Goal: Task Accomplishment & Management: Complete application form

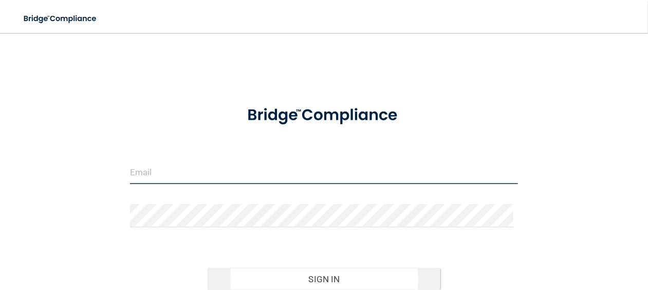
type input "[PERSON_NAME][EMAIL_ADDRESS][PERSON_NAME][DOMAIN_NAME]"
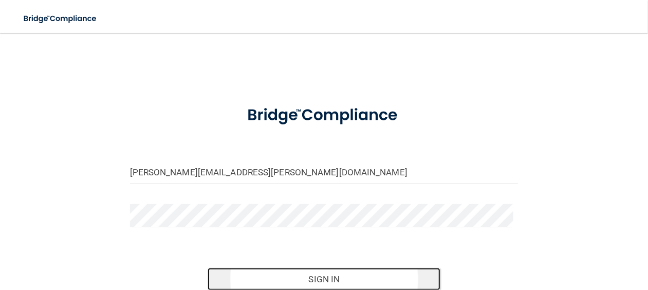
click at [309, 274] on button "Sign In" at bounding box center [324, 279] width 233 height 23
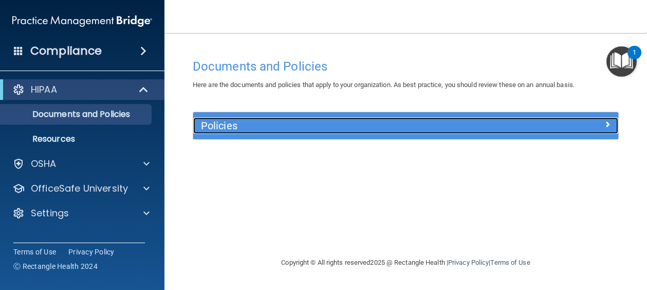
click at [260, 124] on h5 "Policies" at bounding box center [352, 125] width 303 height 11
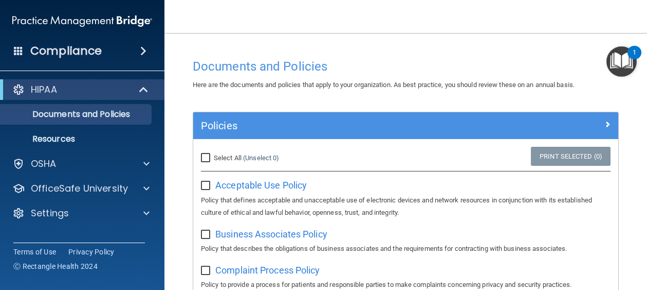
drag, startPoint x: 207, startPoint y: 154, endPoint x: 232, endPoint y: 164, distance: 27.0
click at [207, 154] on input "Select All (Unselect 0) Unselect All" at bounding box center [207, 158] width 12 height 8
checkbox input "true"
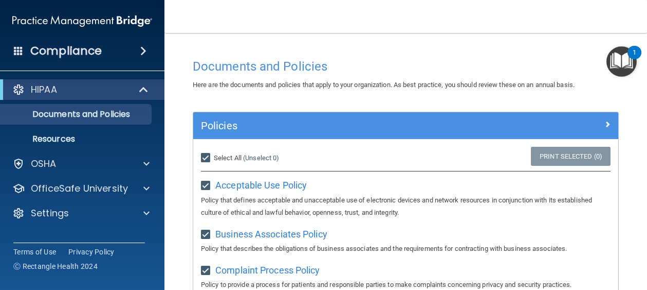
checkbox input "true"
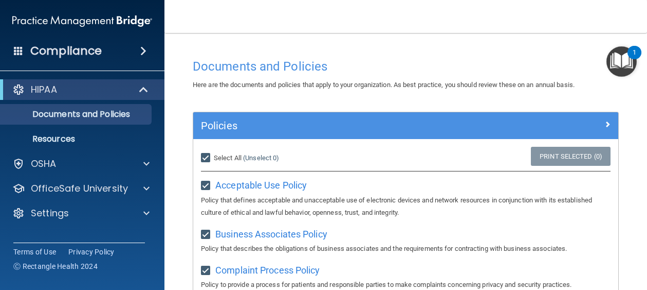
checkbox input "true"
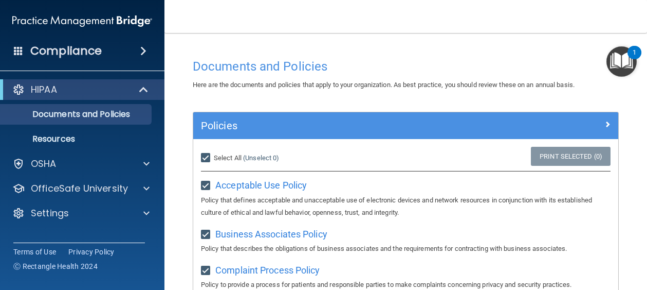
checkbox input "true"
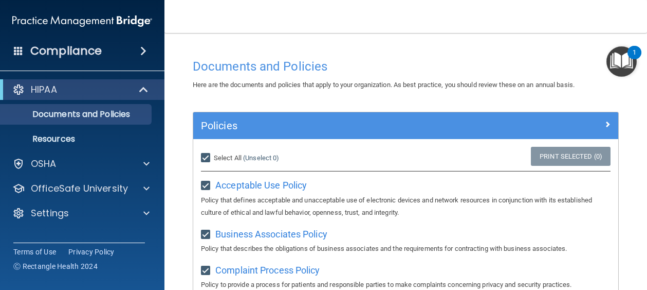
checkbox input "true"
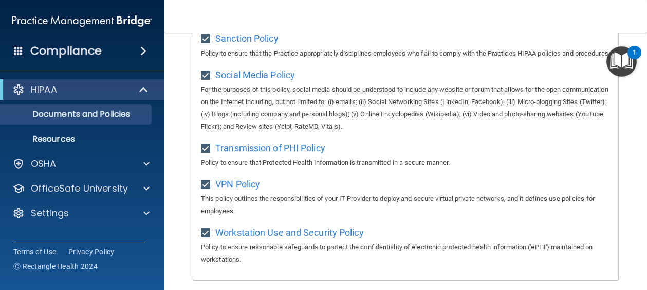
scroll to position [902, 0]
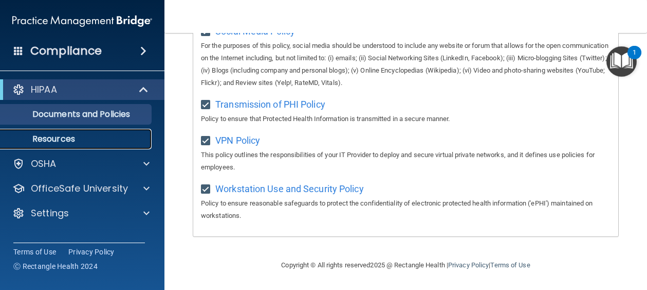
click at [80, 138] on p "Resources" at bounding box center [77, 139] width 140 height 10
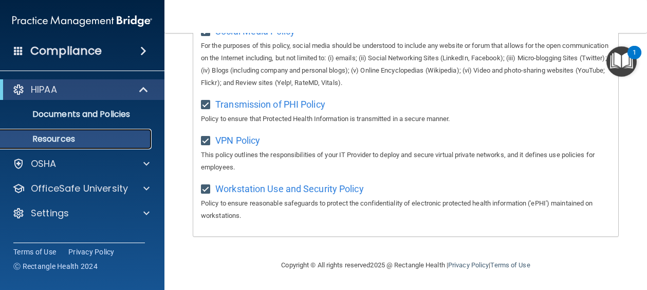
scroll to position [36, 0]
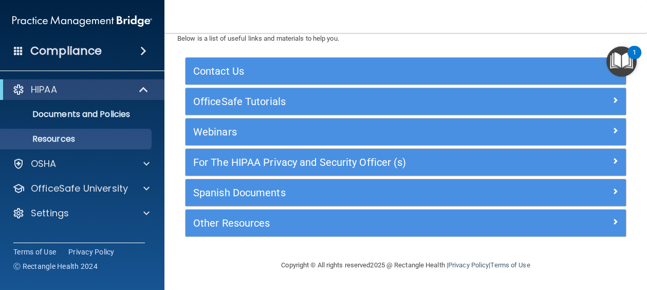
click at [140, 51] on span at bounding box center [143, 51] width 6 height 12
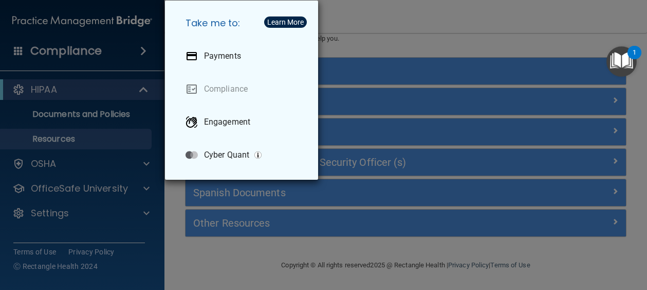
click at [140, 51] on div "Take me to: Payments Compliance Engagement Cyber Quant" at bounding box center [323, 145] width 647 height 290
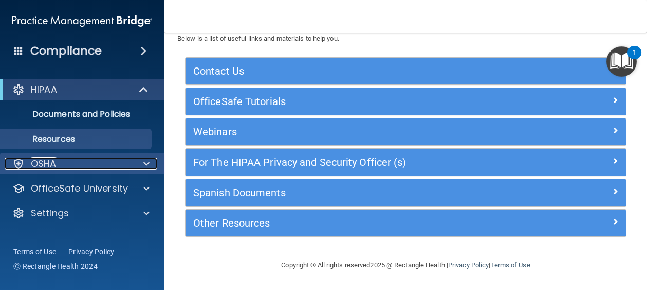
click at [55, 163] on p "OSHA" at bounding box center [44, 163] width 26 height 12
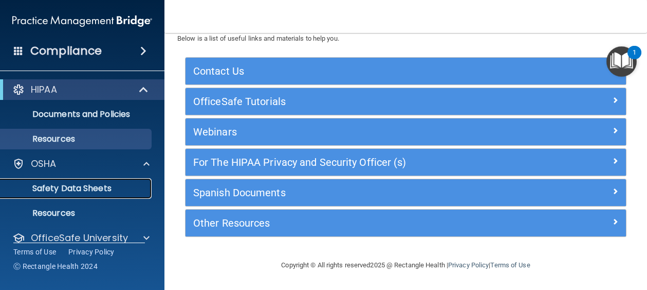
click at [56, 186] on p "Safety Data Sheets" at bounding box center [77, 188] width 140 height 10
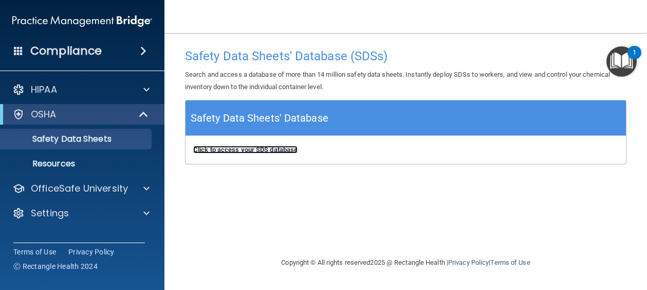
click at [220, 149] on b "Click to access your SDS database" at bounding box center [245, 150] width 104 height 8
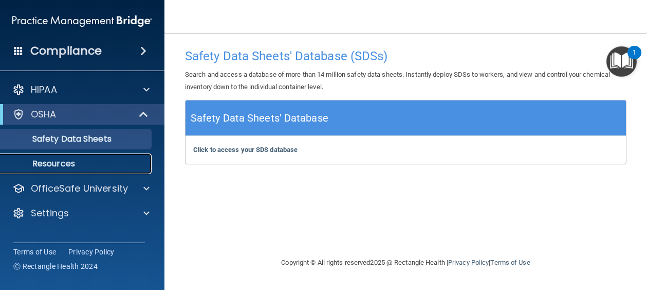
click at [62, 160] on p "Resources" at bounding box center [77, 163] width 140 height 10
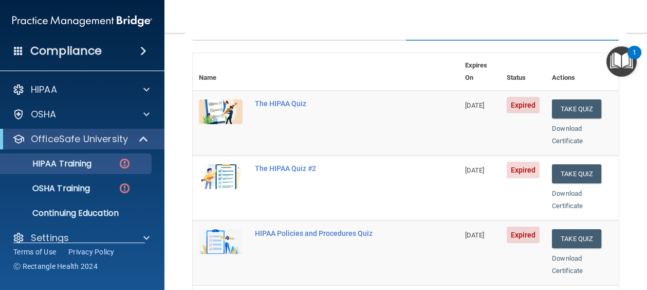
scroll to position [154, 0]
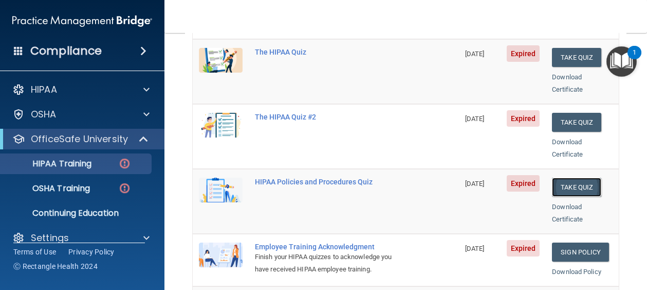
click at [573, 177] on button "Take Quiz" at bounding box center [576, 186] width 49 height 19
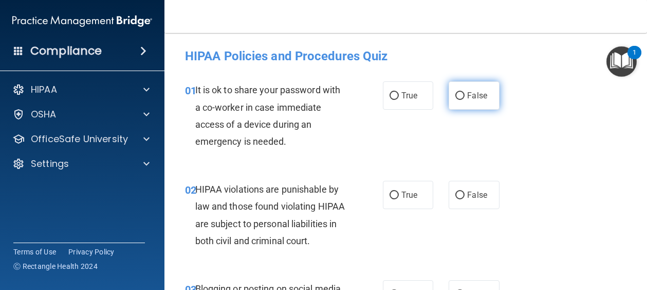
click at [456, 96] on input "False" at bounding box center [460, 96] width 9 height 8
radio input "true"
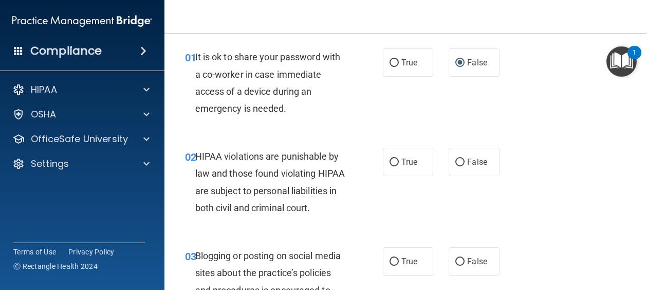
scroll to position [51, 0]
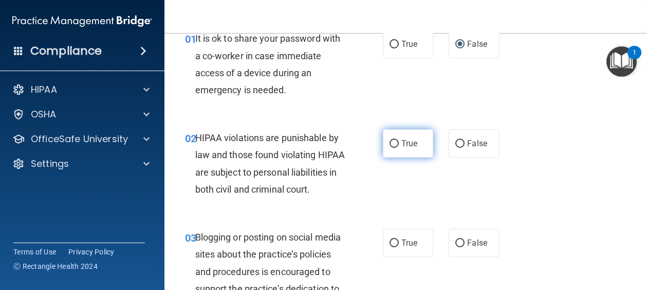
click at [407, 148] on span "True" at bounding box center [410, 143] width 16 height 10
click at [399, 148] on input "True" at bounding box center [394, 144] width 9 height 8
radio input "true"
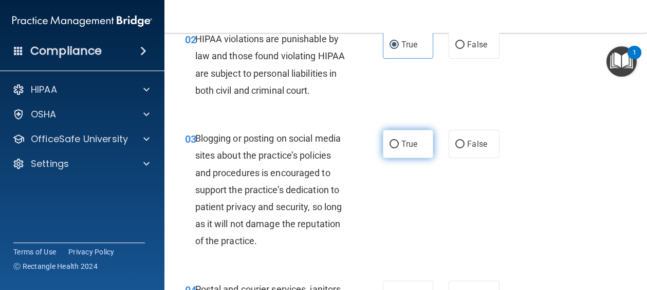
scroll to position [154, 0]
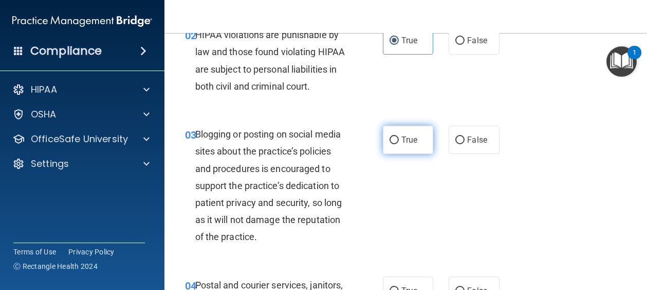
click at [405, 144] on span "True" at bounding box center [410, 140] width 16 height 10
click at [399, 144] on input "True" at bounding box center [394, 140] width 9 height 8
radio input "true"
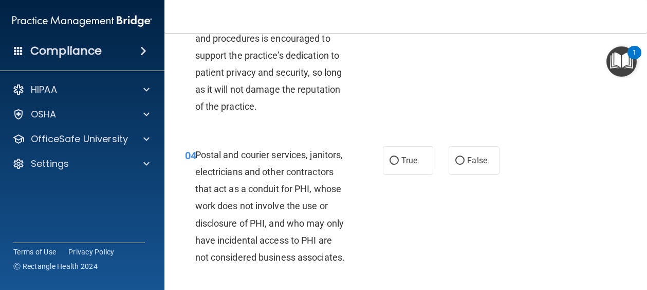
scroll to position [309, 0]
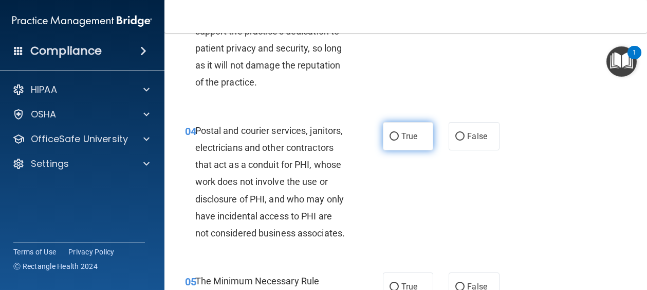
click at [404, 141] on span "True" at bounding box center [410, 136] width 16 height 10
click at [399, 140] on input "True" at bounding box center [394, 137] width 9 height 8
radio input "true"
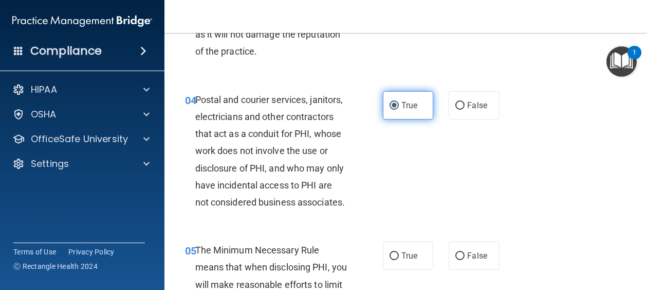
scroll to position [463, 0]
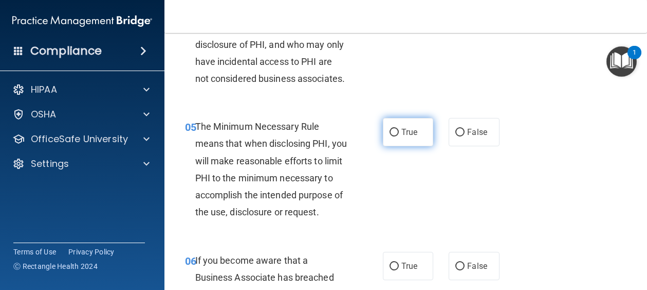
click at [390, 136] on input "True" at bounding box center [394, 133] width 9 height 8
radio input "true"
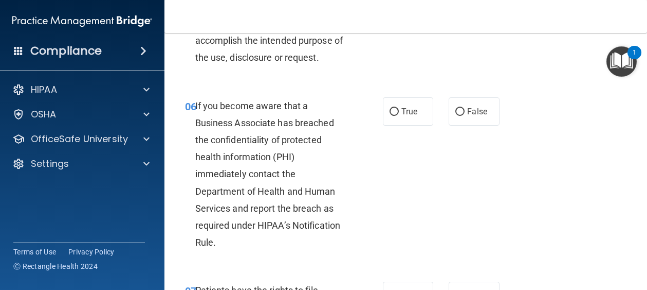
scroll to position [668, 0]
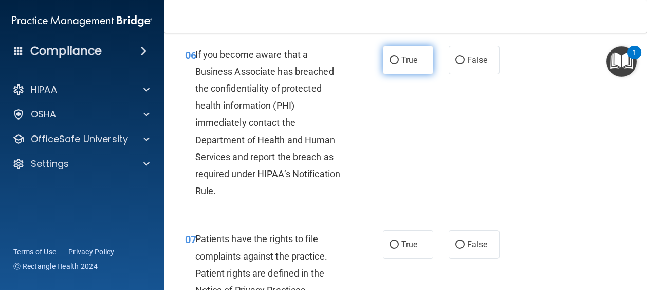
click at [394, 64] on input "True" at bounding box center [394, 61] width 9 height 8
radio input "true"
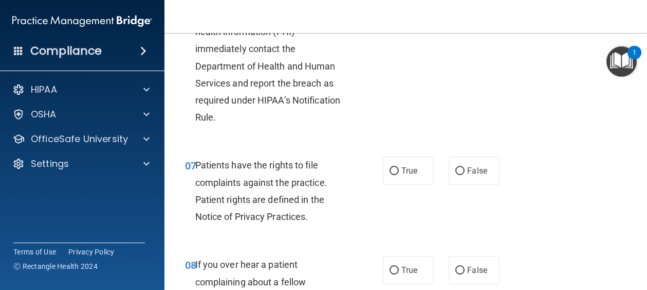
scroll to position [771, 0]
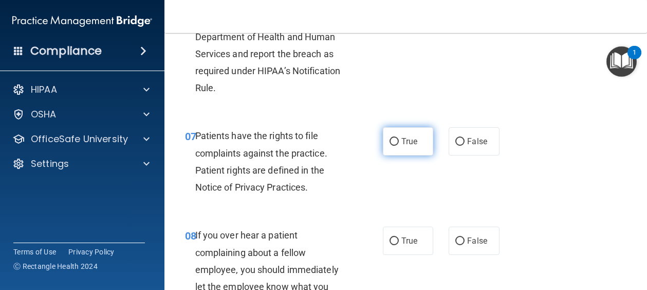
click at [393, 155] on label "True" at bounding box center [408, 141] width 51 height 28
click at [393, 146] on input "True" at bounding box center [394, 142] width 9 height 8
radio input "true"
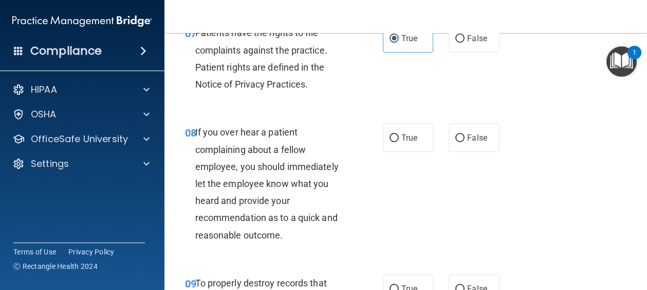
scroll to position [926, 0]
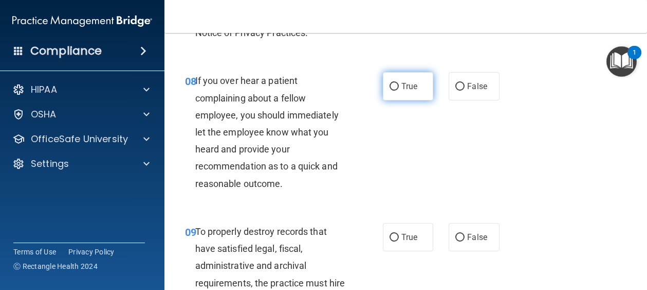
click at [402, 91] on span "True" at bounding box center [410, 86] width 16 height 10
click at [398, 91] on input "True" at bounding box center [394, 87] width 9 height 8
radio input "true"
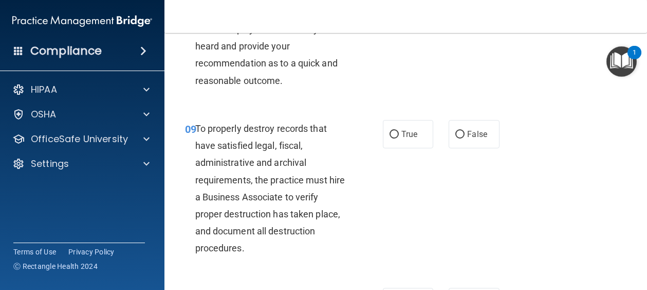
scroll to position [1080, 0]
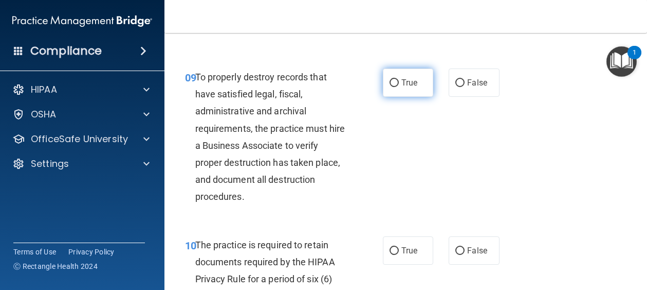
click at [402, 87] on span "True" at bounding box center [410, 83] width 16 height 10
click at [399, 87] on input "True" at bounding box center [394, 83] width 9 height 8
radio input "true"
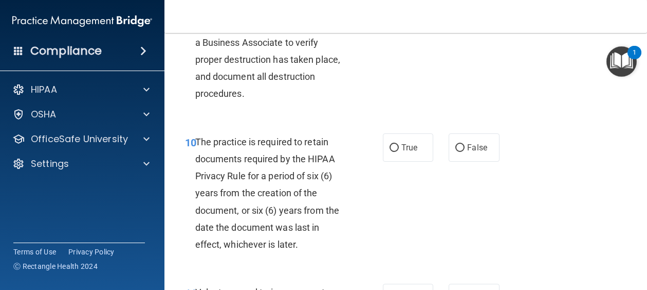
scroll to position [1234, 0]
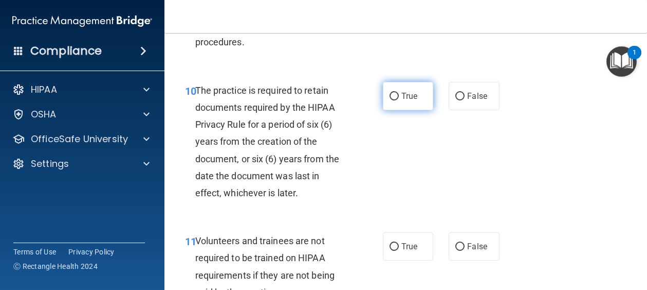
click at [405, 110] on label "True" at bounding box center [408, 96] width 51 height 28
click at [399, 100] on input "True" at bounding box center [394, 97] width 9 height 8
radio input "true"
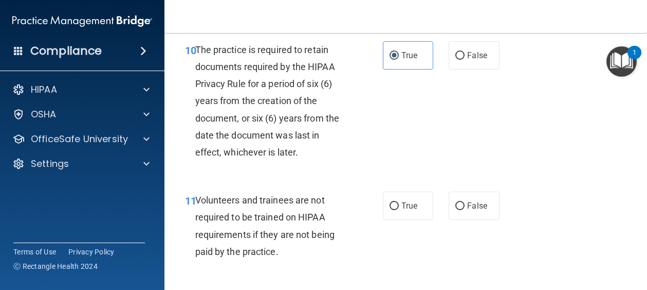
scroll to position [1337, 0]
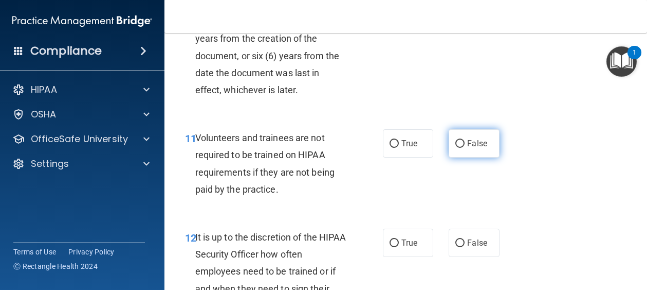
click at [456, 148] on input "False" at bounding box center [460, 144] width 9 height 8
radio input "true"
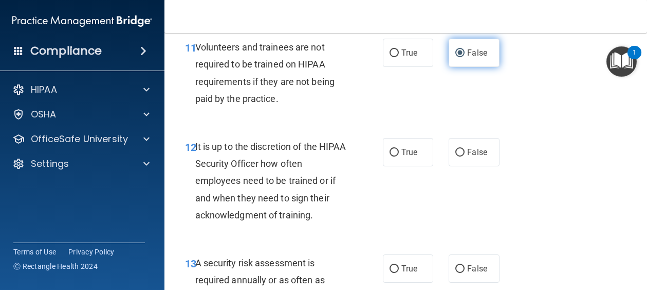
scroll to position [1440, 0]
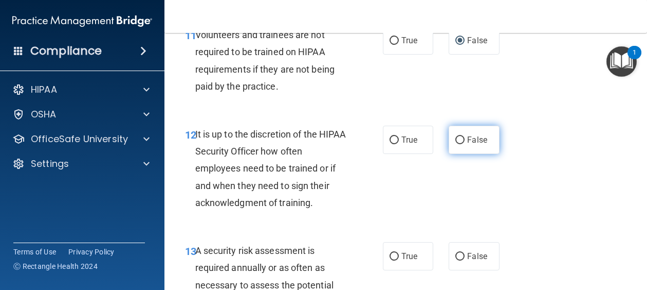
click at [456, 144] on input "False" at bounding box center [460, 140] width 9 height 8
radio input "true"
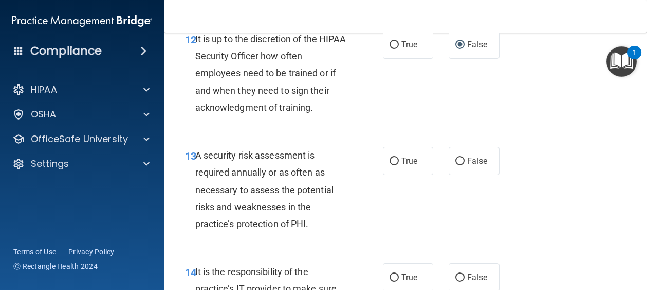
scroll to position [1543, 0]
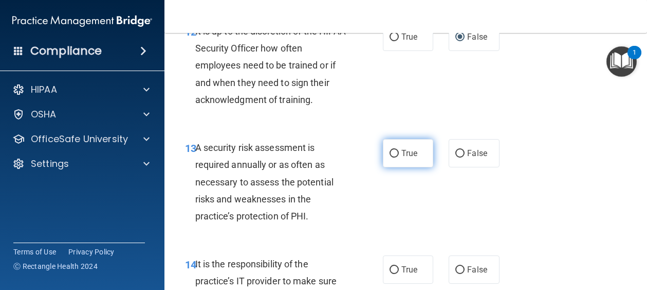
click at [409, 158] on span "True" at bounding box center [410, 153] width 16 height 10
click at [399, 157] on input "True" at bounding box center [394, 154] width 9 height 8
radio input "true"
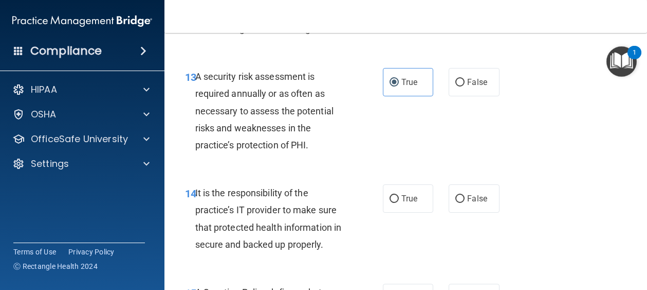
scroll to position [1645, 0]
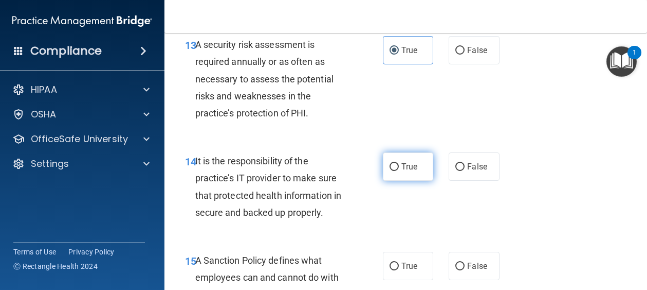
click at [411, 180] on label "True" at bounding box center [408, 166] width 51 height 28
click at [399, 171] on input "True" at bounding box center [394, 167] width 9 height 8
radio input "true"
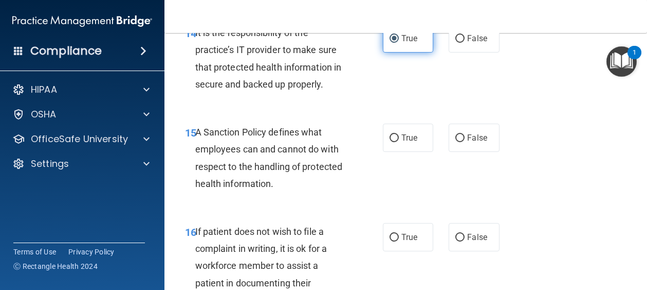
scroll to position [1800, 0]
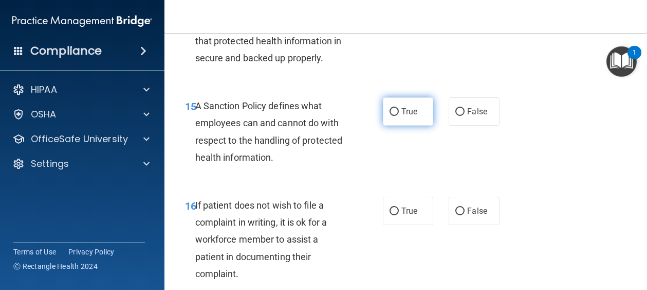
click at [409, 125] on label "True" at bounding box center [408, 111] width 51 height 28
click at [399, 116] on input "True" at bounding box center [394, 112] width 9 height 8
radio input "true"
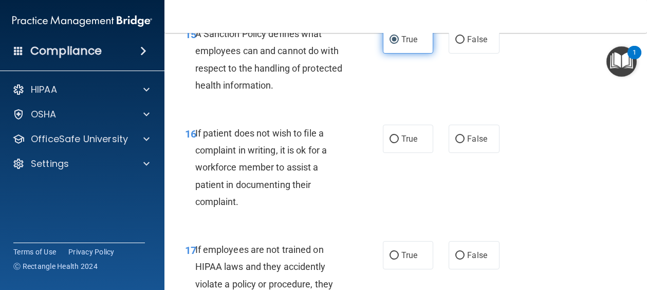
scroll to position [1903, 0]
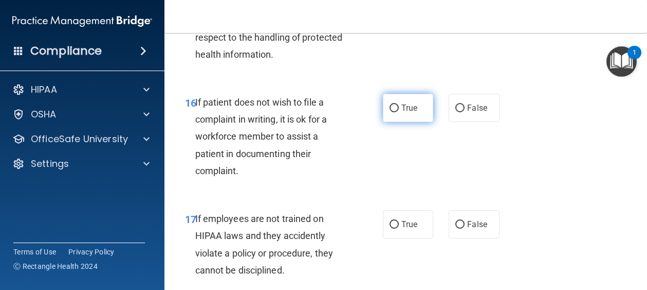
click at [414, 122] on label "True" at bounding box center [408, 108] width 51 height 28
click at [399, 112] on input "True" at bounding box center [394, 108] width 9 height 8
radio input "true"
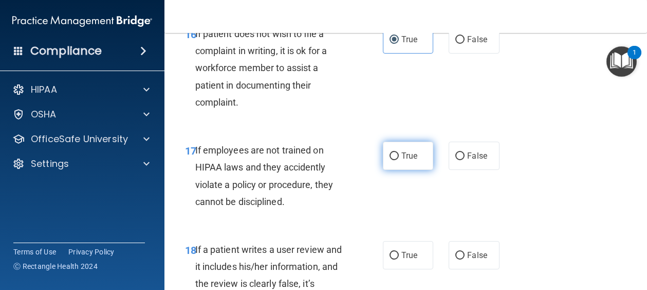
scroll to position [2005, 0]
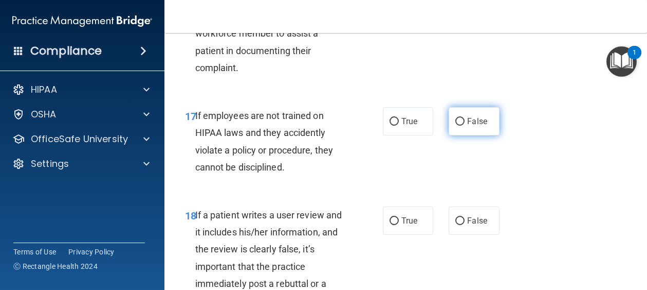
click at [467, 126] on span "False" at bounding box center [477, 121] width 20 height 10
click at [465, 125] on input "False" at bounding box center [460, 122] width 9 height 8
radio input "true"
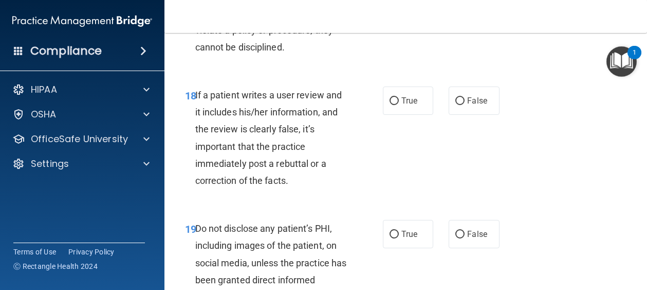
scroll to position [2160, 0]
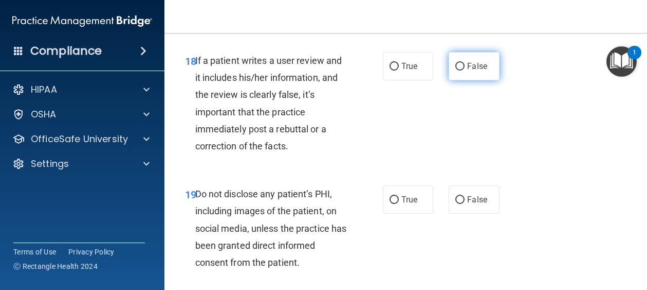
click at [461, 80] on label "False" at bounding box center [474, 66] width 51 height 28
click at [461, 70] on input "False" at bounding box center [460, 67] width 9 height 8
radio input "true"
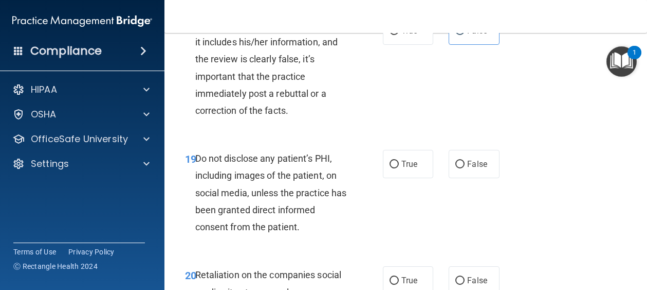
scroll to position [2263, 0]
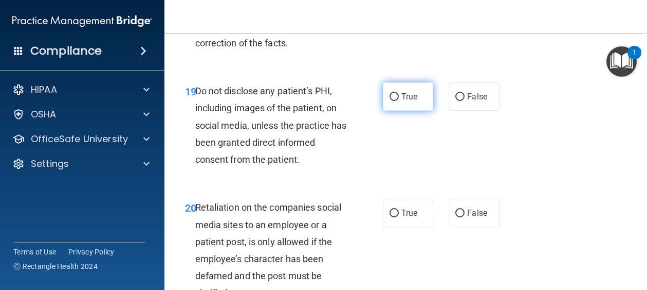
click at [424, 111] on label "True" at bounding box center [408, 96] width 51 height 28
click at [399, 101] on input "True" at bounding box center [394, 97] width 9 height 8
radio input "true"
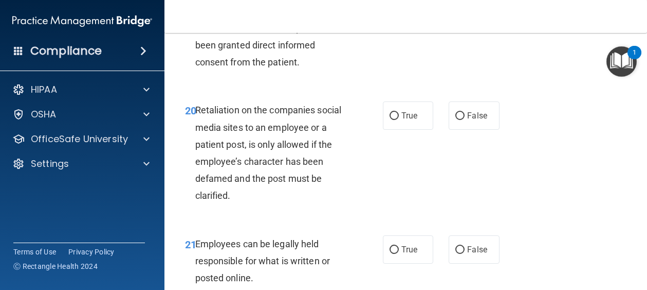
scroll to position [2365, 0]
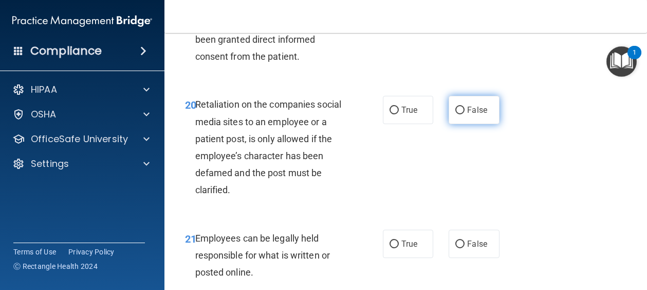
click at [462, 124] on label "False" at bounding box center [474, 110] width 51 height 28
click at [462, 114] on input "False" at bounding box center [460, 110] width 9 height 8
radio input "true"
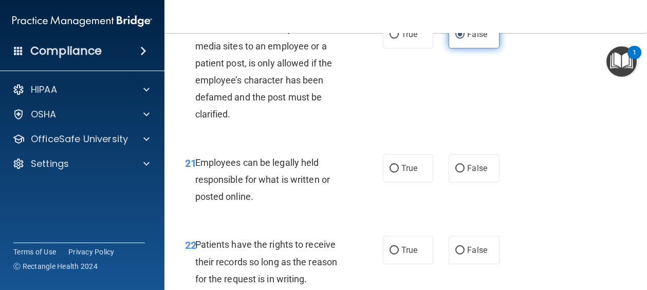
scroll to position [2468, 0]
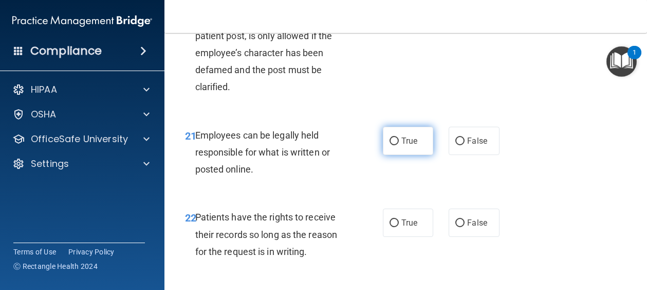
click at [411, 146] on span "True" at bounding box center [410, 141] width 16 height 10
click at [399, 145] on input "True" at bounding box center [394, 141] width 9 height 8
radio input "true"
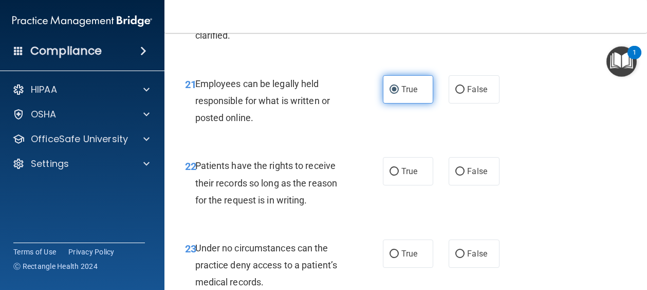
scroll to position [2571, 0]
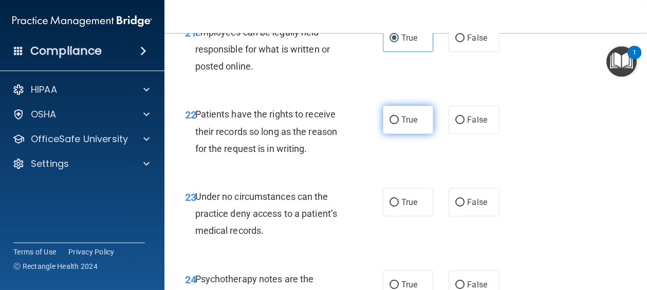
click at [409, 124] on span "True" at bounding box center [410, 120] width 16 height 10
click at [399, 124] on input "True" at bounding box center [394, 120] width 9 height 8
radio input "true"
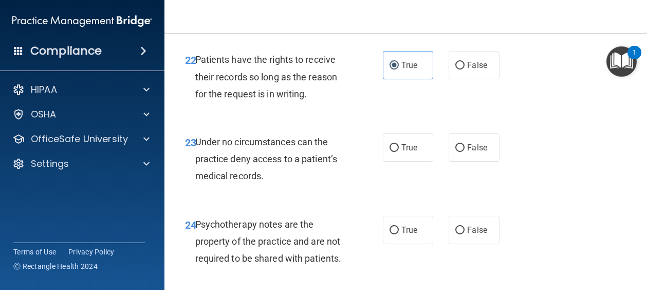
scroll to position [2674, 0]
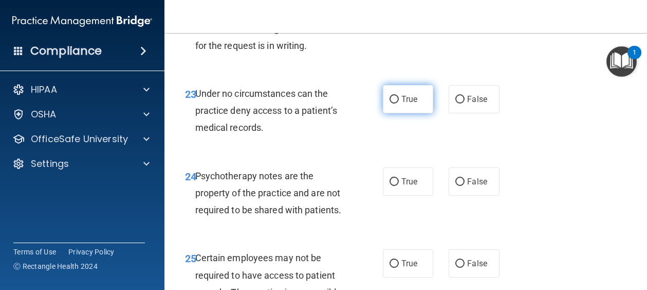
click at [409, 113] on label "True" at bounding box center [408, 99] width 51 height 28
click at [399, 103] on input "True" at bounding box center [394, 100] width 9 height 8
radio input "true"
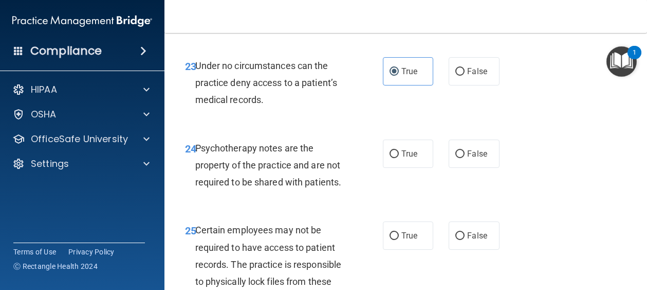
scroll to position [2725, 0]
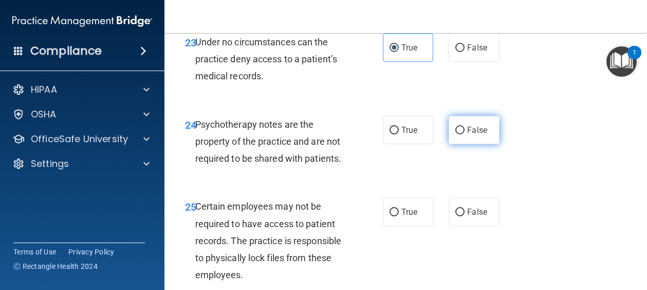
click at [456, 134] on input "False" at bounding box center [460, 130] width 9 height 8
radio input "true"
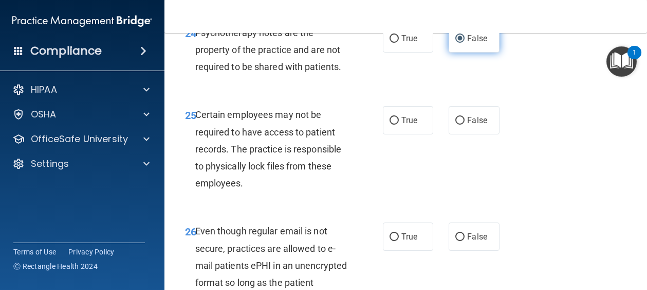
scroll to position [2828, 0]
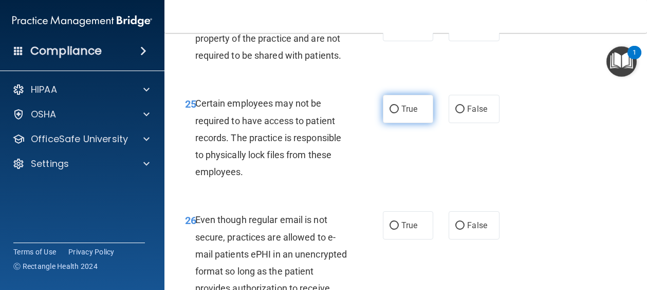
click at [405, 123] on label "True" at bounding box center [408, 109] width 51 height 28
click at [399, 113] on input "True" at bounding box center [394, 109] width 9 height 8
radio input "true"
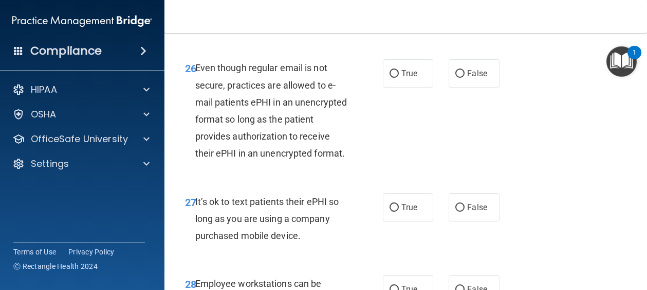
scroll to position [2982, 0]
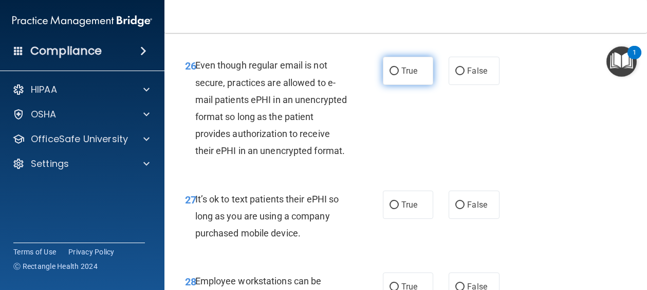
click at [409, 76] on span "True" at bounding box center [410, 71] width 16 height 10
click at [399, 75] on input "True" at bounding box center [394, 71] width 9 height 8
radio input "true"
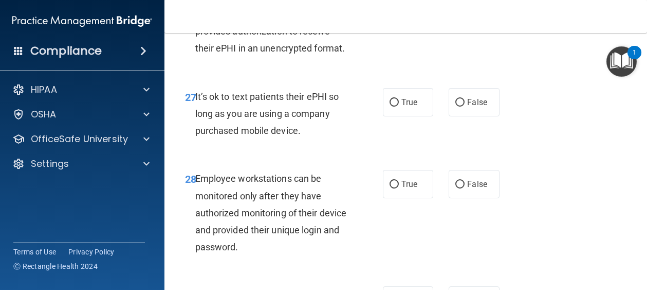
scroll to position [3085, 0]
click at [459, 106] on input "False" at bounding box center [460, 102] width 9 height 8
radio input "true"
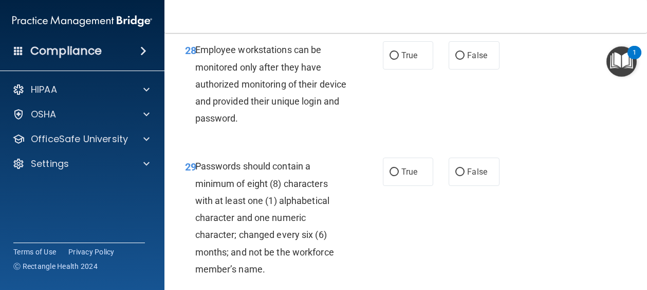
scroll to position [3240, 0]
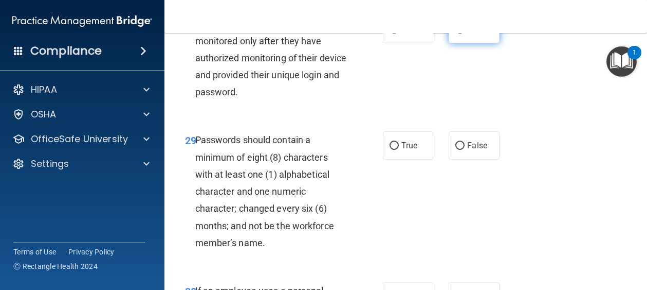
click at [460, 33] on input "False" at bounding box center [460, 30] width 9 height 8
radio input "true"
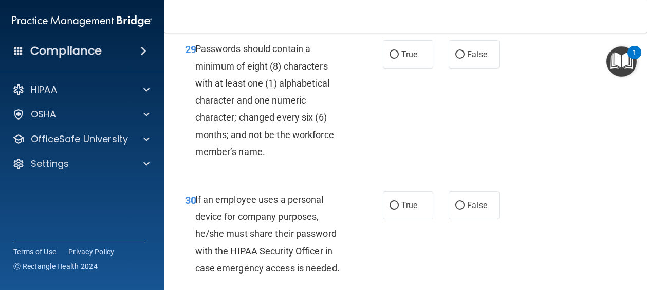
scroll to position [3342, 0]
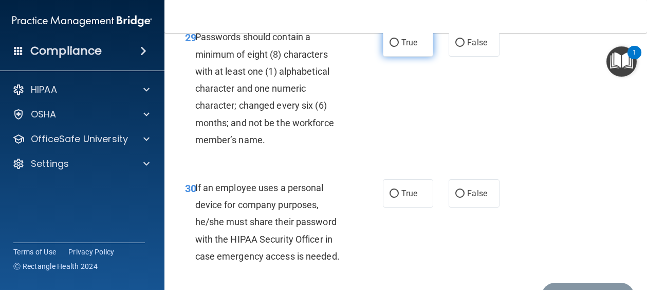
click at [419, 57] on label "True" at bounding box center [408, 42] width 51 height 28
click at [399, 47] on input "True" at bounding box center [394, 43] width 9 height 8
radio input "true"
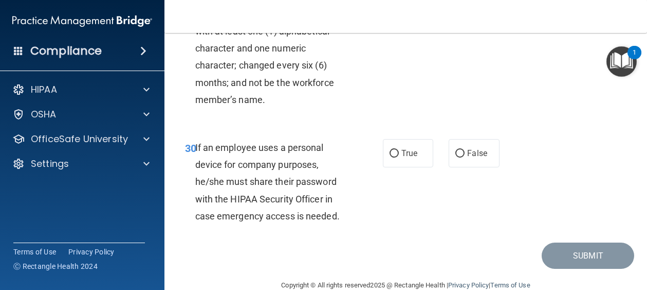
scroll to position [3445, 0]
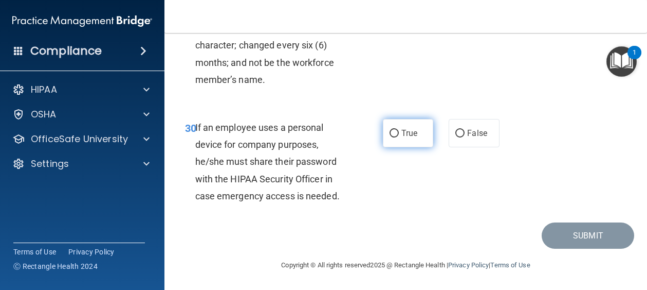
click at [417, 142] on label "True" at bounding box center [408, 133] width 51 height 28
click at [399, 137] on input "True" at bounding box center [394, 134] width 9 height 8
radio input "true"
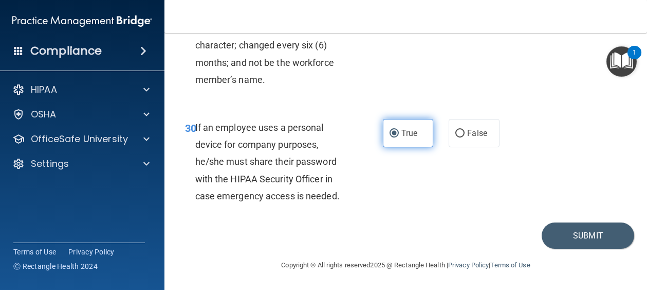
scroll to position [3453, 0]
click at [560, 236] on button "Submit" at bounding box center [588, 235] width 93 height 26
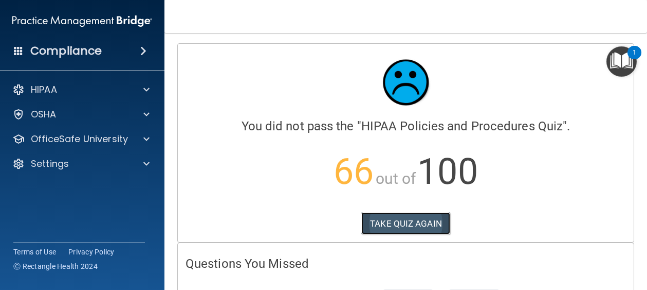
click at [387, 223] on button "TAKE QUIZ AGAIN" at bounding box center [405, 223] width 89 height 23
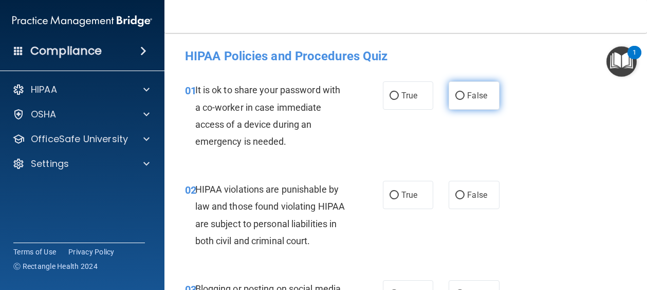
click at [460, 95] on input "False" at bounding box center [460, 96] width 9 height 8
radio input "true"
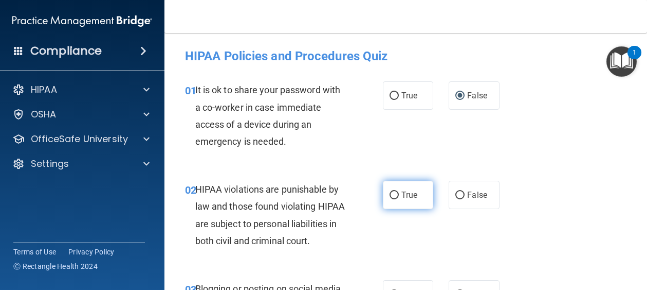
click at [394, 196] on input "True" at bounding box center [394, 195] width 9 height 8
radio input "true"
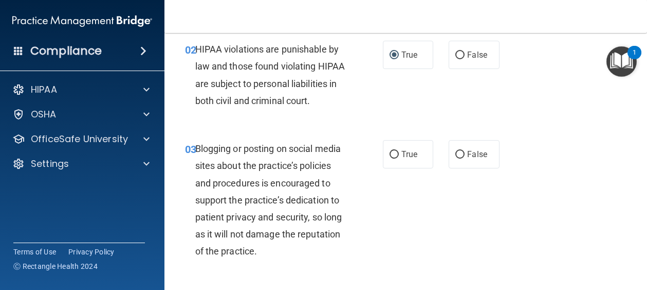
scroll to position [154, 0]
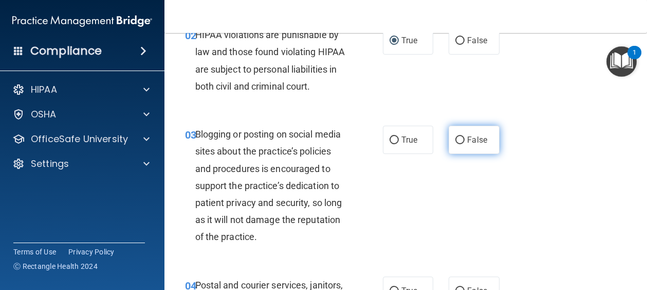
click at [469, 144] on span "False" at bounding box center [477, 140] width 20 height 10
click at [465, 144] on input "False" at bounding box center [460, 140] width 9 height 8
radio input "true"
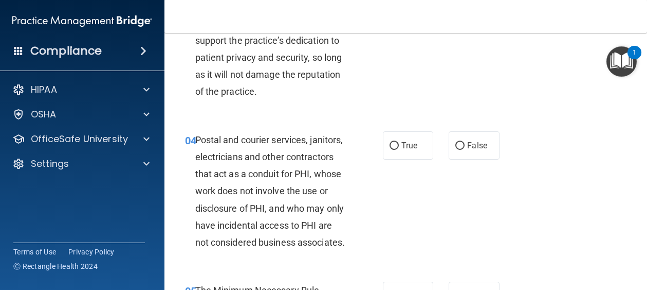
scroll to position [309, 0]
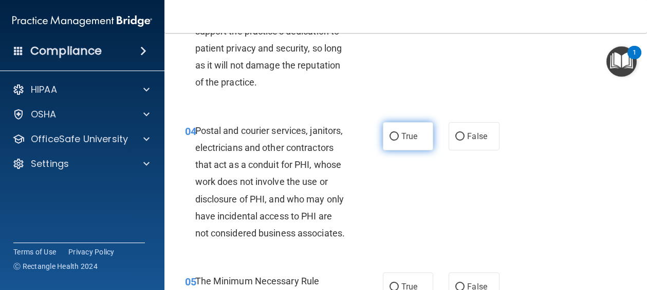
click at [422, 150] on label "True" at bounding box center [408, 136] width 51 height 28
click at [399, 140] on input "True" at bounding box center [394, 137] width 9 height 8
radio input "true"
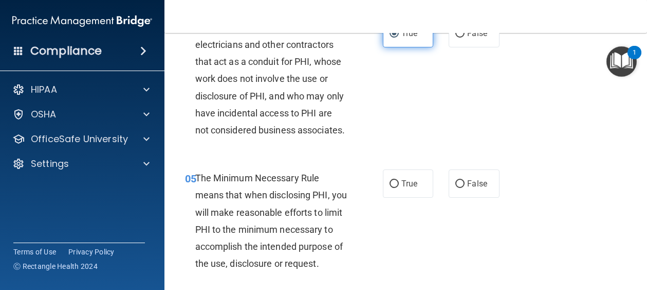
scroll to position [463, 0]
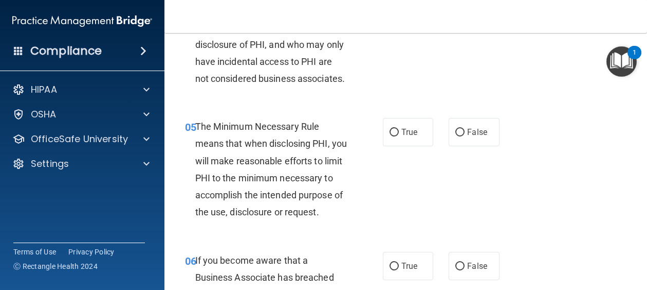
click at [422, 146] on label "True" at bounding box center [408, 132] width 51 height 28
click at [399, 136] on input "True" at bounding box center [394, 133] width 9 height 8
radio input "true"
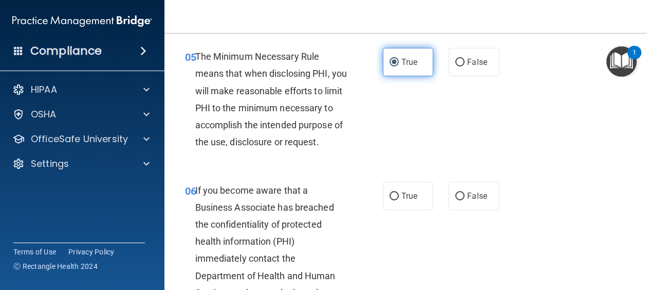
scroll to position [566, 0]
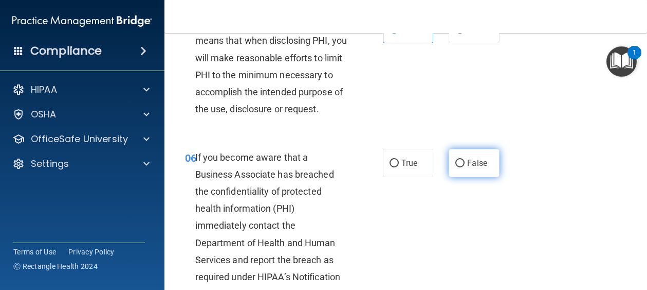
click at [461, 177] on label "False" at bounding box center [474, 163] width 51 height 28
click at [461, 167] on input "False" at bounding box center [460, 163] width 9 height 8
radio input "true"
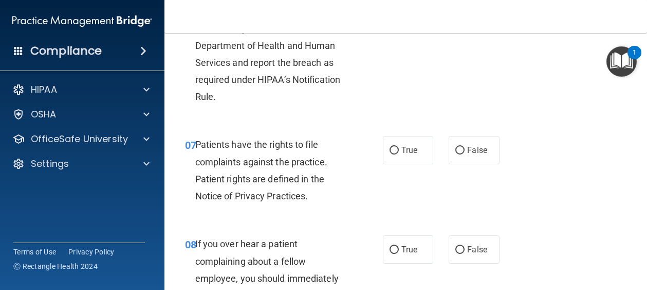
scroll to position [771, 0]
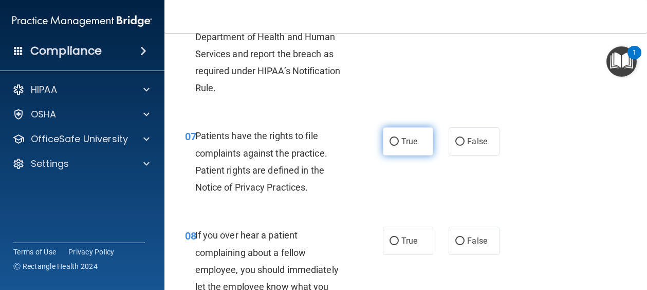
click at [406, 146] on span "True" at bounding box center [410, 141] width 16 height 10
click at [399, 146] on input "True" at bounding box center [394, 142] width 9 height 8
radio input "true"
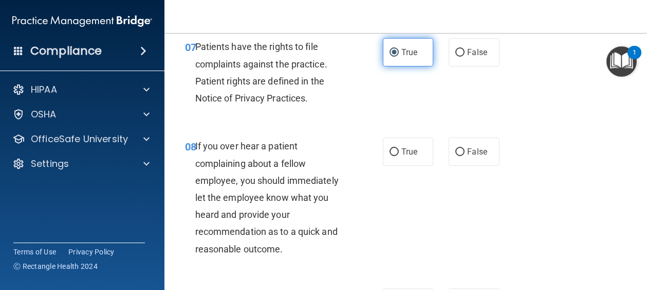
scroll to position [874, 0]
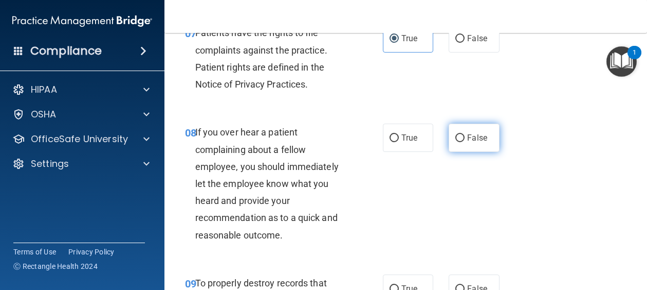
click at [457, 142] on input "False" at bounding box center [460, 138] width 9 height 8
radio input "true"
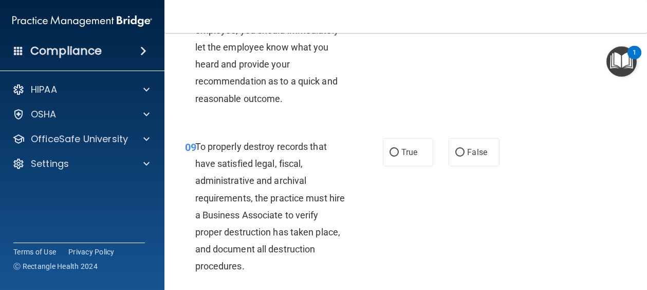
scroll to position [1028, 0]
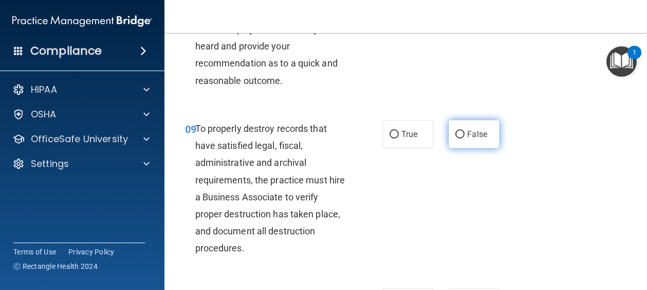
click at [458, 148] on label "False" at bounding box center [474, 134] width 51 height 28
click at [458, 138] on input "False" at bounding box center [460, 135] width 9 height 8
radio input "true"
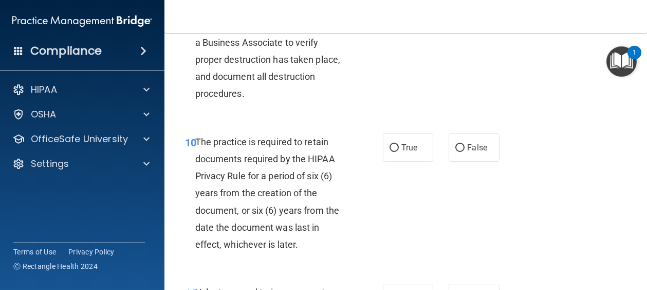
scroll to position [1234, 0]
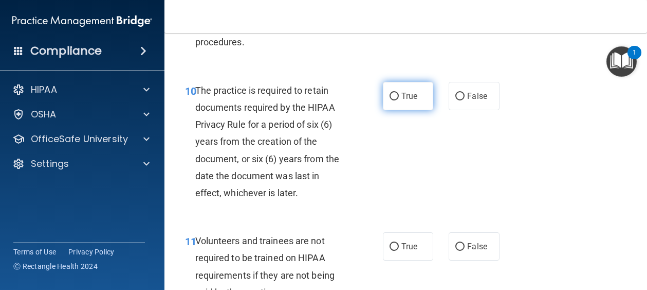
click at [415, 110] on label "True" at bounding box center [408, 96] width 51 height 28
click at [399, 100] on input "True" at bounding box center [394, 97] width 9 height 8
radio input "true"
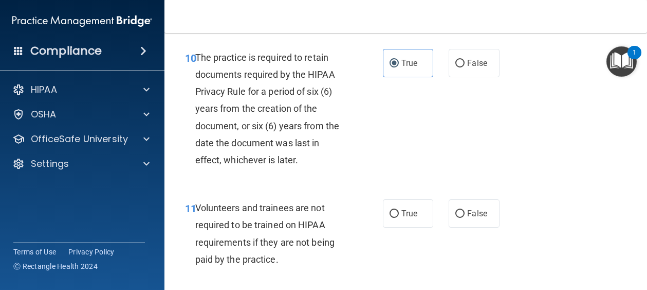
scroll to position [1337, 0]
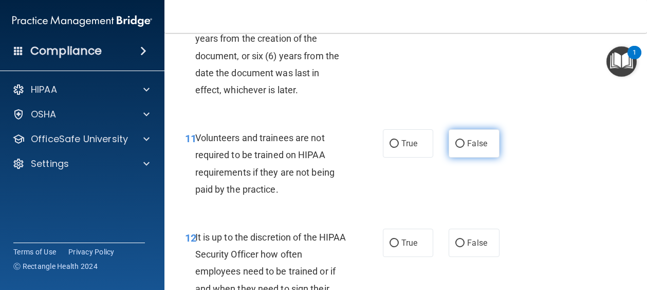
click at [457, 148] on input "False" at bounding box center [460, 144] width 9 height 8
radio input "true"
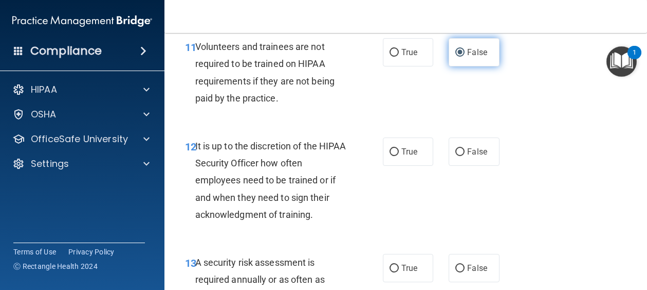
scroll to position [1440, 0]
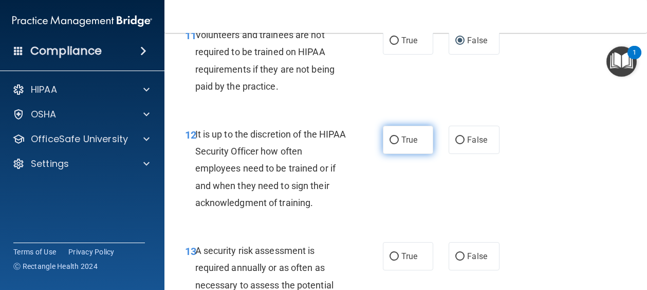
click at [405, 144] on span "True" at bounding box center [410, 140] width 16 height 10
click at [399, 144] on input "True" at bounding box center [394, 140] width 9 height 8
radio input "true"
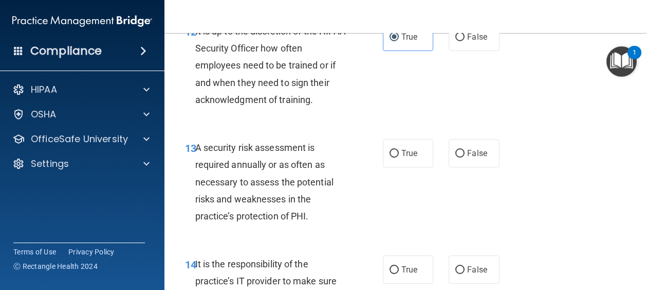
scroll to position [1594, 0]
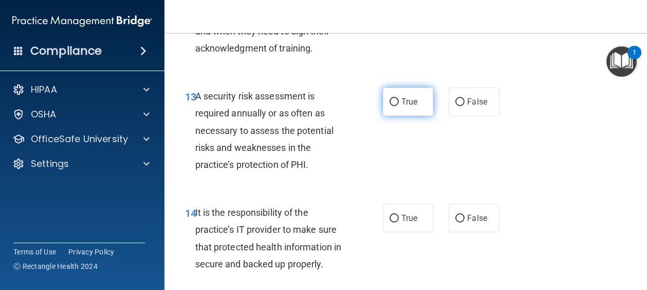
click at [390, 106] on input "True" at bounding box center [394, 102] width 9 height 8
radio input "true"
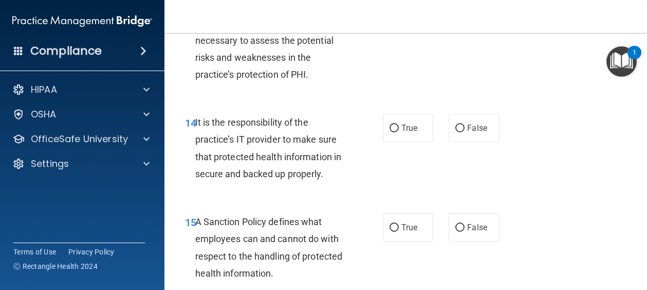
scroll to position [1697, 0]
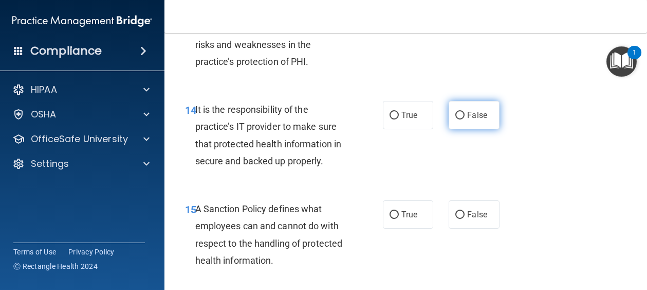
click at [467, 120] on span "False" at bounding box center [477, 115] width 20 height 10
click at [463, 119] on input "False" at bounding box center [460, 116] width 9 height 8
radio input "true"
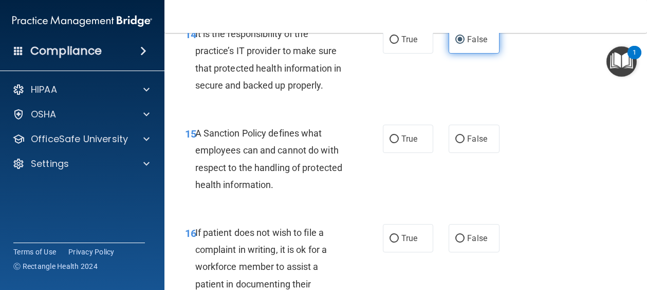
scroll to position [1800, 0]
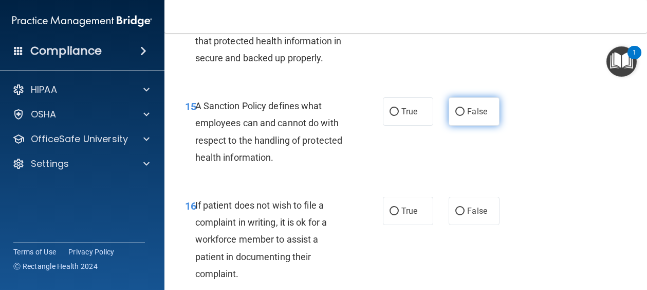
click at [461, 125] on label "False" at bounding box center [474, 111] width 51 height 28
click at [461, 116] on input "False" at bounding box center [460, 112] width 9 height 8
radio input "true"
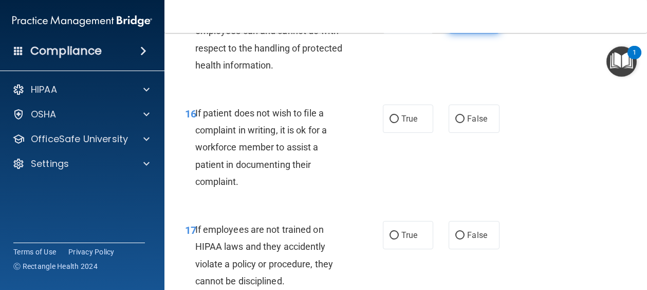
scroll to position [1903, 0]
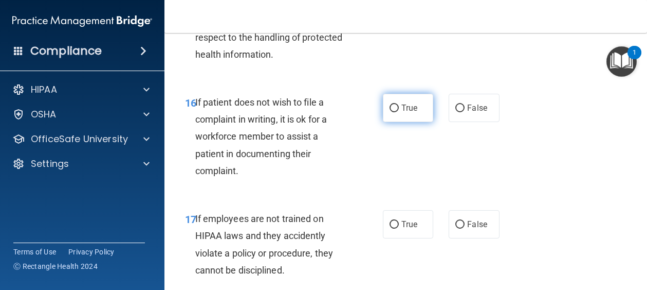
click at [415, 122] on label "True" at bounding box center [408, 108] width 51 height 28
click at [399, 112] on input "True" at bounding box center [394, 108] width 9 height 8
radio input "true"
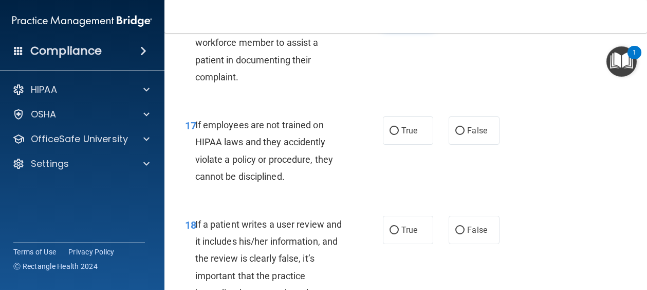
scroll to position [2005, 0]
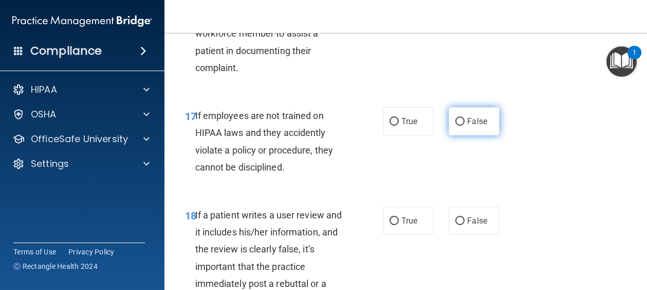
click at [458, 125] on input "False" at bounding box center [460, 122] width 9 height 8
radio input "true"
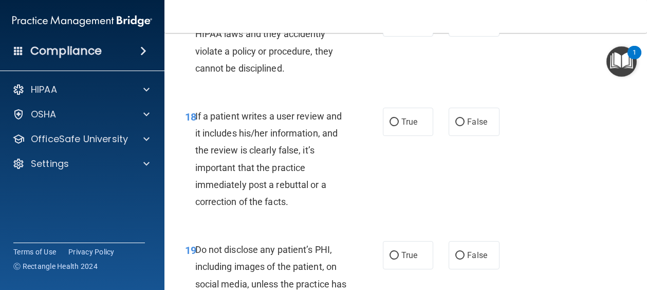
scroll to position [2108, 0]
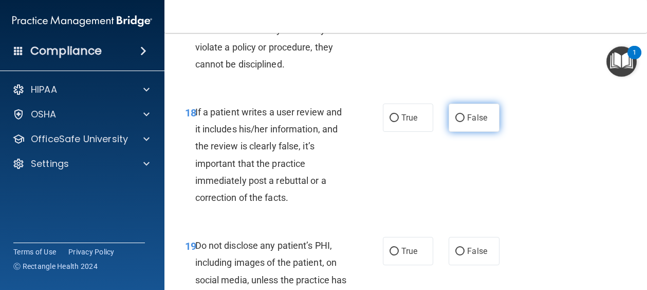
click at [457, 122] on input "False" at bounding box center [460, 118] width 9 height 8
radio input "true"
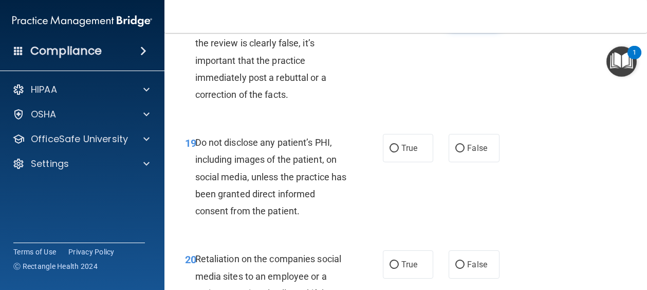
scroll to position [2263, 0]
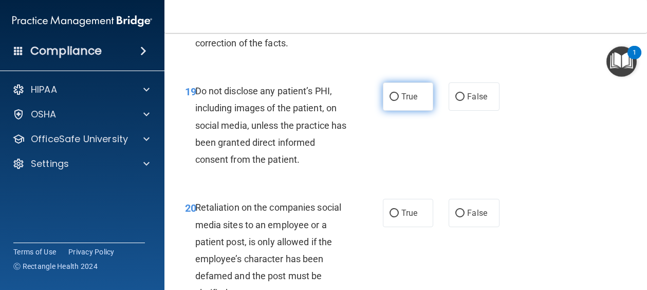
click at [405, 111] on label "True" at bounding box center [408, 96] width 51 height 28
click at [399, 101] on input "True" at bounding box center [394, 97] width 9 height 8
radio input "true"
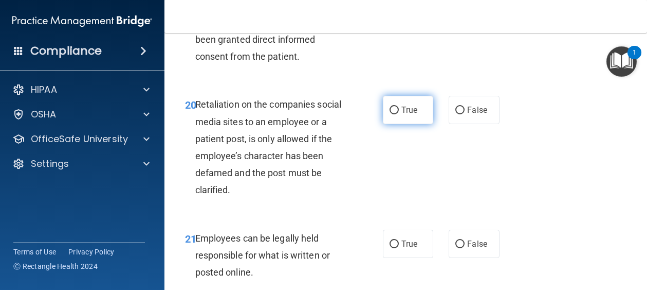
scroll to position [2417, 0]
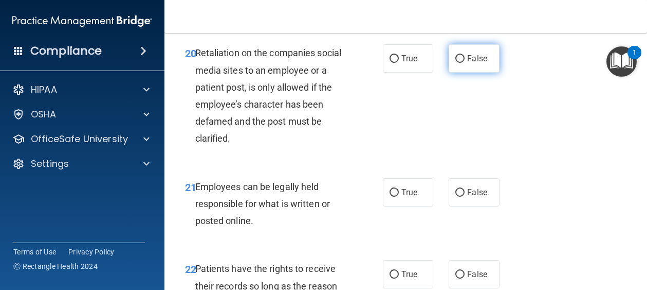
click at [482, 63] on span "False" at bounding box center [477, 58] width 20 height 10
click at [465, 63] on input "False" at bounding box center [460, 59] width 9 height 8
radio input "true"
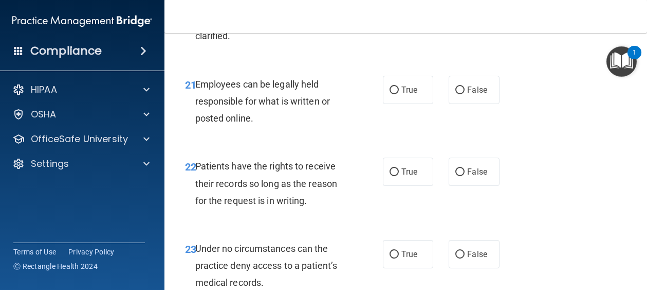
scroll to position [2520, 0]
click at [405, 103] on label "True" at bounding box center [408, 89] width 51 height 28
click at [399, 94] on input "True" at bounding box center [394, 90] width 9 height 8
radio input "true"
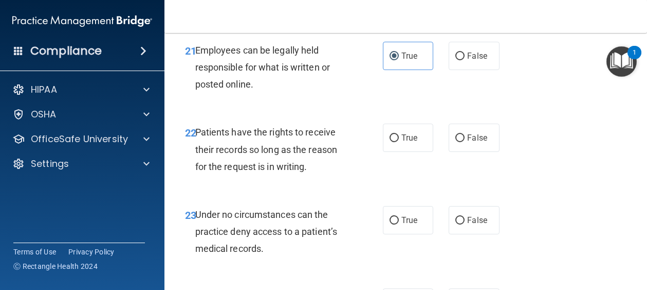
scroll to position [2571, 0]
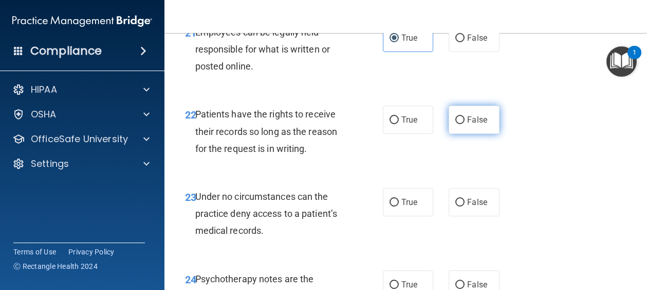
click at [456, 124] on input "False" at bounding box center [460, 120] width 9 height 8
radio input "true"
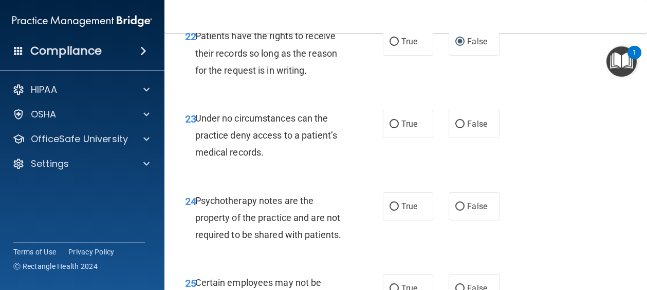
scroll to position [2674, 0]
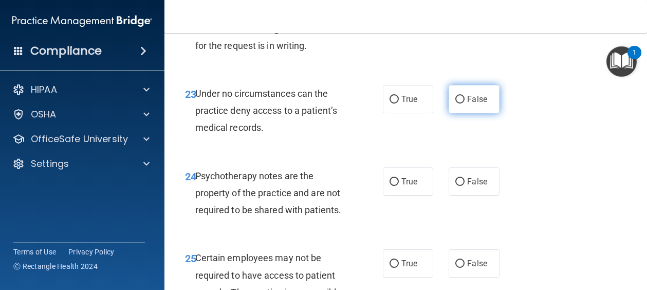
click at [456, 113] on label "False" at bounding box center [474, 99] width 51 height 28
click at [456, 103] on input "False" at bounding box center [460, 100] width 9 height 8
radio input "true"
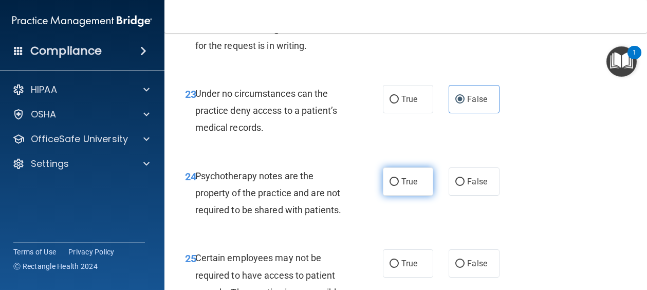
click at [407, 186] on span "True" at bounding box center [410, 181] width 16 height 10
click at [399, 186] on input "True" at bounding box center [394, 182] width 9 height 8
radio input "true"
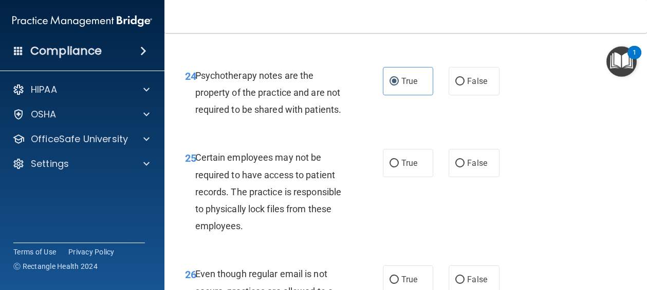
scroll to position [2777, 0]
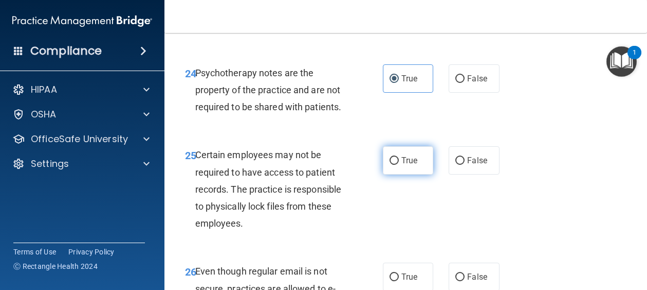
click at [408, 165] on span "True" at bounding box center [410, 160] width 16 height 10
click at [399, 165] on input "True" at bounding box center [394, 161] width 9 height 8
radio input "true"
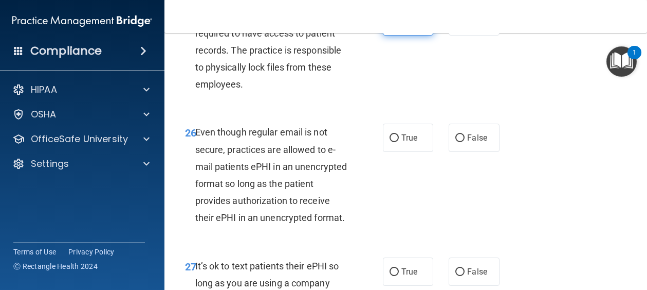
scroll to position [2931, 0]
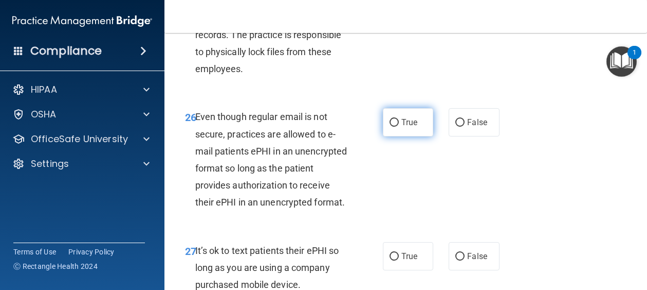
click at [394, 136] on label "True" at bounding box center [408, 122] width 51 height 28
click at [394, 126] on input "True" at bounding box center [394, 123] width 9 height 8
radio input "true"
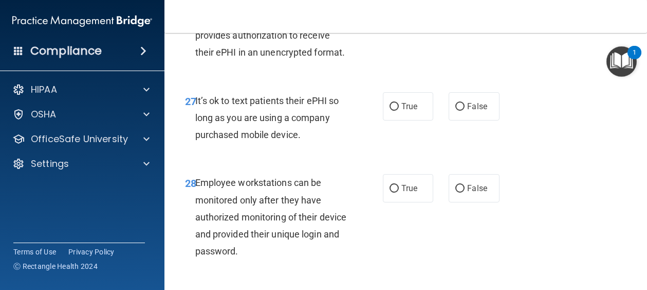
scroll to position [3085, 0]
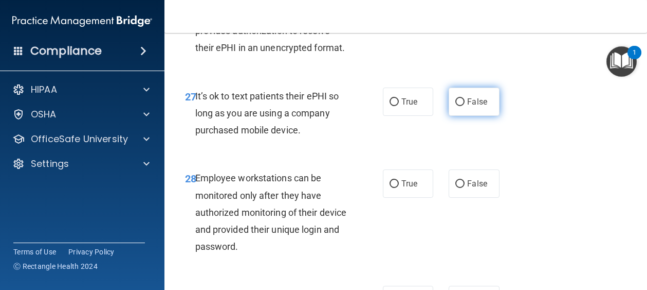
click at [457, 116] on label "False" at bounding box center [474, 101] width 51 height 28
click at [457, 106] on input "False" at bounding box center [460, 102] width 9 height 8
radio input "true"
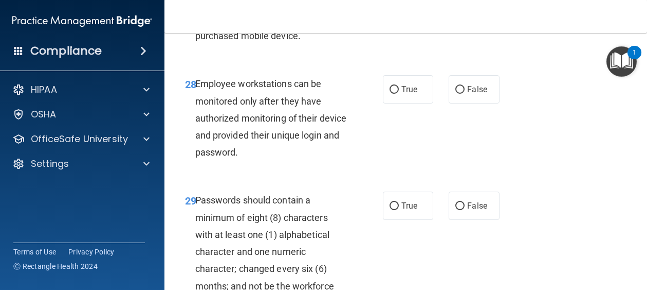
scroll to position [3188, 0]
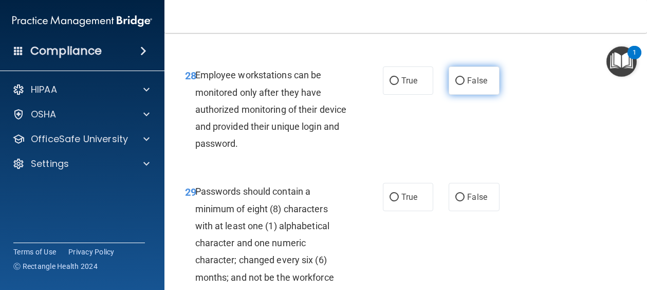
click at [462, 95] on label "False" at bounding box center [474, 80] width 51 height 28
click at [462, 85] on input "False" at bounding box center [460, 81] width 9 height 8
radio input "true"
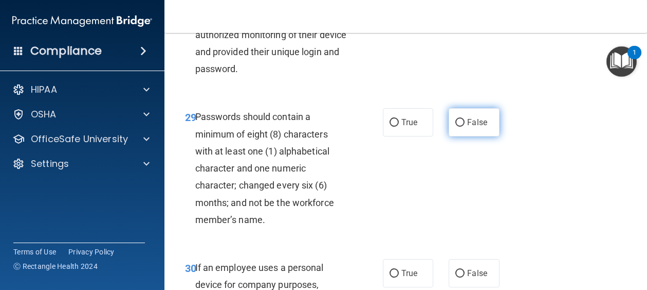
scroll to position [3291, 0]
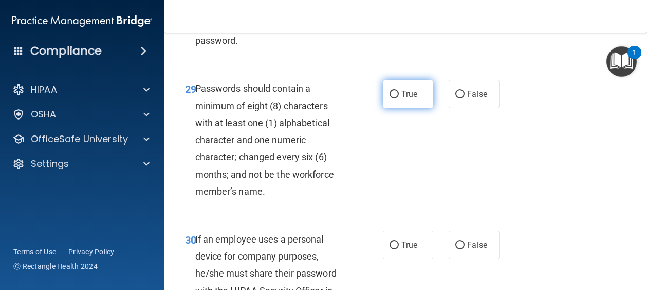
click at [415, 108] on label "True" at bounding box center [408, 94] width 51 height 28
click at [399, 98] on input "True" at bounding box center [394, 95] width 9 height 8
radio input "true"
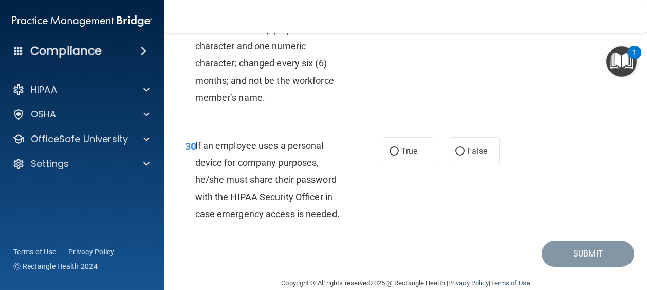
scroll to position [3394, 0]
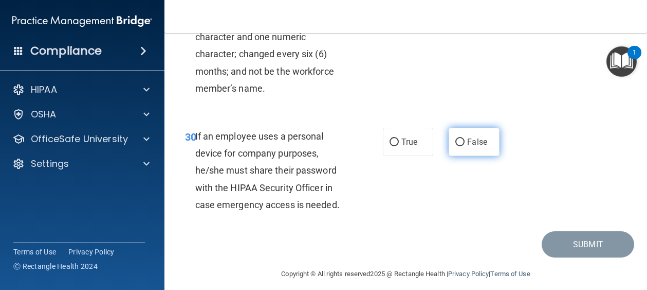
click at [456, 146] on input "False" at bounding box center [460, 142] width 9 height 8
radio input "true"
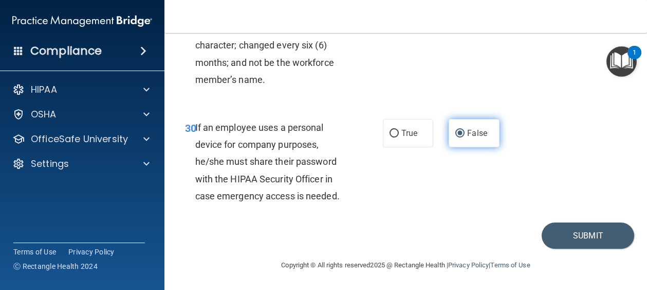
scroll to position [3453, 0]
click at [560, 234] on button "Submit" at bounding box center [588, 235] width 93 height 26
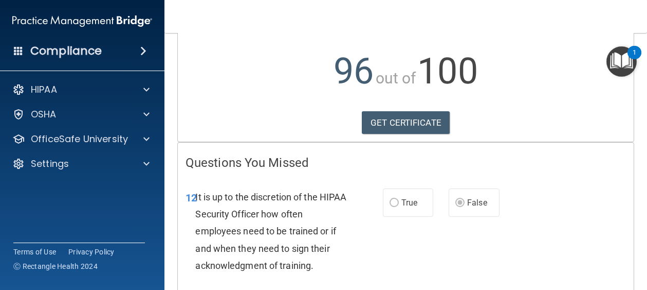
scroll to position [102, 0]
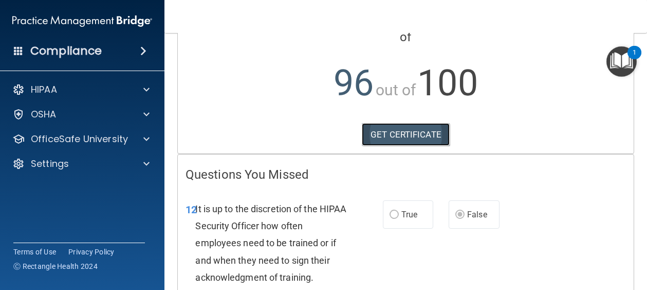
click at [408, 135] on link "GET CERTIFICATE" at bounding box center [406, 134] width 88 height 23
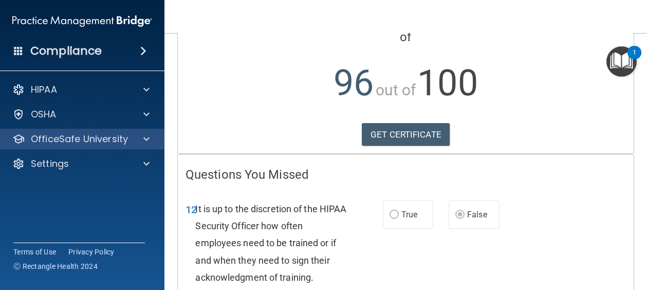
click at [84, 146] on div "OfficeSafe University" at bounding box center [82, 139] width 165 height 21
click at [83, 141] on p "OfficeSafe University" at bounding box center [79, 139] width 97 height 12
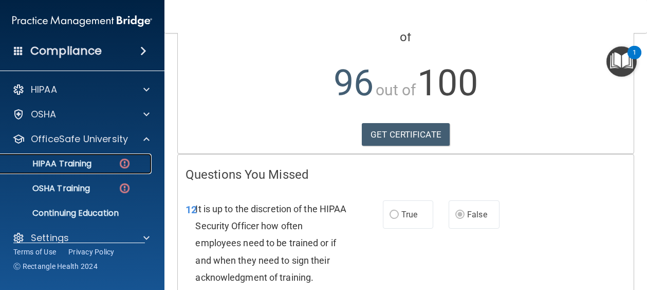
click at [78, 162] on p "HIPAA Training" at bounding box center [49, 163] width 85 height 10
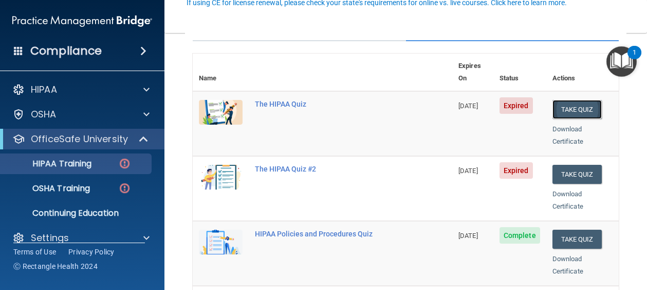
click at [570, 100] on button "Take Quiz" at bounding box center [577, 109] width 49 height 19
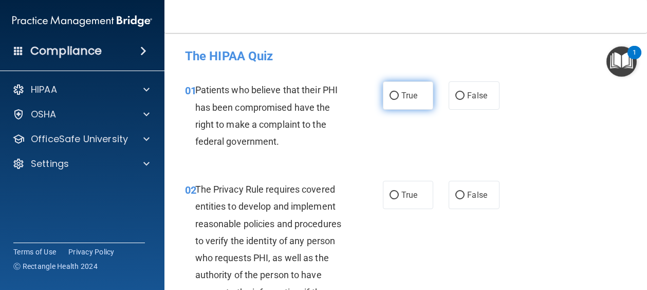
click at [390, 99] on input "True" at bounding box center [394, 96] width 9 height 8
radio input "true"
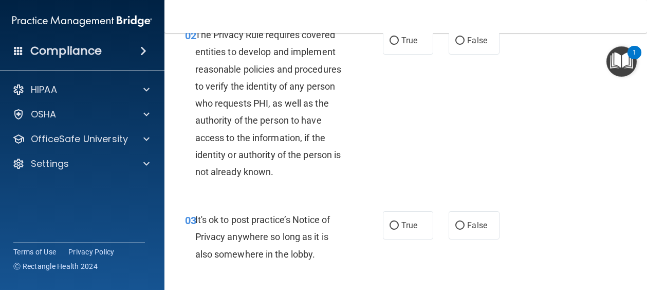
scroll to position [103, 0]
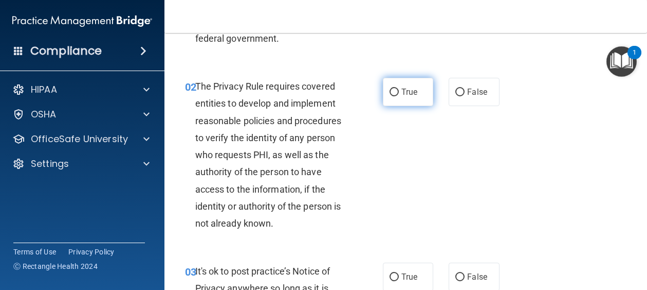
click at [407, 93] on span "True" at bounding box center [410, 92] width 16 height 10
click at [399, 93] on input "True" at bounding box center [394, 92] width 9 height 8
radio input "true"
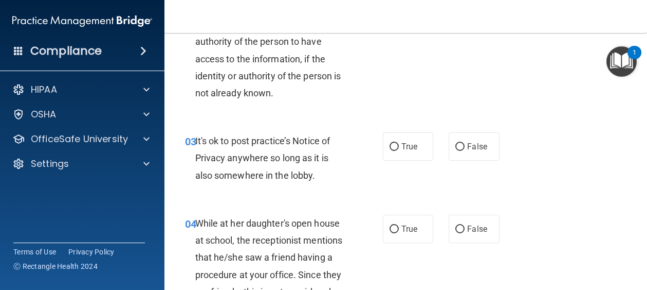
scroll to position [257, 0]
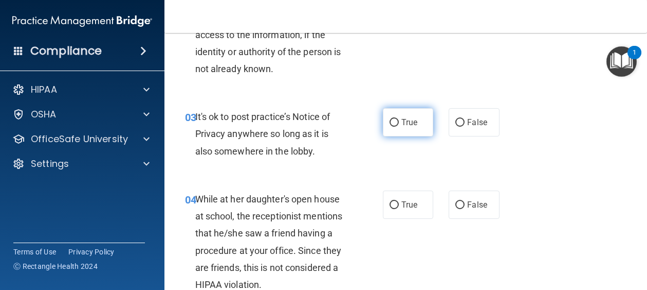
click at [409, 122] on span "True" at bounding box center [410, 122] width 16 height 10
click at [399, 122] on input "True" at bounding box center [394, 123] width 9 height 8
radio input "true"
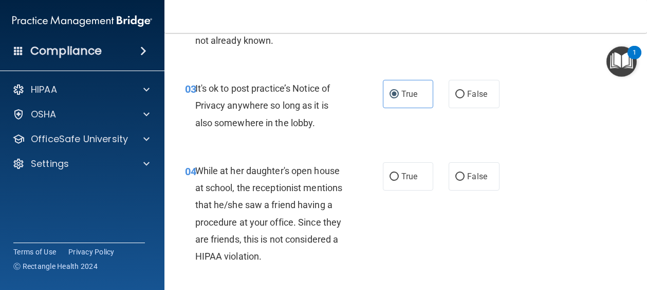
scroll to position [309, 0]
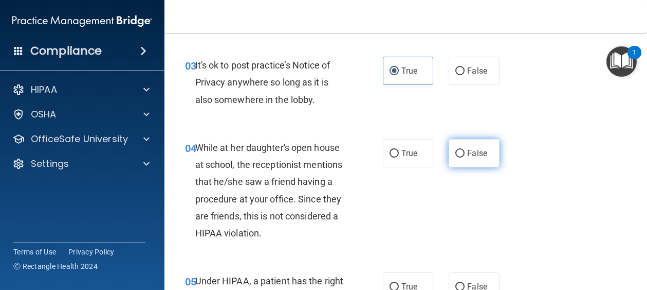
click at [472, 155] on span "False" at bounding box center [477, 153] width 20 height 10
click at [465, 155] on input "False" at bounding box center [460, 154] width 9 height 8
radio input "true"
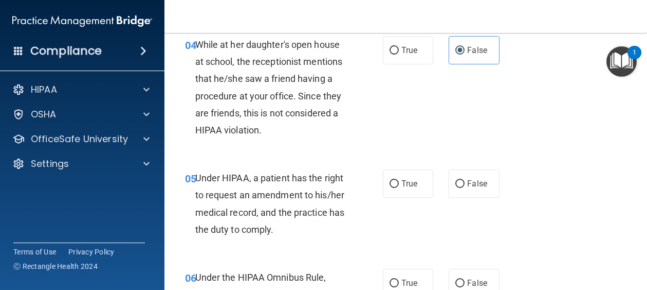
scroll to position [463, 0]
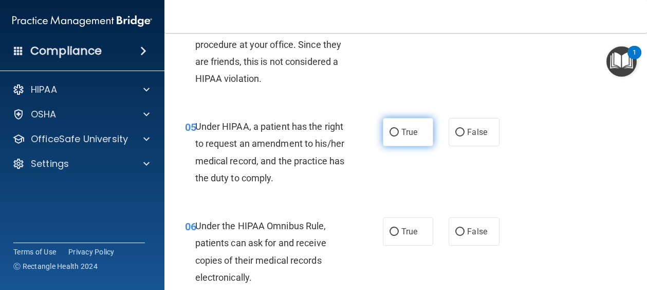
click at [402, 134] on span "True" at bounding box center [410, 132] width 16 height 10
click at [399, 134] on input "True" at bounding box center [394, 133] width 9 height 8
radio input "true"
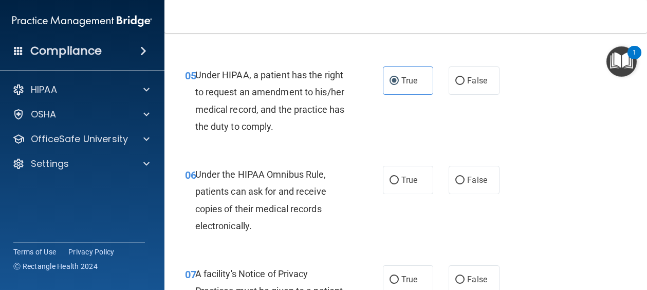
scroll to position [566, 0]
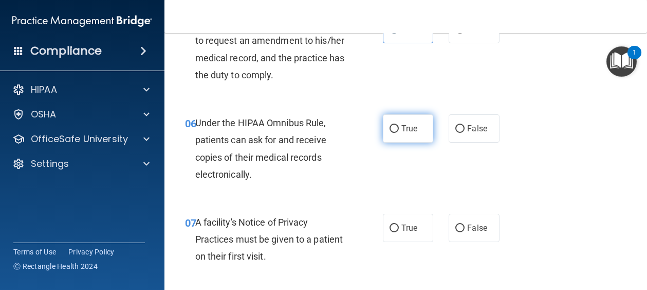
click at [399, 135] on label "True" at bounding box center [408, 128] width 51 height 28
click at [399, 133] on input "True" at bounding box center [394, 129] width 9 height 8
radio input "true"
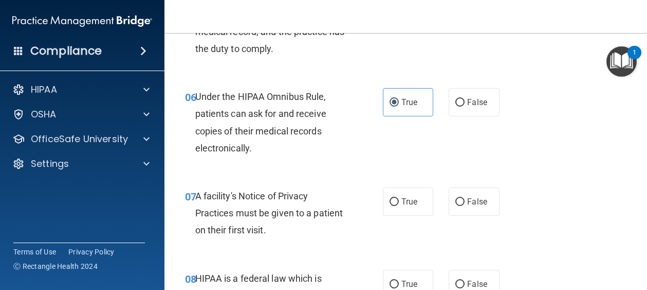
scroll to position [617, 0]
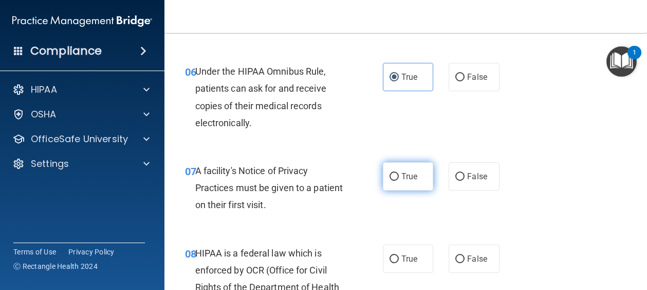
click at [408, 177] on span "True" at bounding box center [410, 176] width 16 height 10
click at [399, 177] on input "True" at bounding box center [394, 177] width 9 height 8
radio input "true"
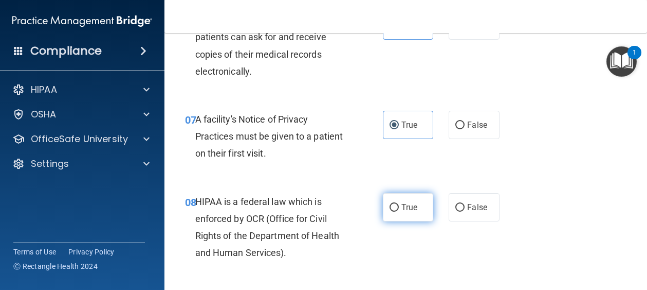
click at [414, 209] on label "True" at bounding box center [408, 207] width 51 height 28
click at [399, 209] on input "True" at bounding box center [394, 208] width 9 height 8
radio input "true"
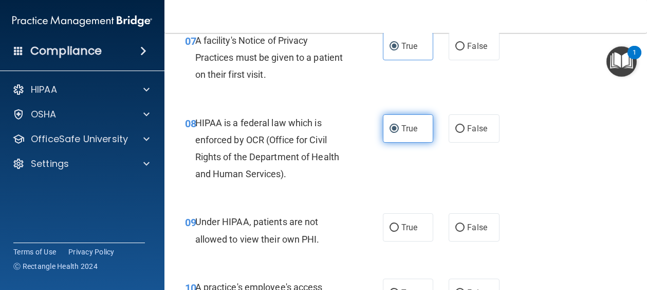
scroll to position [771, 0]
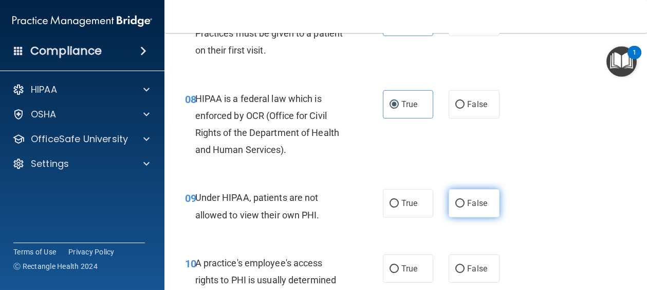
click at [467, 204] on span "False" at bounding box center [477, 203] width 20 height 10
click at [463, 204] on input "False" at bounding box center [460, 204] width 9 height 8
radio input "true"
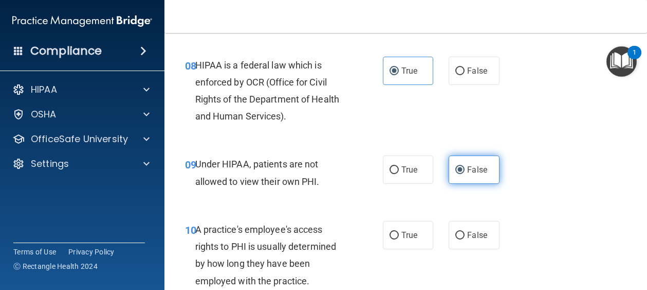
scroll to position [823, 0]
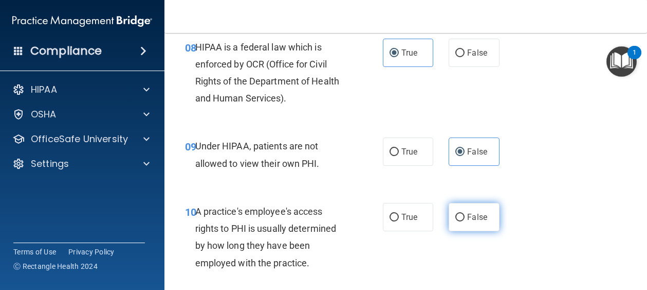
click at [487, 226] on label "False" at bounding box center [474, 217] width 51 height 28
click at [465, 221] on input "False" at bounding box center [460, 217] width 9 height 8
radio input "true"
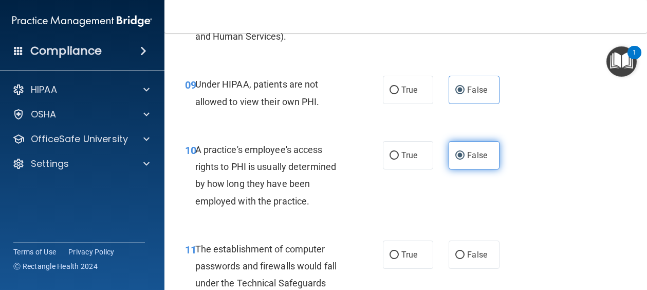
scroll to position [926, 0]
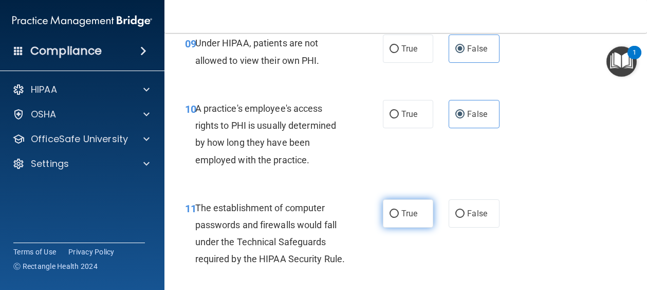
click at [411, 213] on span "True" at bounding box center [410, 213] width 16 height 10
click at [399, 213] on input "True" at bounding box center [394, 214] width 9 height 8
radio input "true"
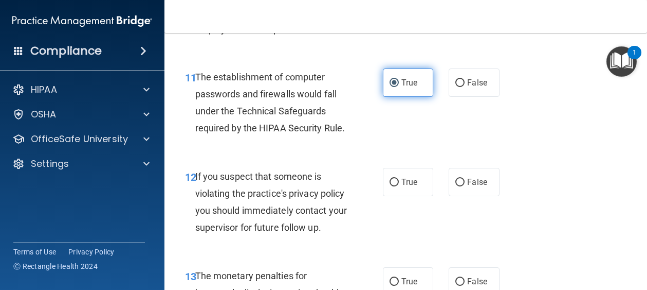
scroll to position [1080, 0]
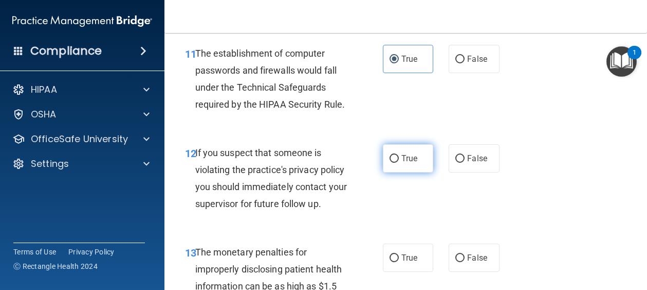
click at [407, 172] on label "True" at bounding box center [408, 158] width 51 height 28
click at [399, 162] on input "True" at bounding box center [394, 159] width 9 height 8
radio input "true"
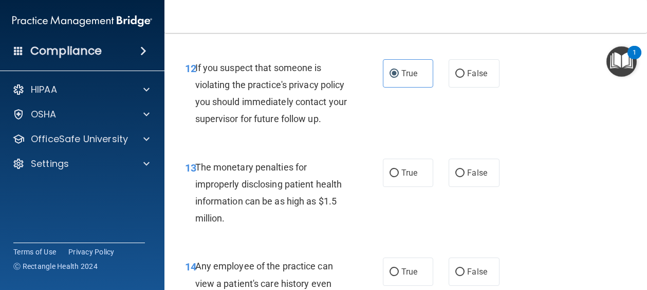
scroll to position [1183, 0]
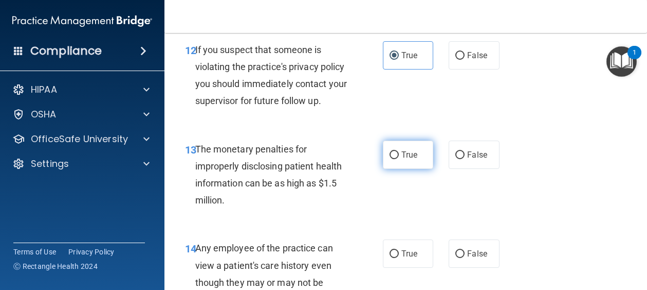
click at [406, 159] on span "True" at bounding box center [410, 155] width 16 height 10
click at [399, 159] on input "True" at bounding box center [394, 155] width 9 height 8
radio input "true"
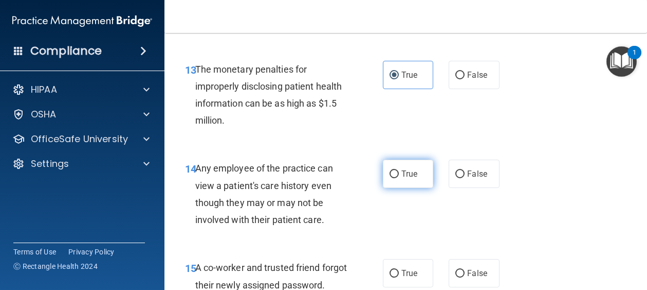
scroll to position [1286, 0]
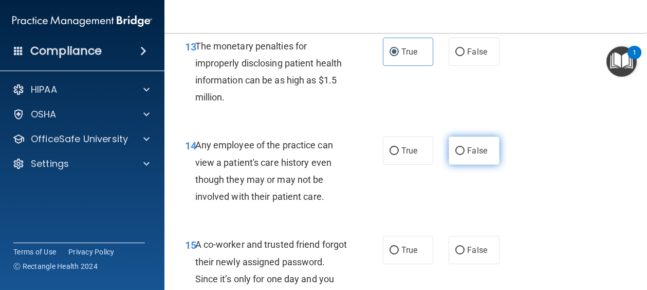
click at [476, 165] on label "False" at bounding box center [474, 150] width 51 height 28
click at [465, 155] on input "False" at bounding box center [460, 151] width 9 height 8
radio input "true"
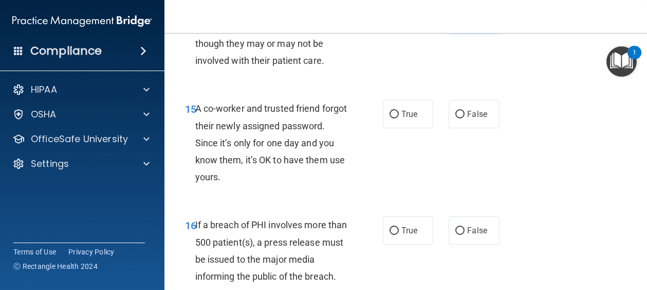
scroll to position [1440, 0]
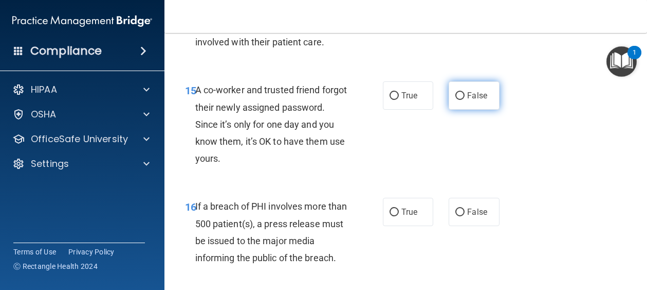
click at [476, 100] on span "False" at bounding box center [477, 96] width 20 height 10
click at [465, 100] on input "False" at bounding box center [460, 96] width 9 height 8
radio input "true"
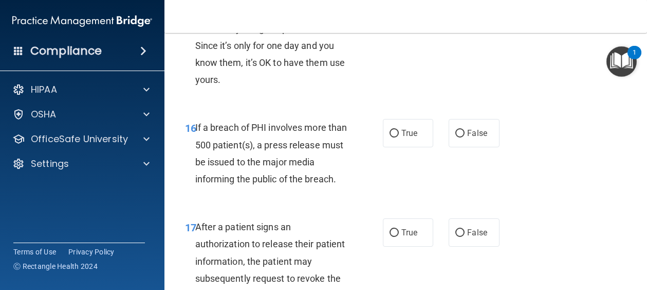
scroll to position [1543, 0]
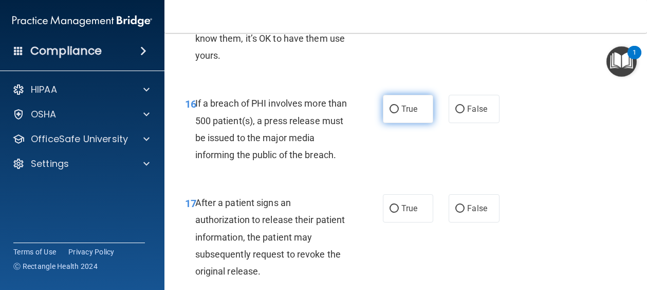
click at [405, 114] on span "True" at bounding box center [410, 109] width 16 height 10
click at [399, 113] on input "True" at bounding box center [394, 109] width 9 height 8
radio input "true"
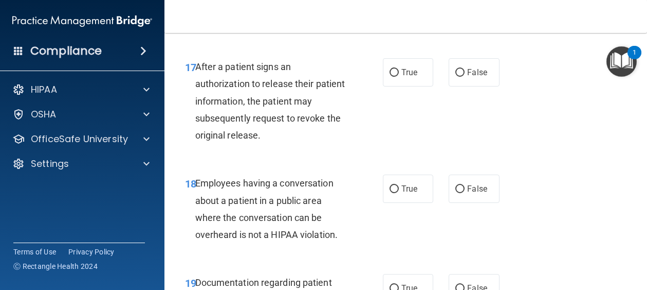
scroll to position [1697, 0]
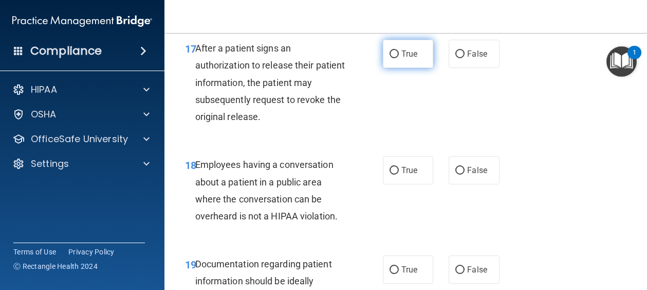
click at [402, 59] on span "True" at bounding box center [410, 54] width 16 height 10
click at [399, 58] on input "True" at bounding box center [394, 54] width 9 height 8
radio input "true"
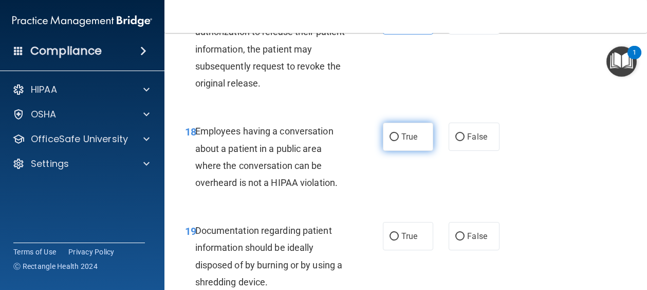
scroll to position [1748, 0]
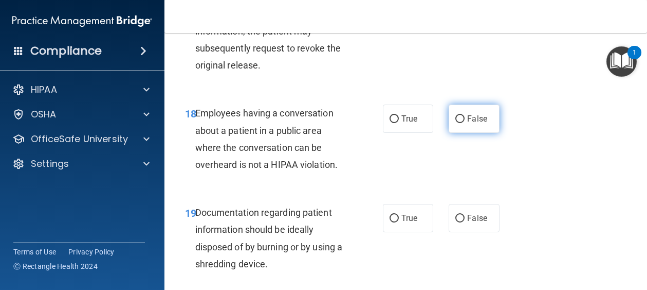
click at [478, 133] on label "False" at bounding box center [474, 118] width 51 height 28
click at [465, 123] on input "False" at bounding box center [460, 119] width 9 height 8
radio input "true"
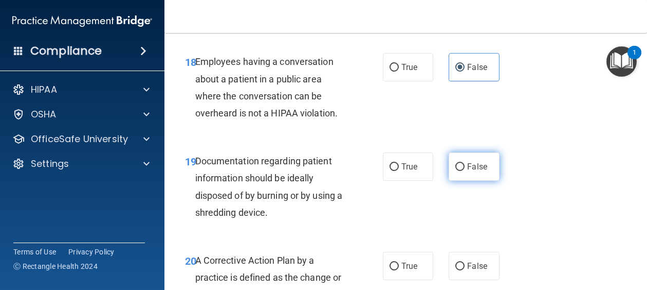
scroll to position [1851, 0]
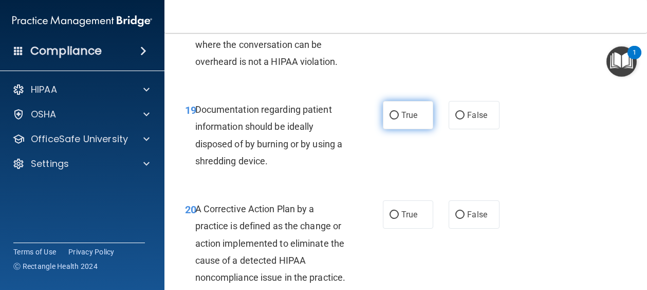
click at [404, 120] on span "True" at bounding box center [410, 115] width 16 height 10
click at [399, 119] on input "True" at bounding box center [394, 116] width 9 height 8
radio input "true"
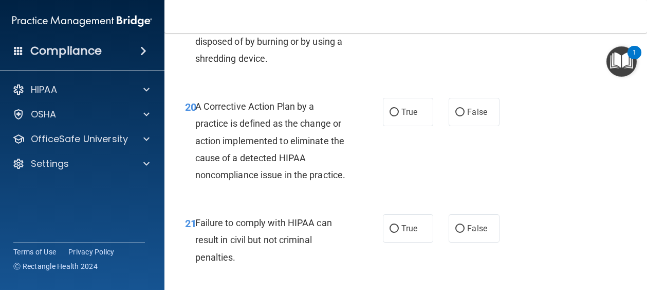
scroll to position [1954, 0]
click at [401, 125] on label "True" at bounding box center [408, 111] width 51 height 28
click at [399, 116] on input "True" at bounding box center [394, 112] width 9 height 8
radio input "true"
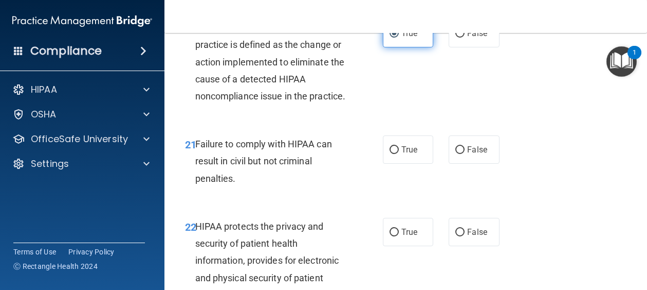
scroll to position [2057, 0]
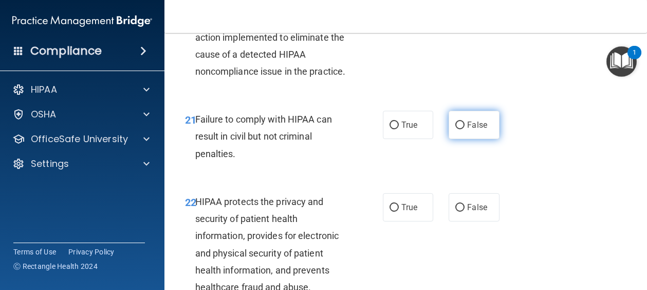
click at [482, 139] on label "False" at bounding box center [474, 125] width 51 height 28
click at [465, 129] on input "False" at bounding box center [460, 125] width 9 height 8
radio input "true"
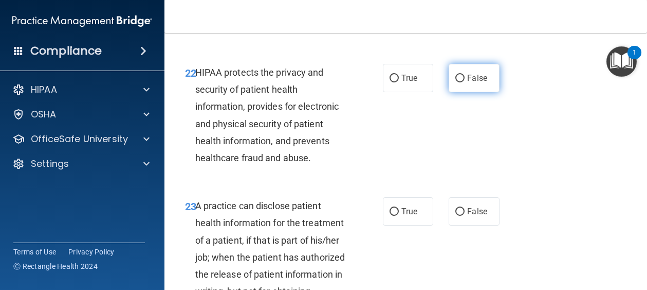
scroll to position [2211, 0]
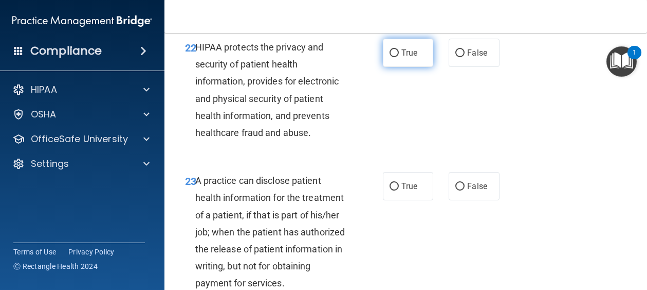
click at [403, 67] on label "True" at bounding box center [408, 53] width 51 height 28
click at [399, 57] on input "True" at bounding box center [394, 53] width 9 height 8
radio input "true"
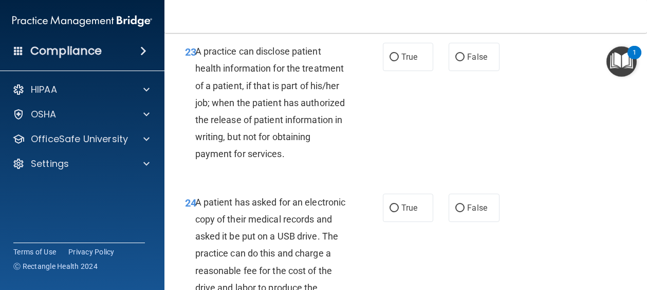
scroll to position [2365, 0]
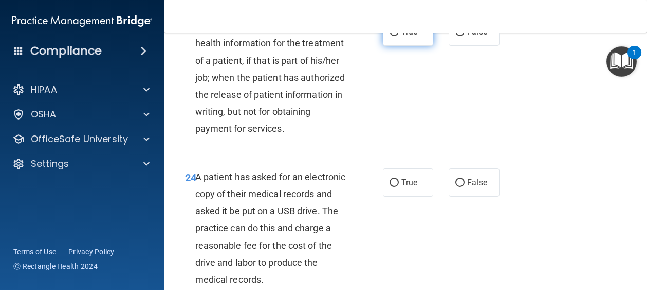
click at [407, 46] on label "True" at bounding box center [408, 31] width 51 height 28
click at [399, 36] on input "True" at bounding box center [394, 32] width 9 height 8
radio input "true"
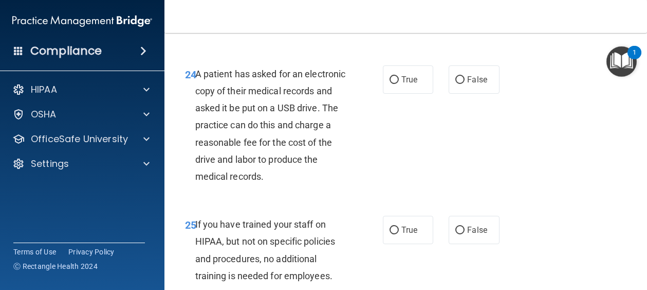
scroll to position [2520, 0]
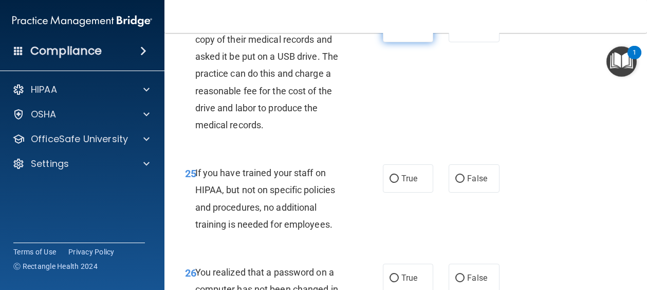
click at [396, 42] on label "True" at bounding box center [408, 28] width 51 height 28
click at [396, 32] on input "True" at bounding box center [394, 29] width 9 height 8
radio input "true"
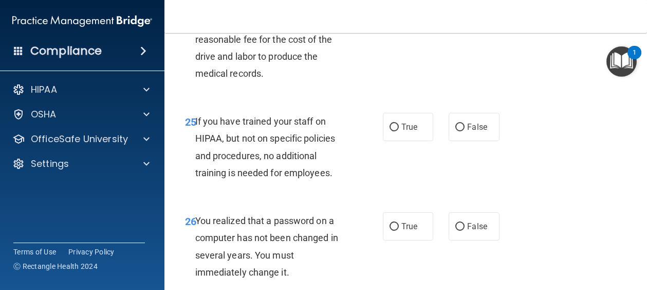
scroll to position [2623, 0]
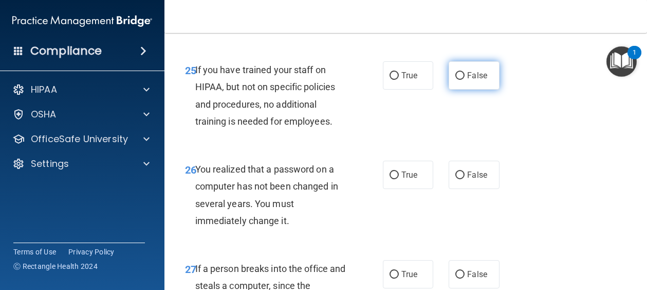
click at [459, 80] on input "False" at bounding box center [460, 76] width 9 height 8
radio input "true"
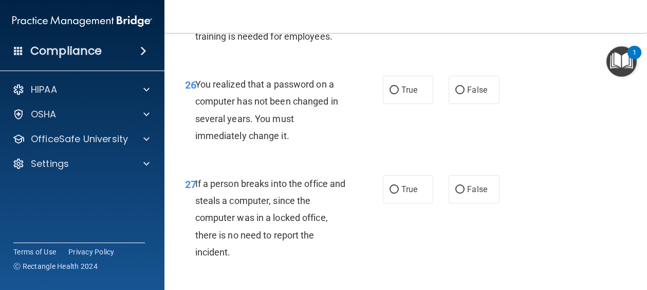
scroll to position [2725, 0]
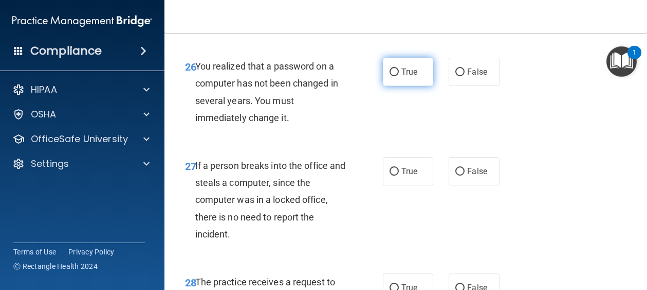
click at [423, 86] on label "True" at bounding box center [408, 72] width 51 height 28
click at [399, 76] on input "True" at bounding box center [394, 72] width 9 height 8
radio input "true"
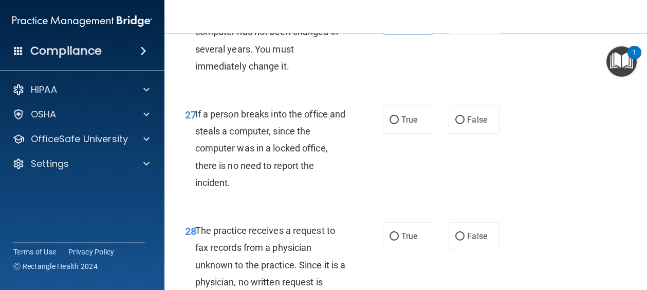
scroll to position [2828, 0]
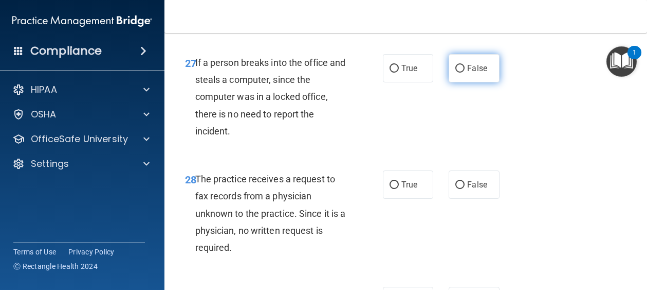
click at [489, 82] on label "False" at bounding box center [474, 68] width 51 height 28
click at [465, 73] on input "False" at bounding box center [460, 69] width 9 height 8
radio input "true"
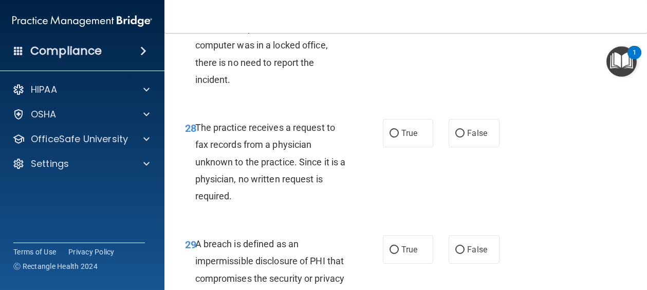
scroll to position [2931, 0]
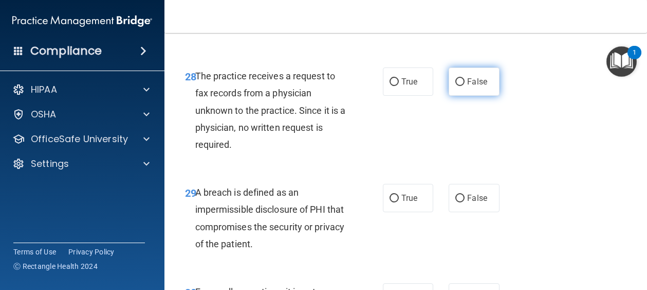
click at [459, 86] on input "False" at bounding box center [460, 82] width 9 height 8
radio input "true"
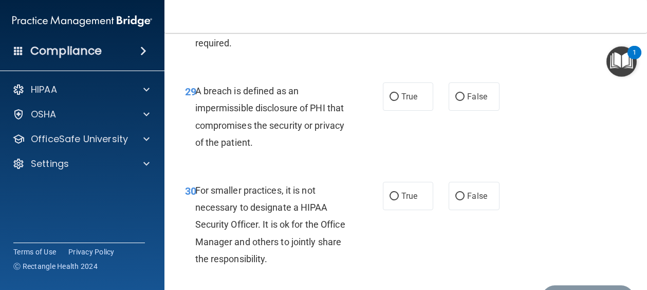
scroll to position [3034, 0]
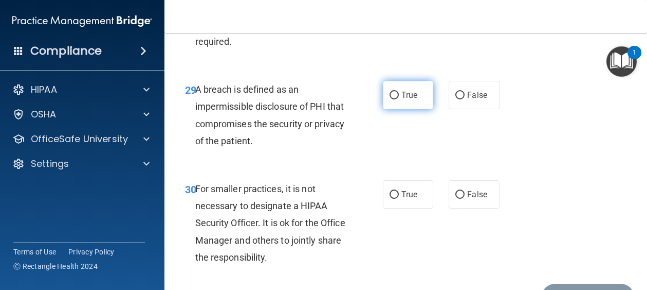
click at [414, 109] on label "True" at bounding box center [408, 95] width 51 height 28
click at [399, 99] on input "True" at bounding box center [394, 96] width 9 height 8
radio input "true"
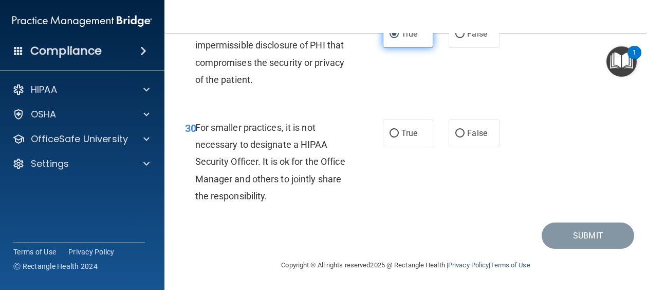
scroll to position [3137, 0]
click at [414, 142] on label "True" at bounding box center [408, 133] width 51 height 28
click at [399, 137] on input "True" at bounding box center [394, 134] width 9 height 8
radio input "true"
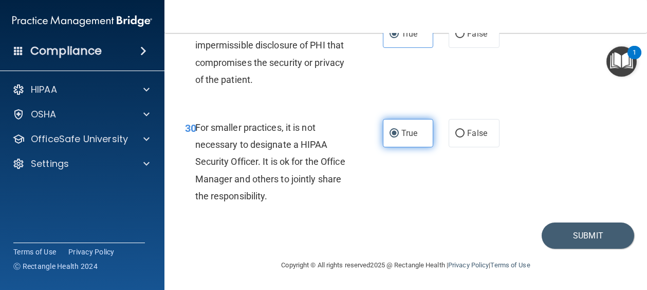
scroll to position [3146, 0]
click at [550, 232] on button "Submit" at bounding box center [588, 235] width 93 height 26
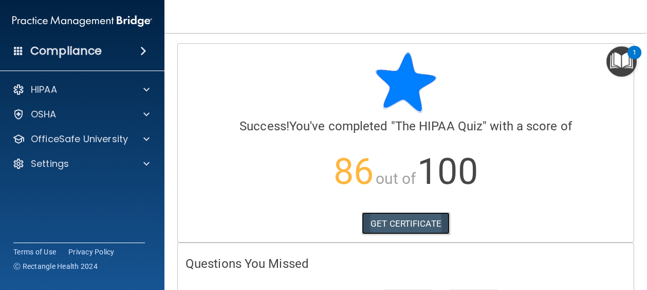
click at [395, 229] on link "GET CERTIFICATE" at bounding box center [406, 223] width 88 height 23
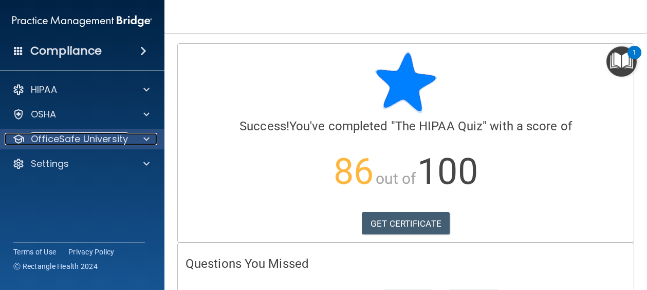
click at [135, 141] on div at bounding box center [145, 139] width 26 height 12
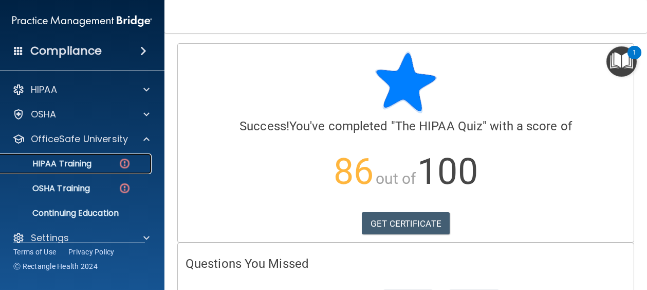
click at [90, 158] on p "HIPAA Training" at bounding box center [49, 163] width 85 height 10
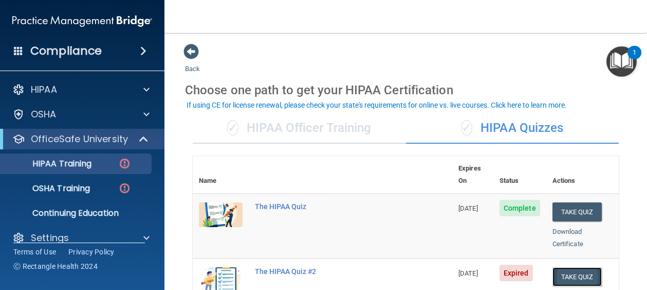
click at [566, 267] on button "Take Quiz" at bounding box center [577, 276] width 49 height 19
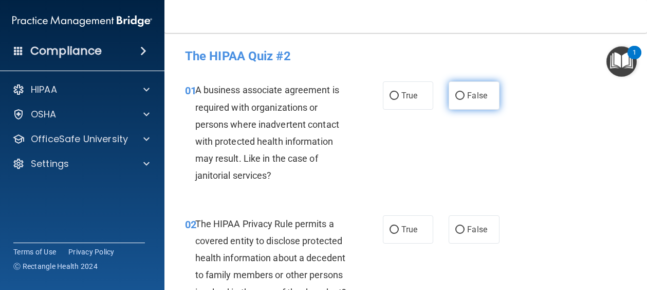
click at [458, 94] on input "False" at bounding box center [460, 96] width 9 height 8
radio input "true"
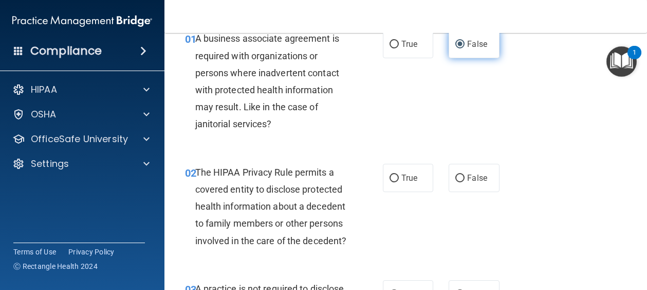
scroll to position [103, 0]
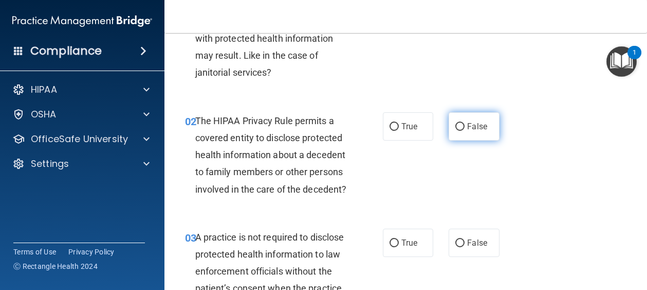
click at [456, 128] on input "False" at bounding box center [460, 127] width 9 height 8
radio input "true"
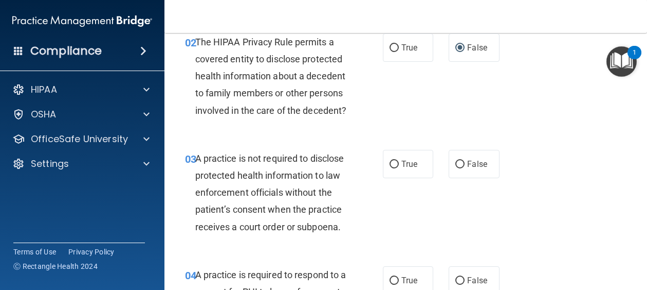
scroll to position [206, 0]
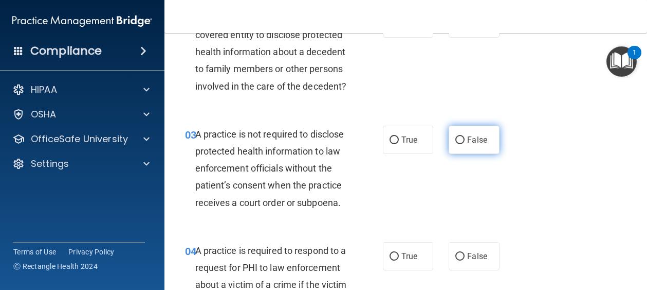
click at [456, 144] on input "False" at bounding box center [460, 140] width 9 height 8
radio input "true"
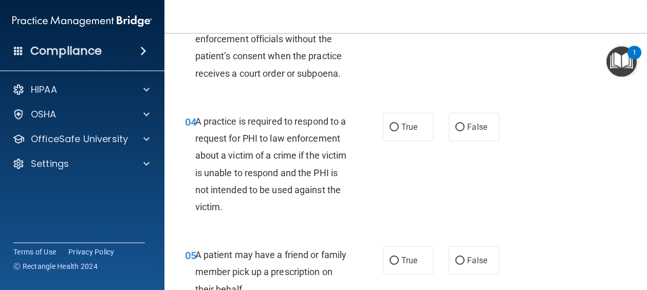
scroll to position [360, 0]
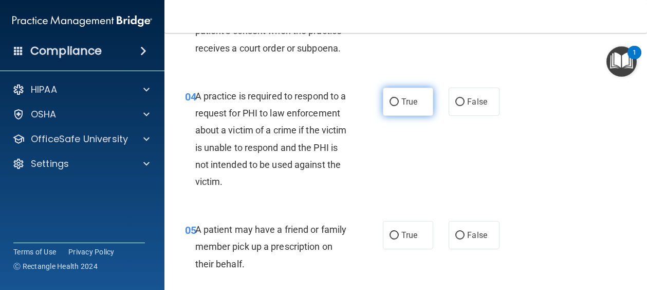
click at [406, 116] on label "True" at bounding box center [408, 101] width 51 height 28
click at [399, 106] on input "True" at bounding box center [394, 102] width 9 height 8
radio input "true"
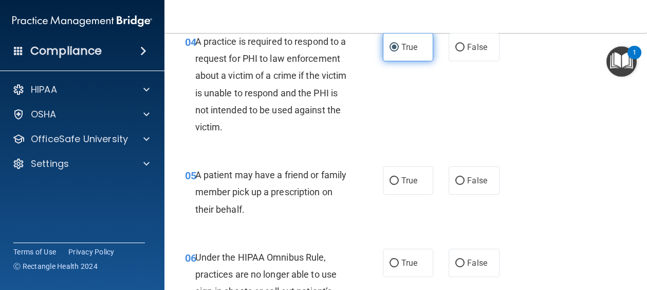
scroll to position [463, 0]
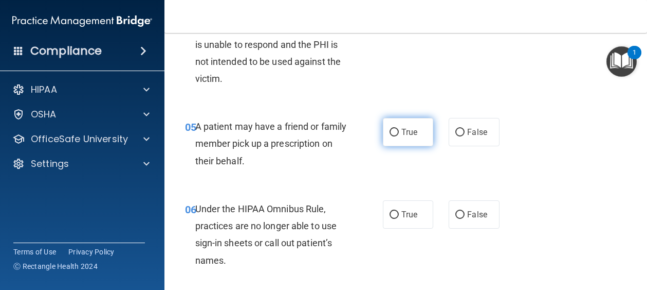
click at [402, 146] on label "True" at bounding box center [408, 132] width 51 height 28
click at [399, 136] on input "True" at bounding box center [394, 133] width 9 height 8
radio input "true"
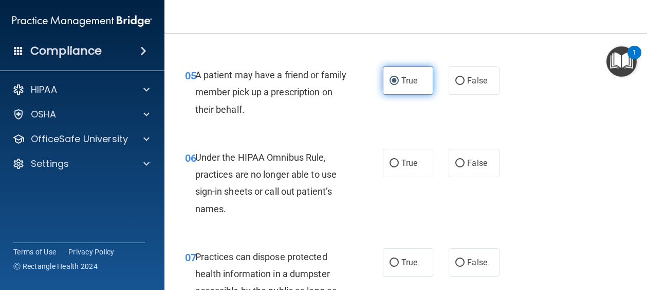
scroll to position [566, 0]
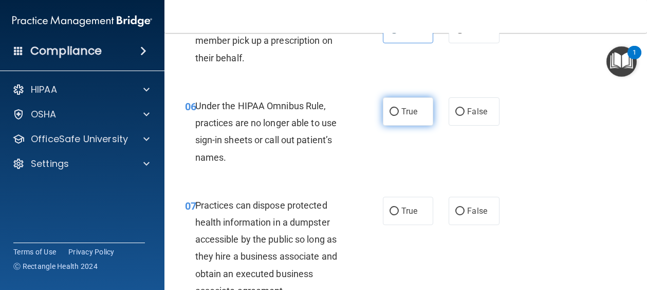
click at [395, 125] on label "True" at bounding box center [408, 111] width 51 height 28
click at [395, 116] on input "True" at bounding box center [394, 112] width 9 height 8
radio input "true"
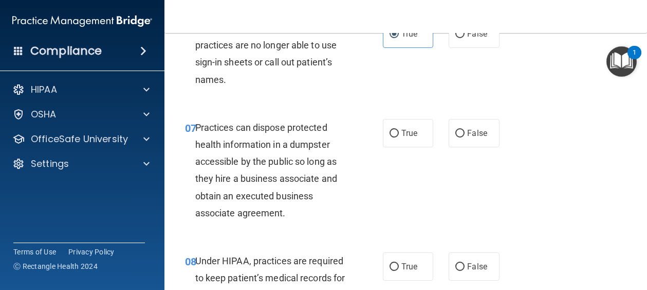
scroll to position [668, 0]
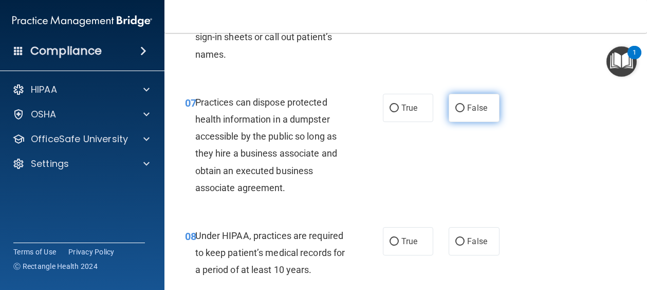
click at [456, 122] on label "False" at bounding box center [474, 108] width 51 height 28
click at [456, 112] on input "False" at bounding box center [460, 108] width 9 height 8
radio input "true"
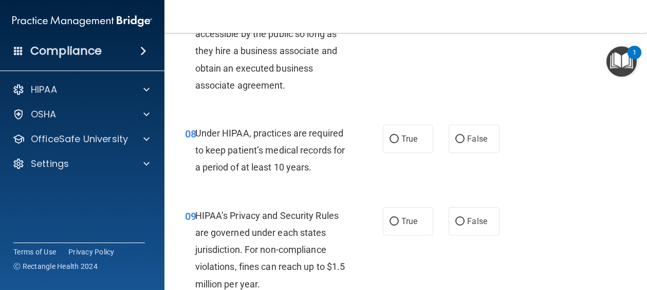
scroll to position [771, 0]
click at [460, 152] on label "False" at bounding box center [474, 138] width 51 height 28
click at [460, 142] on input "False" at bounding box center [460, 139] width 9 height 8
radio input "true"
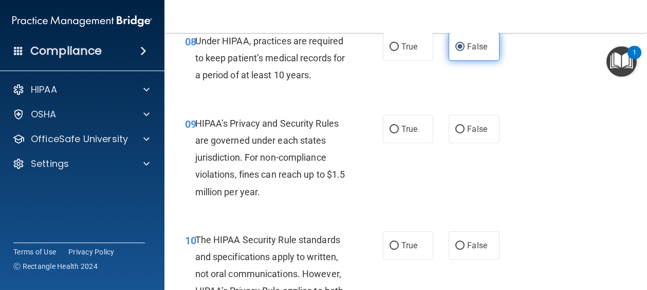
scroll to position [874, 0]
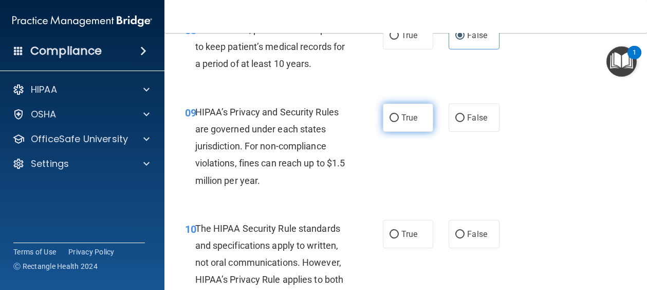
click at [396, 132] on label "True" at bounding box center [408, 117] width 51 height 28
click at [396, 122] on input "True" at bounding box center [394, 118] width 9 height 8
radio input "true"
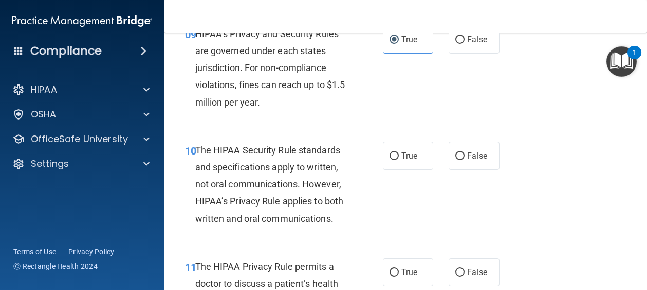
scroll to position [977, 0]
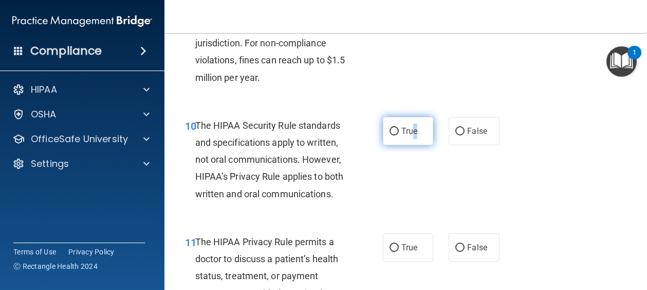
click at [412, 136] on span "True" at bounding box center [410, 131] width 16 height 10
drag, startPoint x: 412, startPoint y: 165, endPoint x: 393, endPoint y: 169, distance: 20.0
click at [393, 135] on input "True" at bounding box center [394, 132] width 9 height 8
radio input "true"
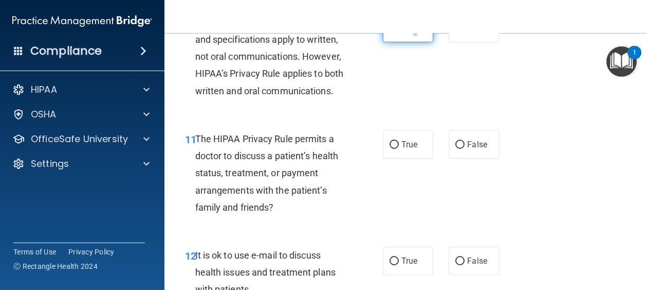
scroll to position [1131, 0]
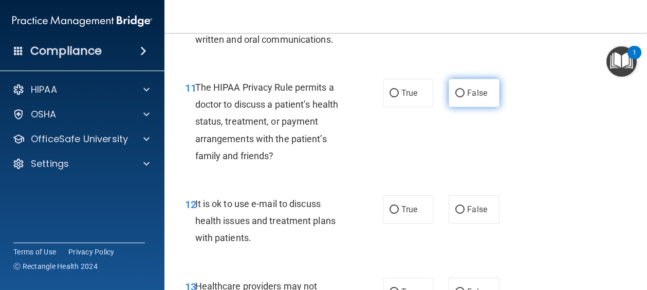
click at [459, 97] on input "False" at bounding box center [460, 93] width 9 height 8
radio input "true"
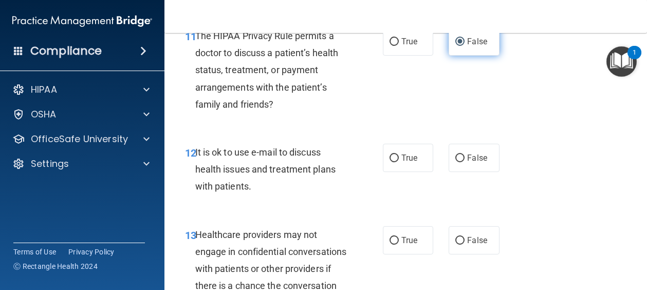
scroll to position [1234, 0]
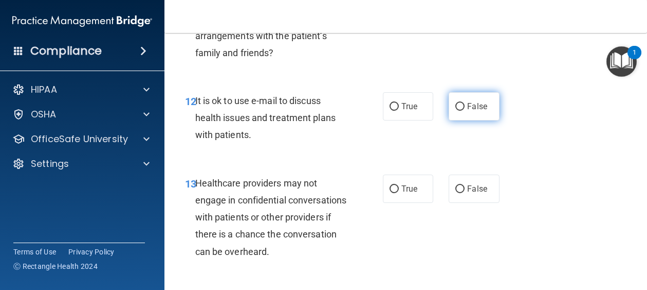
click at [456, 111] on input "False" at bounding box center [460, 107] width 9 height 8
radio input "true"
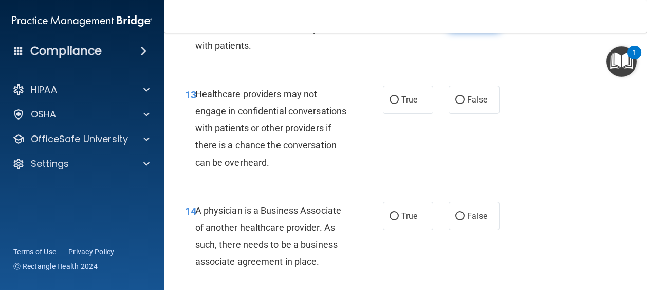
scroll to position [1337, 0]
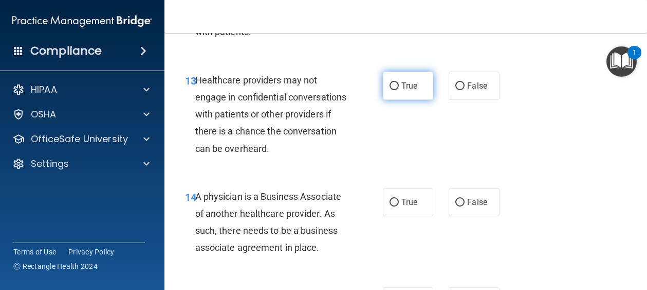
click at [402, 100] on label "True" at bounding box center [408, 85] width 51 height 28
click at [399, 90] on input "True" at bounding box center [394, 86] width 9 height 8
radio input "true"
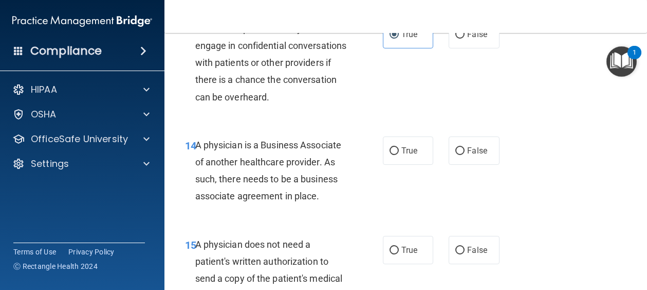
scroll to position [1440, 0]
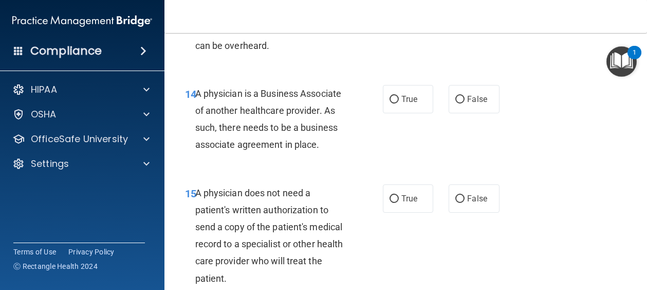
click at [417, 113] on label "True" at bounding box center [408, 99] width 51 height 28
click at [399, 103] on input "True" at bounding box center [394, 100] width 9 height 8
radio input "true"
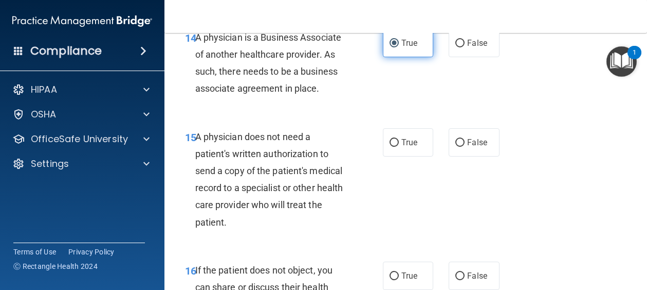
scroll to position [1543, 0]
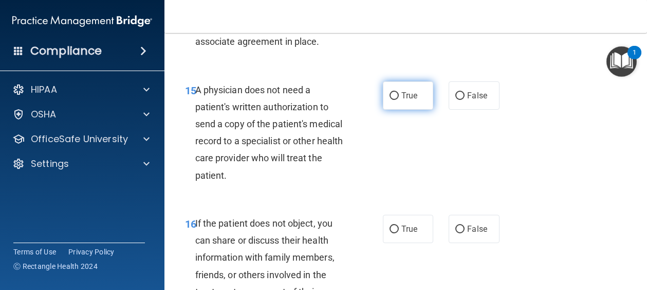
click at [404, 100] on span "True" at bounding box center [410, 96] width 16 height 10
click at [399, 100] on input "True" at bounding box center [394, 96] width 9 height 8
radio input "true"
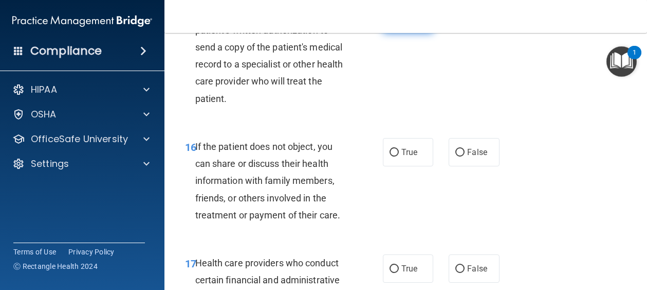
scroll to position [1645, 0]
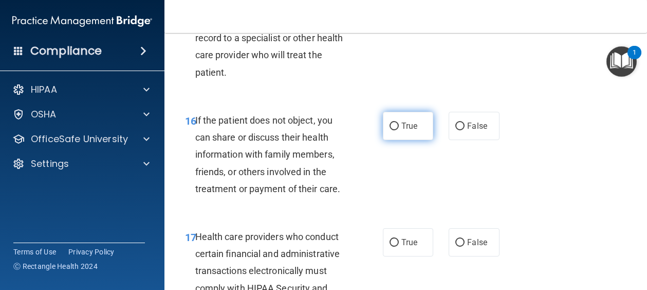
click at [407, 140] on label "True" at bounding box center [408, 126] width 51 height 28
click at [399, 130] on input "True" at bounding box center [394, 126] width 9 height 8
radio input "true"
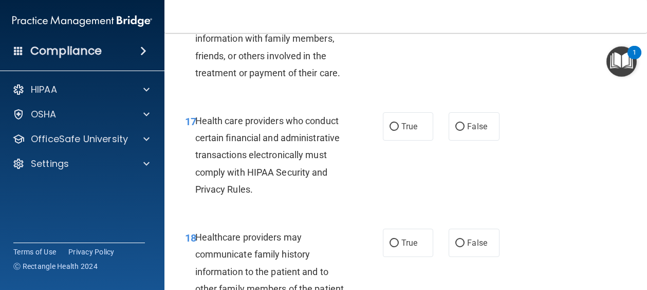
scroll to position [1800, 0]
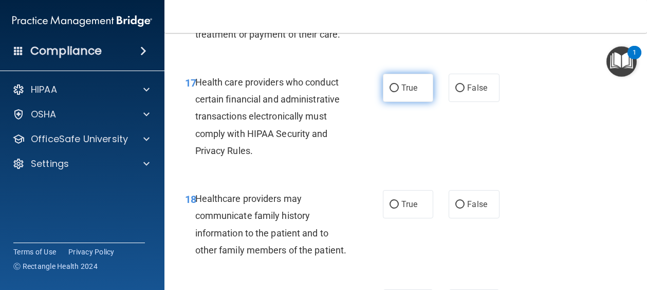
click at [405, 93] on span "True" at bounding box center [410, 88] width 16 height 10
click at [399, 92] on input "True" at bounding box center [394, 88] width 9 height 8
radio input "true"
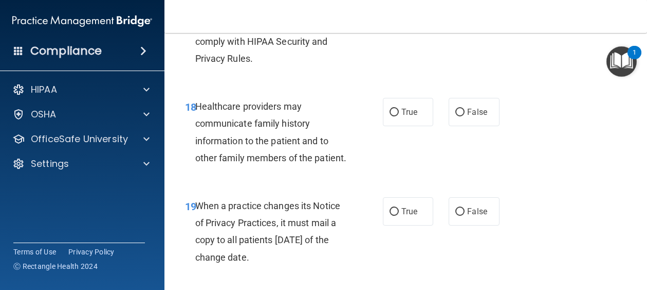
scroll to position [1903, 0]
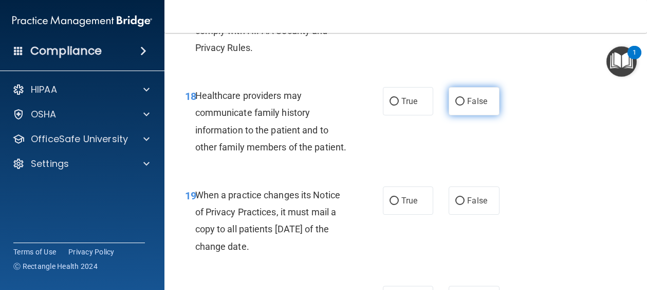
click at [462, 115] on label "False" at bounding box center [474, 101] width 51 height 28
click at [462, 105] on input "False" at bounding box center [460, 102] width 9 height 8
radio input "true"
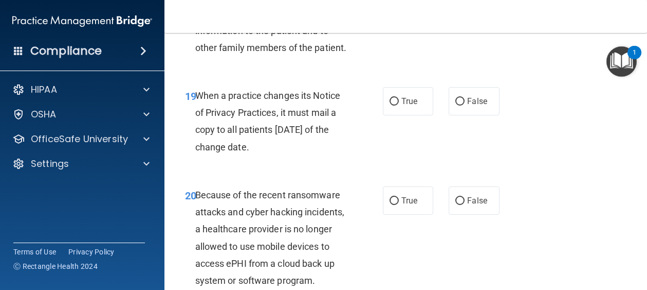
scroll to position [2005, 0]
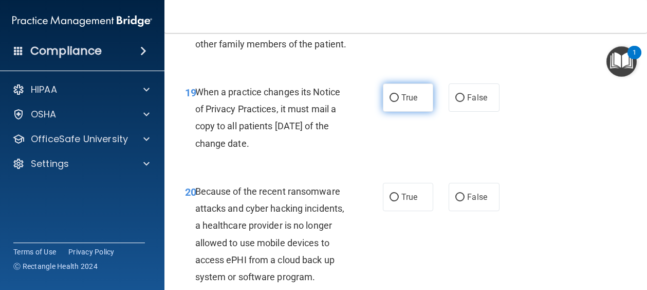
click at [404, 102] on span "True" at bounding box center [410, 98] width 16 height 10
click at [399, 102] on input "True" at bounding box center [394, 98] width 9 height 8
radio input "true"
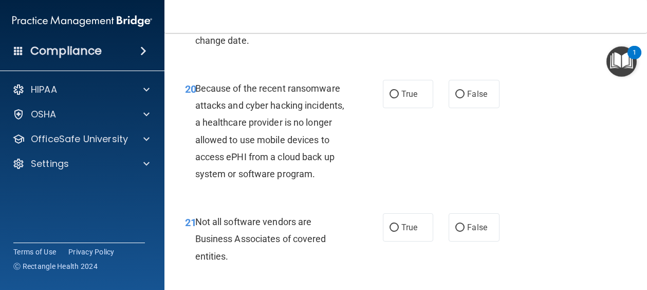
scroll to position [2160, 0]
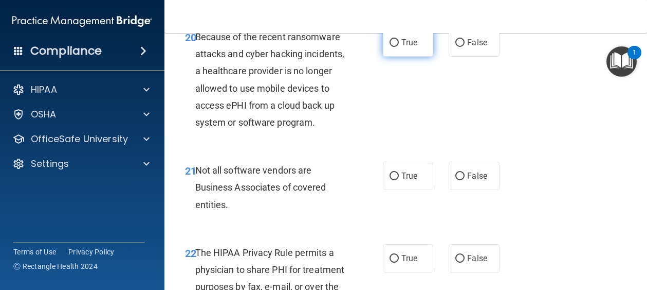
click at [418, 57] on label "True" at bounding box center [408, 42] width 51 height 28
click at [399, 47] on input "True" at bounding box center [394, 43] width 9 height 8
radio input "true"
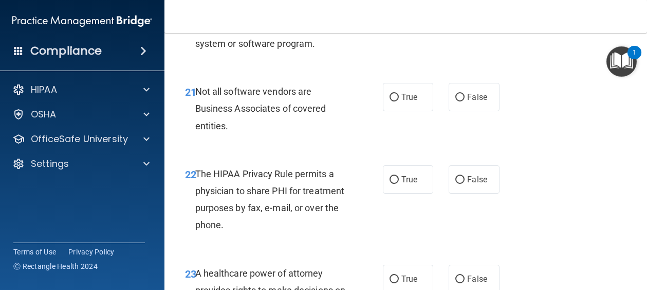
scroll to position [2263, 0]
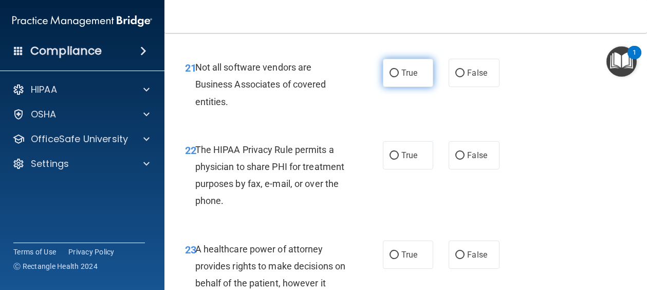
click at [414, 87] on label "True" at bounding box center [408, 73] width 51 height 28
click at [399, 77] on input "True" at bounding box center [394, 73] width 9 height 8
radio input "true"
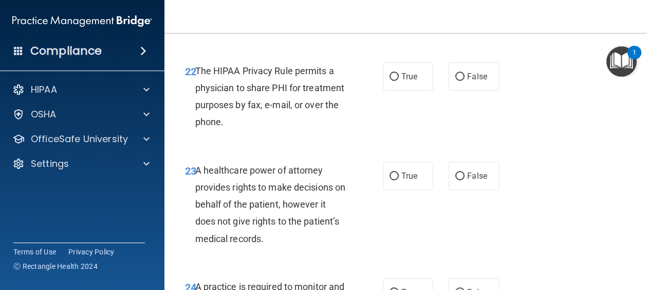
scroll to position [2365, 0]
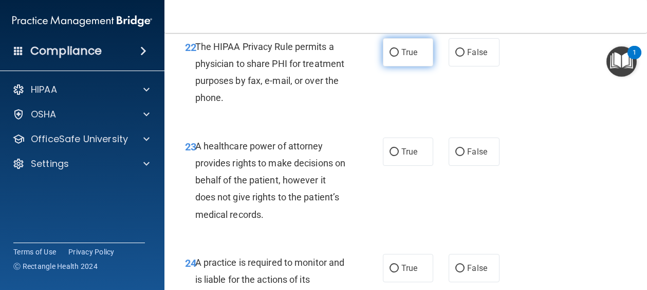
click at [406, 66] on label "True" at bounding box center [408, 52] width 51 height 28
click at [399, 57] on input "True" at bounding box center [394, 53] width 9 height 8
radio input "true"
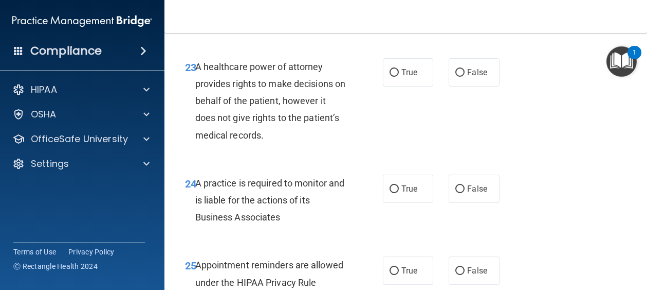
scroll to position [2468, 0]
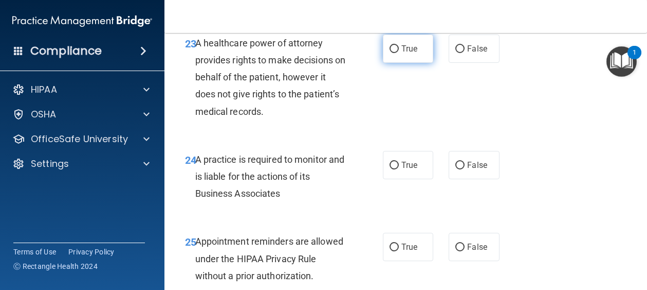
click at [414, 63] on label "True" at bounding box center [408, 48] width 51 height 28
click at [399, 53] on input "True" at bounding box center [394, 49] width 9 height 8
radio input "true"
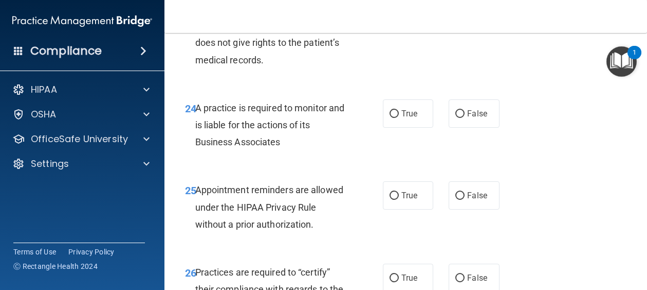
scroll to position [2571, 0]
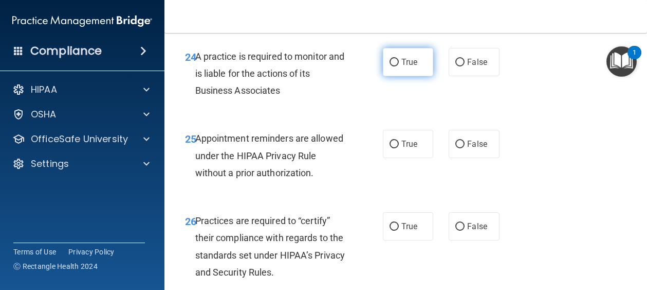
click at [413, 67] on span "True" at bounding box center [410, 62] width 16 height 10
click at [399, 66] on input "True" at bounding box center [394, 63] width 9 height 8
radio input "true"
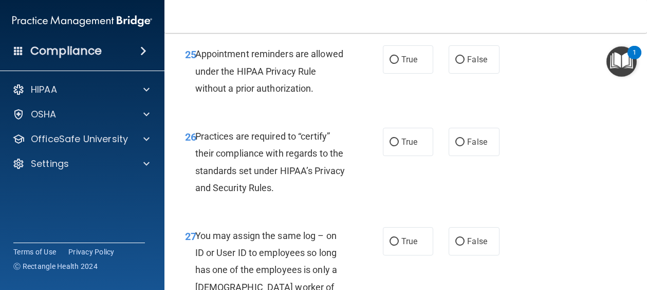
scroll to position [2674, 0]
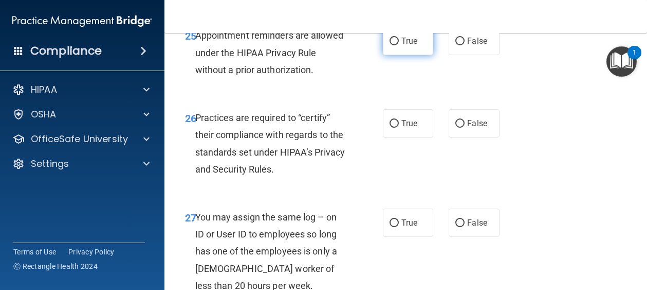
click at [412, 55] on label "True" at bounding box center [408, 41] width 51 height 28
click at [399, 45] on input "True" at bounding box center [394, 42] width 9 height 8
radio input "true"
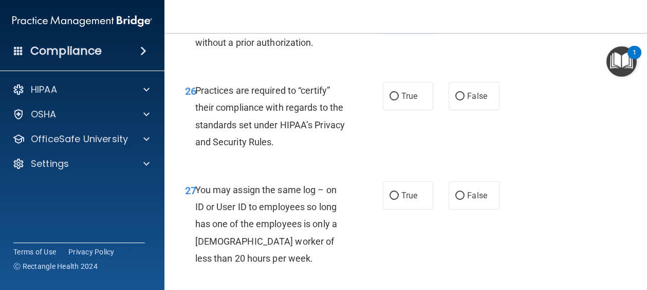
scroll to position [2725, 0]
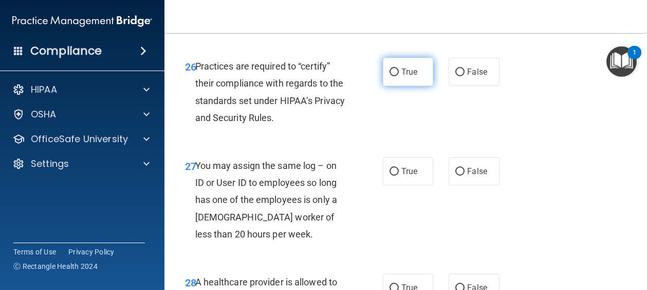
click at [404, 77] on span "True" at bounding box center [410, 72] width 16 height 10
click at [399, 76] on input "True" at bounding box center [394, 72] width 9 height 8
radio input "true"
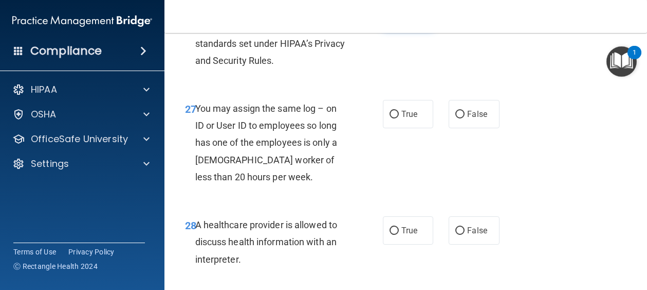
scroll to position [2828, 0]
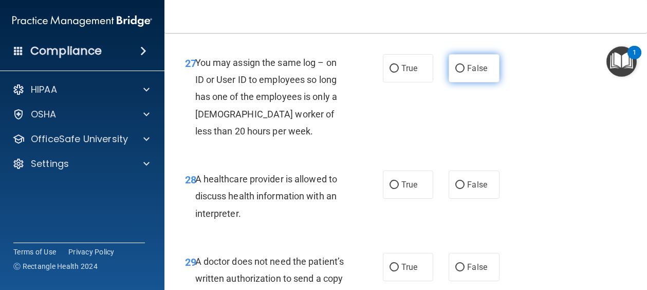
click at [461, 82] on label "False" at bounding box center [474, 68] width 51 height 28
click at [461, 73] on input "False" at bounding box center [460, 69] width 9 height 8
radio input "true"
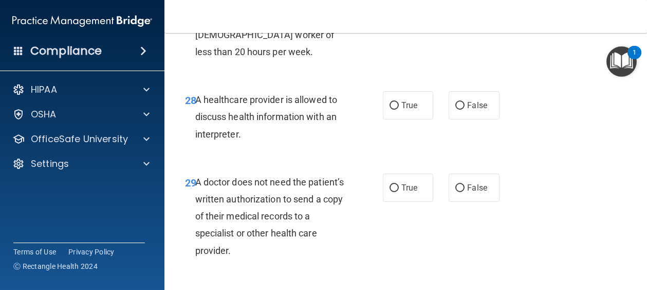
scroll to position [2931, 0]
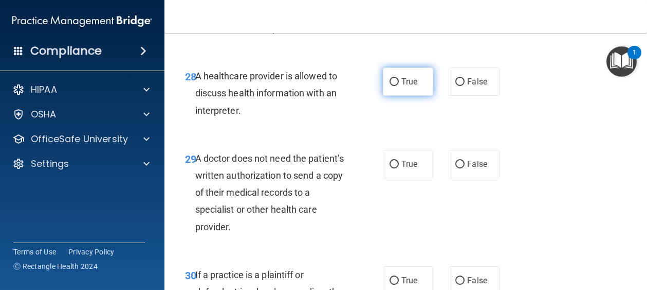
click at [412, 86] on span "True" at bounding box center [410, 82] width 16 height 10
click at [399, 86] on input "True" at bounding box center [394, 82] width 9 height 8
radio input "true"
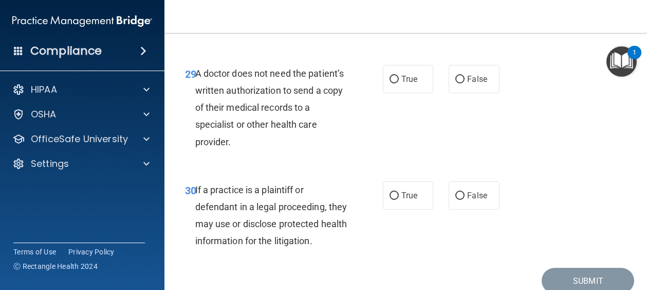
scroll to position [3034, 0]
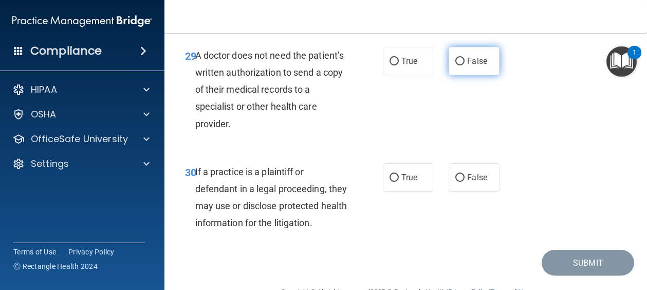
click at [475, 75] on label "False" at bounding box center [474, 61] width 51 height 28
click at [465, 65] on input "False" at bounding box center [460, 62] width 9 height 8
radio input "true"
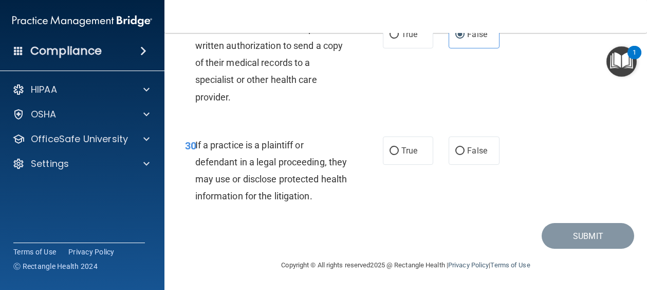
scroll to position [3137, 0]
click at [467, 155] on span "False" at bounding box center [477, 151] width 20 height 10
click at [465, 155] on input "False" at bounding box center [460, 151] width 9 height 8
radio input "true"
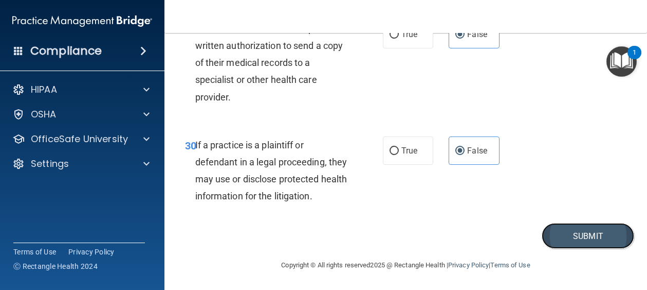
click at [552, 246] on button "Submit" at bounding box center [588, 236] width 93 height 26
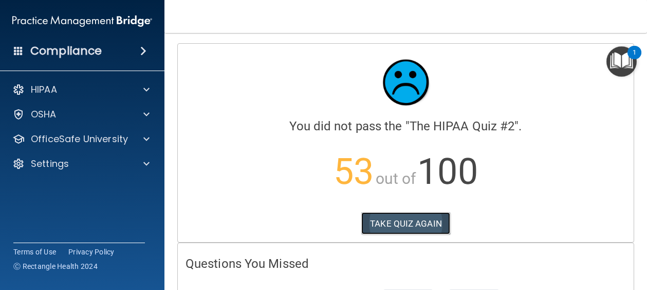
click at [421, 228] on button "TAKE QUIZ AGAIN" at bounding box center [405, 223] width 89 height 23
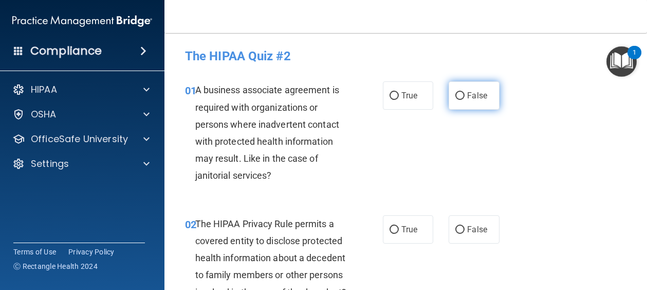
click at [473, 95] on span "False" at bounding box center [477, 96] width 20 height 10
click at [465, 95] on input "False" at bounding box center [460, 96] width 9 height 8
radio input "true"
click at [408, 220] on label "True" at bounding box center [408, 229] width 51 height 28
click at [399, 226] on input "True" at bounding box center [394, 230] width 9 height 8
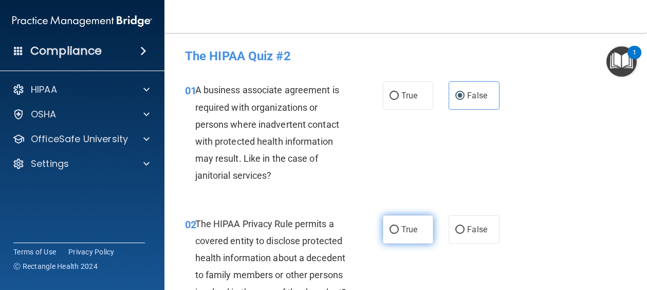
radio input "true"
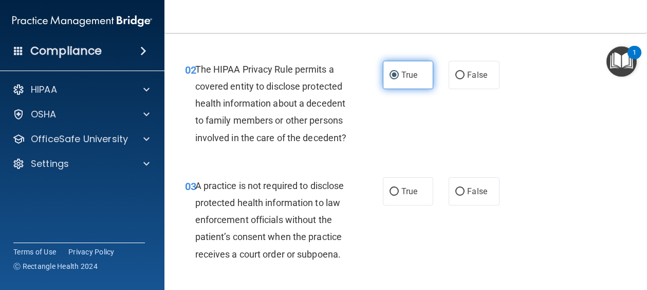
scroll to position [206, 0]
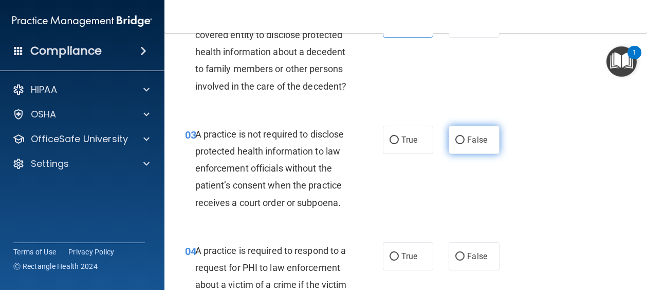
click at [475, 144] on span "False" at bounding box center [477, 140] width 20 height 10
click at [465, 144] on input "False" at bounding box center [460, 140] width 9 height 8
radio input "true"
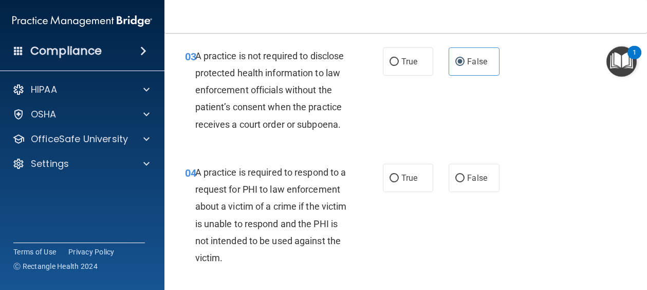
scroll to position [309, 0]
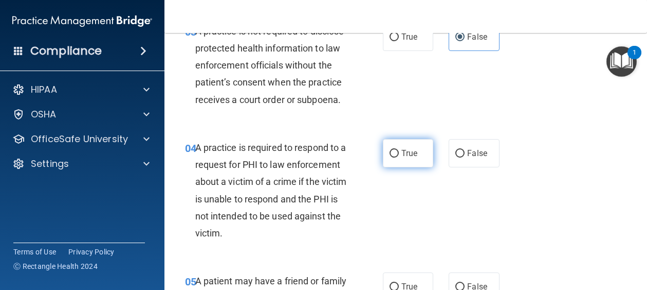
click at [412, 158] on span "True" at bounding box center [410, 153] width 16 height 10
click at [399, 157] on input "True" at bounding box center [394, 154] width 9 height 8
radio input "true"
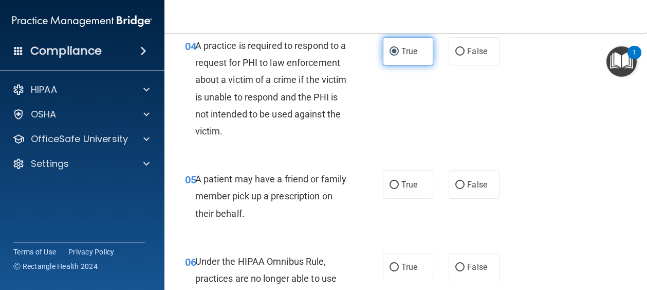
scroll to position [411, 0]
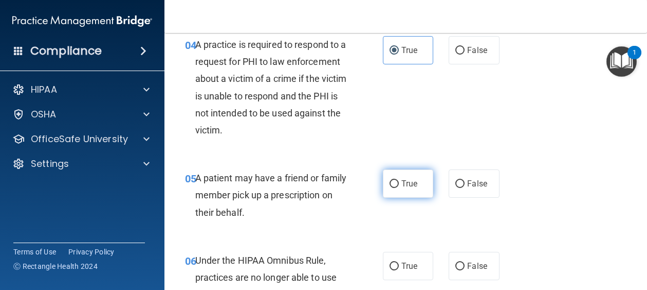
click at [395, 197] on label "True" at bounding box center [408, 183] width 51 height 28
click at [395, 188] on input "True" at bounding box center [394, 184] width 9 height 8
radio input "true"
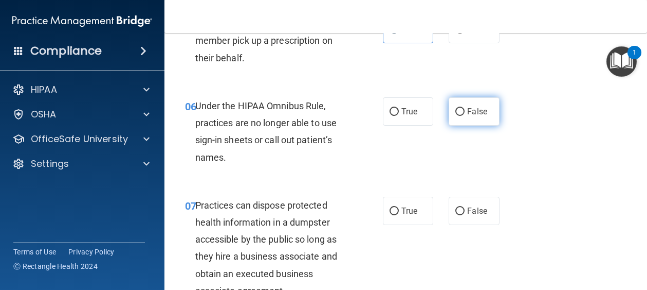
scroll to position [514, 0]
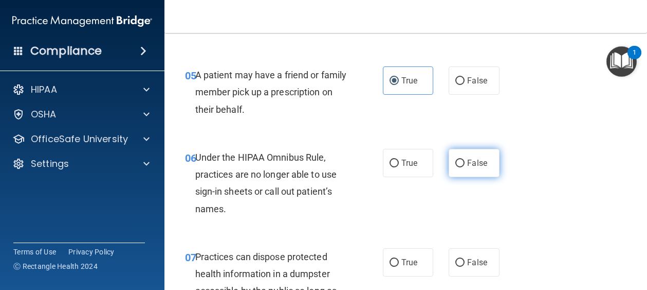
click at [457, 167] on input "False" at bounding box center [460, 163] width 9 height 8
radio input "true"
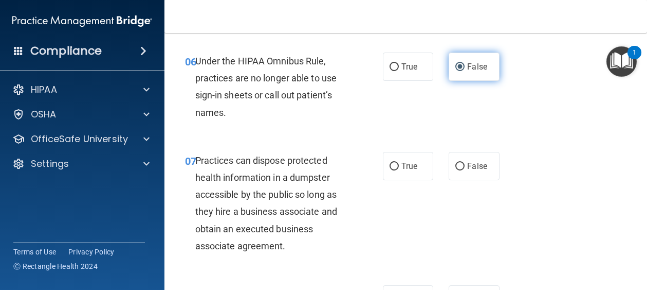
scroll to position [617, 0]
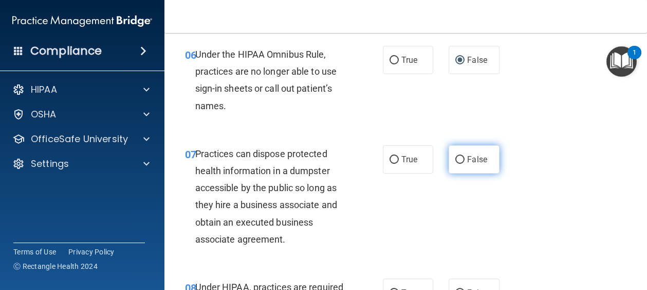
click at [457, 164] on input "False" at bounding box center [460, 160] width 9 height 8
radio input "true"
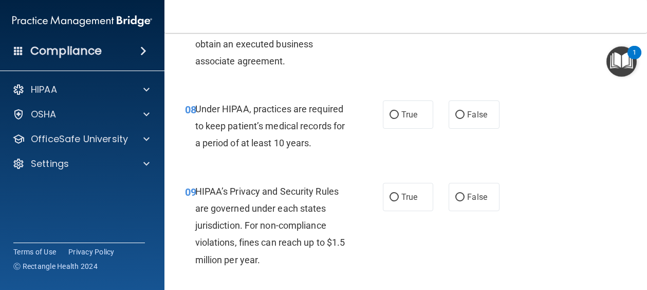
scroll to position [771, 0]
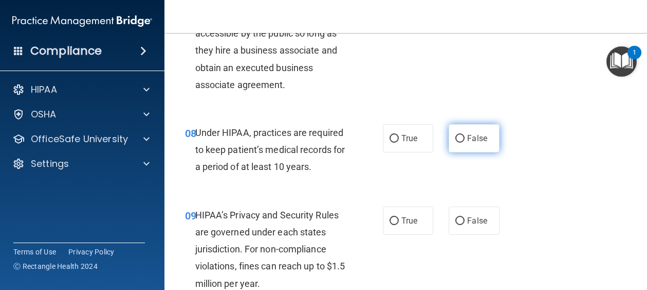
click at [457, 142] on input "False" at bounding box center [460, 139] width 9 height 8
radio input "true"
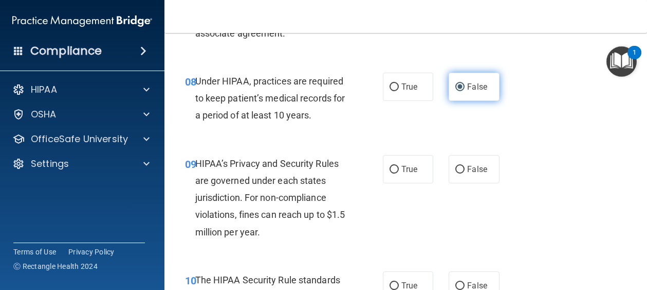
scroll to position [874, 0]
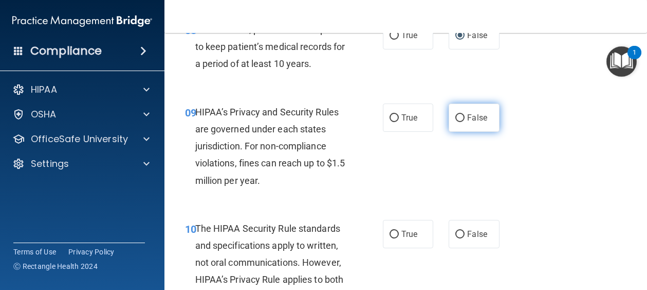
click at [459, 132] on label "False" at bounding box center [474, 117] width 51 height 28
click at [459, 122] on input "False" at bounding box center [460, 118] width 9 height 8
radio input "true"
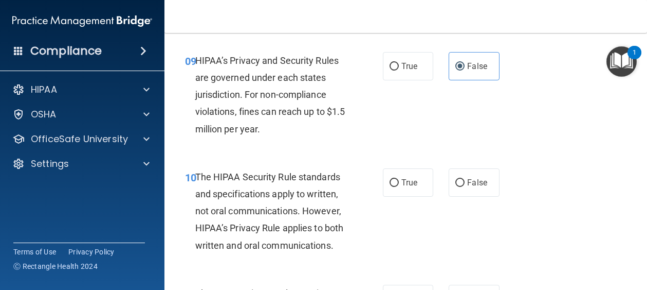
scroll to position [977, 0]
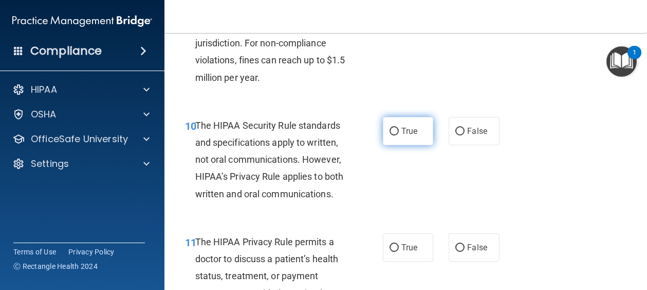
click at [415, 145] on label "True" at bounding box center [408, 131] width 51 height 28
click at [399, 135] on input "True" at bounding box center [394, 132] width 9 height 8
radio input "true"
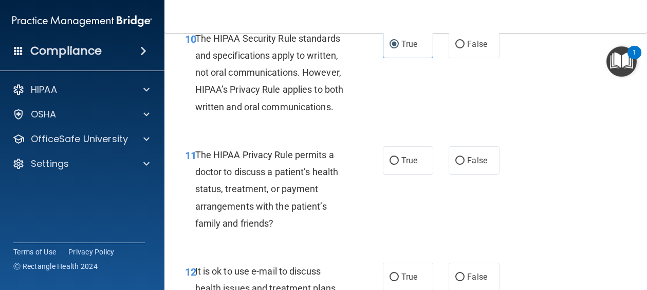
scroll to position [1080, 0]
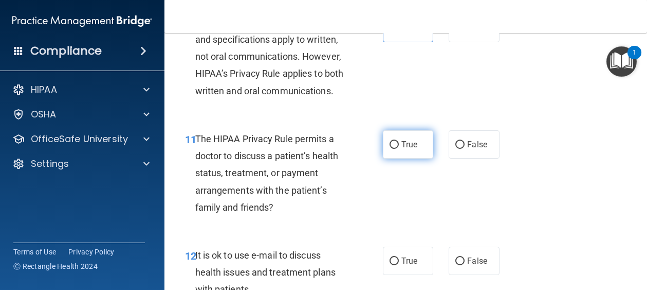
click at [404, 158] on label "True" at bounding box center [408, 144] width 51 height 28
click at [399, 149] on input "True" at bounding box center [394, 145] width 9 height 8
radio input "true"
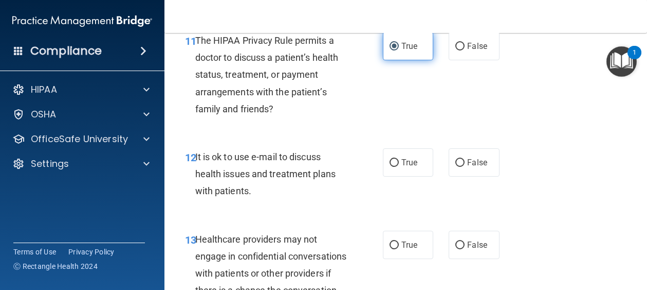
scroll to position [1234, 0]
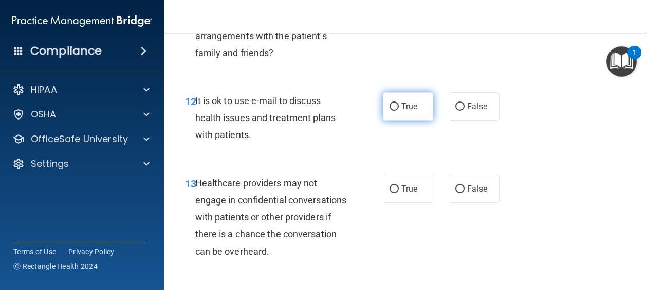
click at [395, 120] on label "True" at bounding box center [408, 106] width 51 height 28
click at [395, 111] on input "True" at bounding box center [394, 107] width 9 height 8
radio input "true"
click at [462, 203] on label "False" at bounding box center [474, 188] width 51 height 28
click at [462, 193] on input "False" at bounding box center [460, 189] width 9 height 8
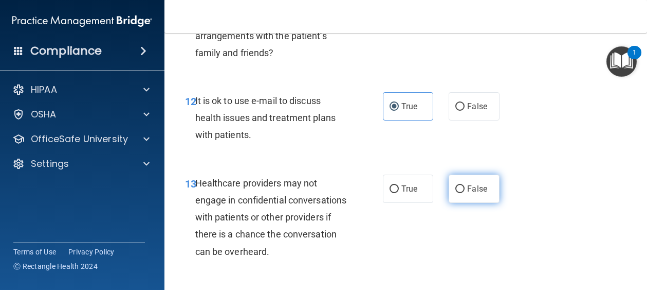
radio input "true"
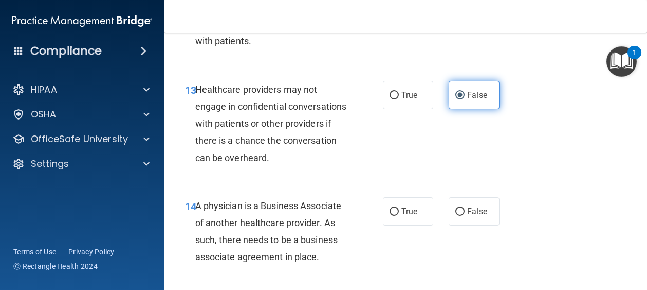
scroll to position [1388, 0]
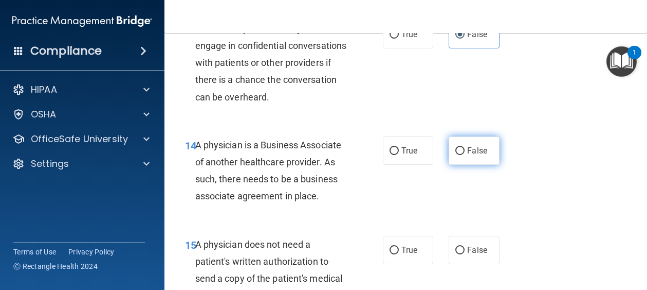
click at [457, 155] on input "False" at bounding box center [460, 151] width 9 height 8
radio input "true"
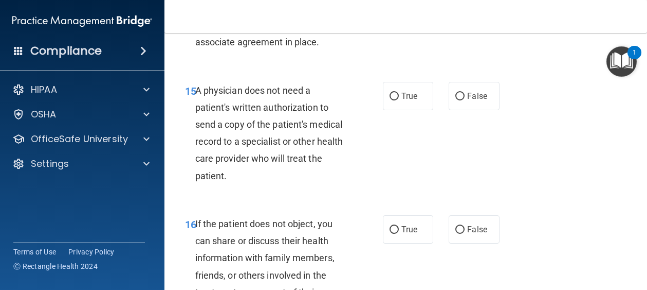
scroll to position [1543, 0]
click at [390, 110] on label "True" at bounding box center [408, 95] width 51 height 28
click at [390, 100] on input "True" at bounding box center [394, 96] width 9 height 8
radio input "true"
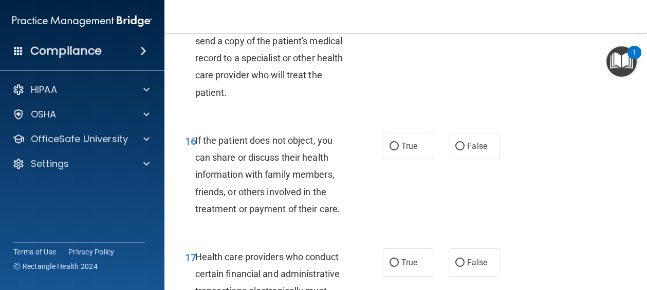
scroll to position [1645, 0]
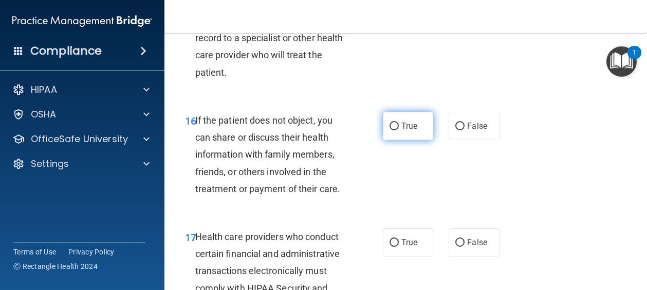
click at [390, 140] on label "True" at bounding box center [408, 126] width 51 height 28
click at [390, 130] on input "True" at bounding box center [394, 126] width 9 height 8
radio input "true"
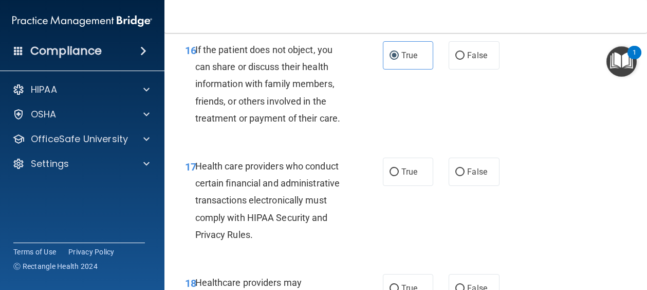
scroll to position [1748, 0]
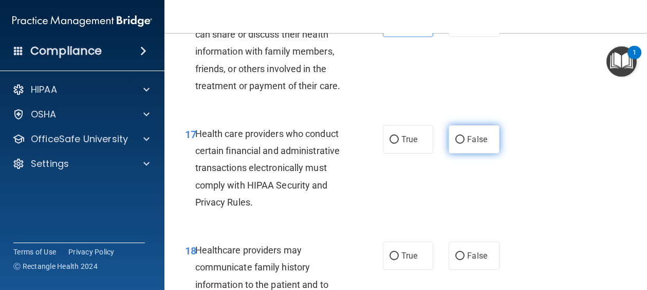
click at [467, 144] on span "False" at bounding box center [477, 139] width 20 height 10
click at [463, 143] on input "False" at bounding box center [460, 140] width 9 height 8
radio input "true"
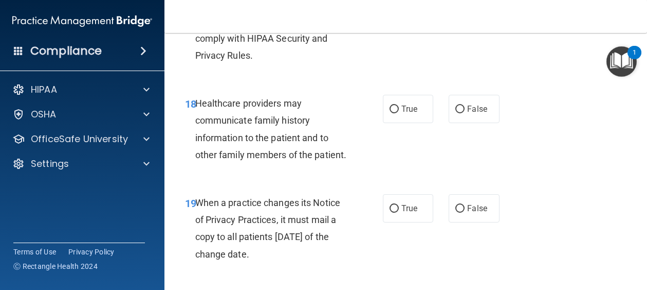
scroll to position [1903, 0]
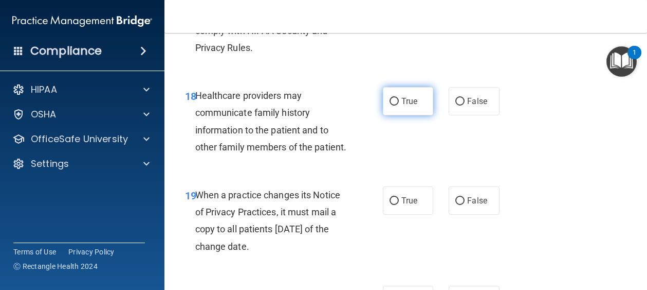
click at [404, 106] on span "True" at bounding box center [410, 101] width 16 height 10
click at [399, 105] on input "True" at bounding box center [394, 102] width 9 height 8
radio input "true"
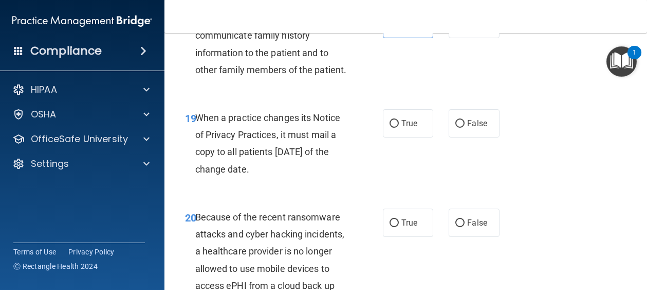
scroll to position [2005, 0]
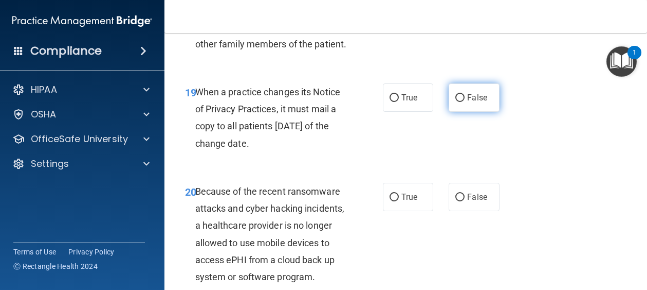
click at [461, 112] on label "False" at bounding box center [474, 97] width 51 height 28
click at [461, 102] on input "False" at bounding box center [460, 98] width 9 height 8
radio input "true"
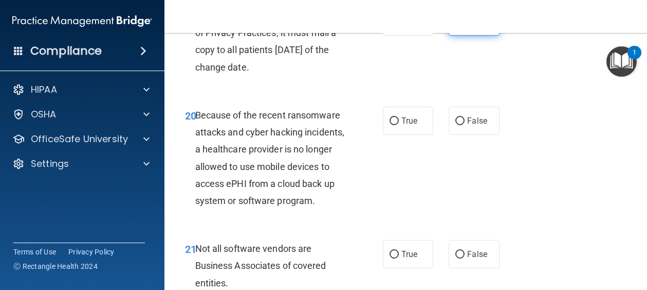
scroll to position [2108, 0]
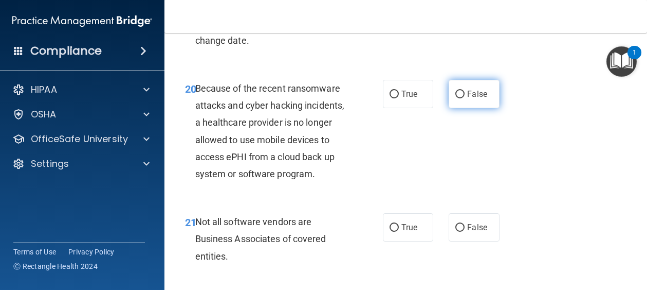
click at [467, 99] on span "False" at bounding box center [477, 94] width 20 height 10
click at [463, 98] on input "False" at bounding box center [460, 95] width 9 height 8
radio input "true"
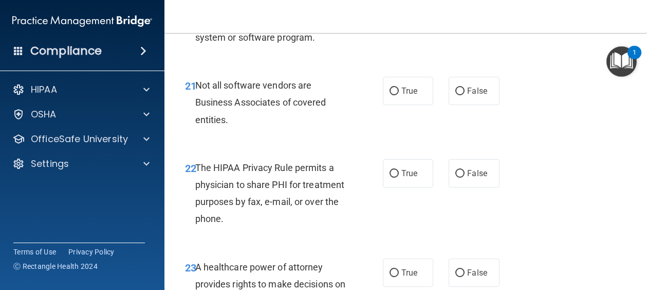
scroll to position [2263, 0]
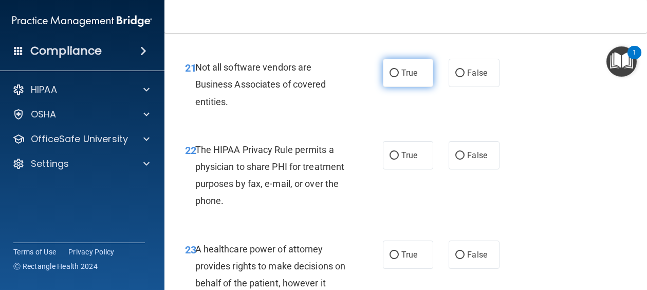
click at [419, 87] on label "True" at bounding box center [408, 73] width 51 height 28
click at [399, 77] on input "True" at bounding box center [394, 73] width 9 height 8
radio input "true"
click at [401, 169] on label "True" at bounding box center [408, 155] width 51 height 28
click at [399, 159] on input "True" at bounding box center [394, 156] width 9 height 8
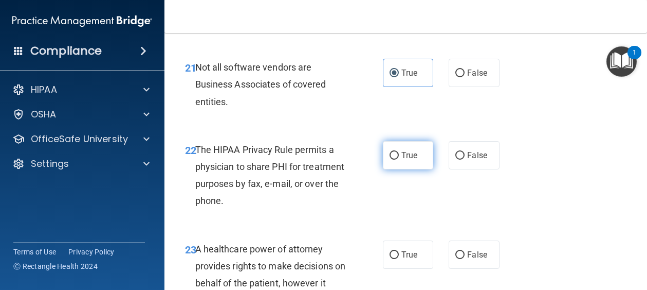
radio input "true"
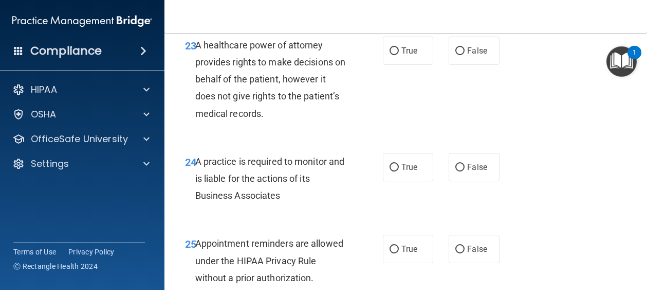
scroll to position [2468, 0]
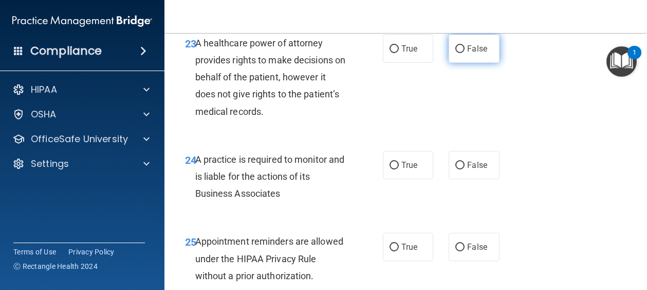
click at [467, 53] on span "False" at bounding box center [477, 49] width 20 height 10
click at [465, 53] on input "False" at bounding box center [460, 49] width 9 height 8
radio input "true"
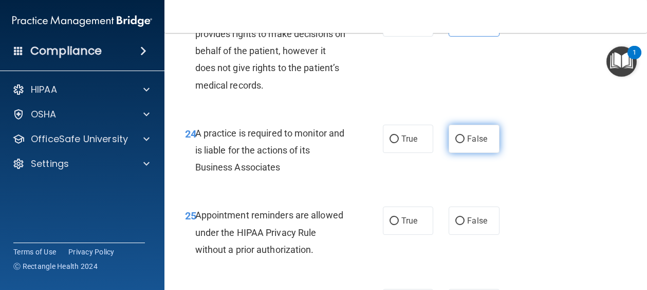
scroll to position [2520, 0]
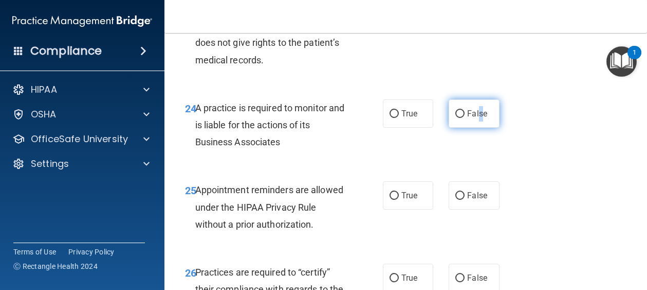
click at [476, 128] on label "False" at bounding box center [474, 113] width 51 height 28
drag, startPoint x: 476, startPoint y: 204, endPoint x: 457, endPoint y: 202, distance: 19.6
click at [457, 118] on input "False" at bounding box center [460, 114] width 9 height 8
radio input "true"
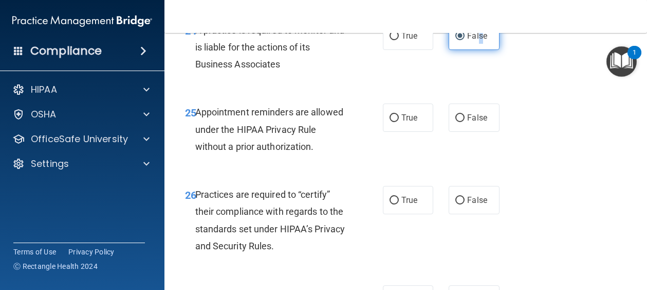
scroll to position [2674, 0]
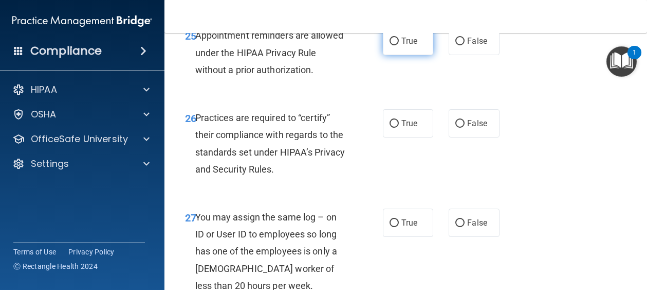
click at [396, 55] on label "True" at bounding box center [408, 41] width 51 height 28
click at [396, 45] on input "True" at bounding box center [394, 42] width 9 height 8
radio input "true"
click at [456, 137] on label "False" at bounding box center [474, 123] width 51 height 28
click at [456, 128] on input "False" at bounding box center [460, 124] width 9 height 8
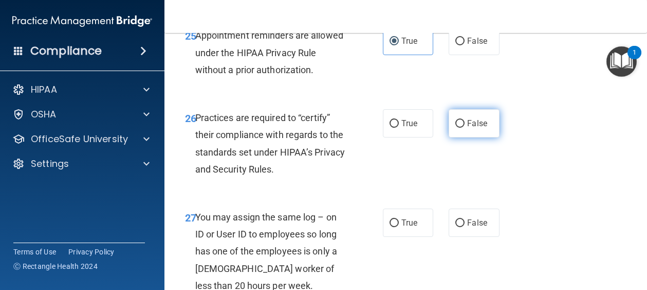
radio input "true"
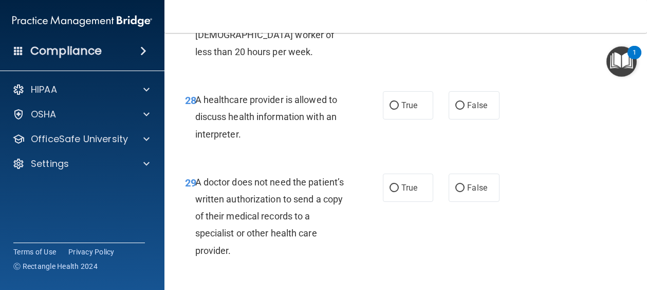
scroll to position [2931, 0]
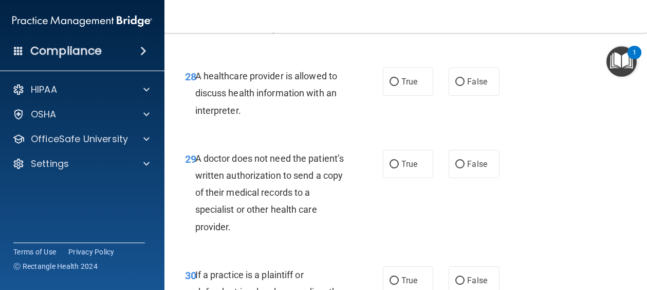
radio input "true"
click at [396, 96] on label "True" at bounding box center [408, 81] width 51 height 28
click at [396, 86] on input "True" at bounding box center [394, 82] width 9 height 8
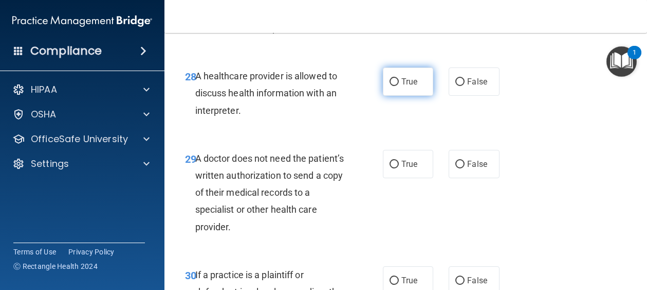
radio input "true"
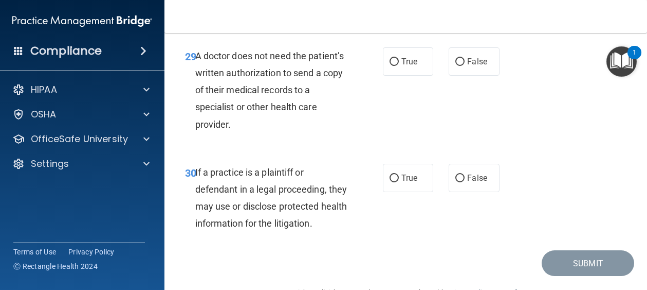
scroll to position [3034, 0]
click at [407, 66] on span "True" at bounding box center [410, 61] width 16 height 10
click at [399, 65] on input "True" at bounding box center [394, 62] width 9 height 8
radio input "true"
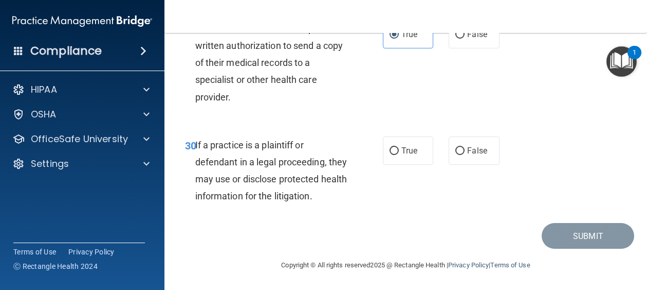
scroll to position [3085, 0]
click at [404, 155] on span "True" at bounding box center [410, 151] width 16 height 10
click at [395, 153] on label "True" at bounding box center [408, 150] width 51 height 28
click at [395, 153] on input "True" at bounding box center [394, 151] width 9 height 8
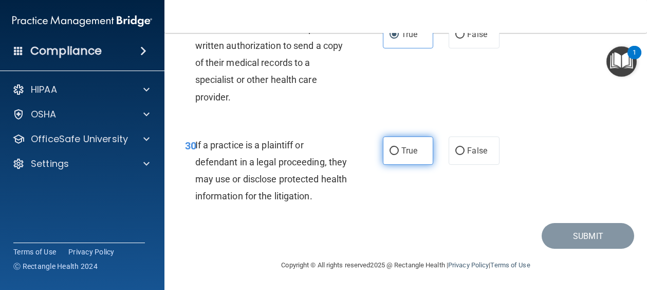
radio input "true"
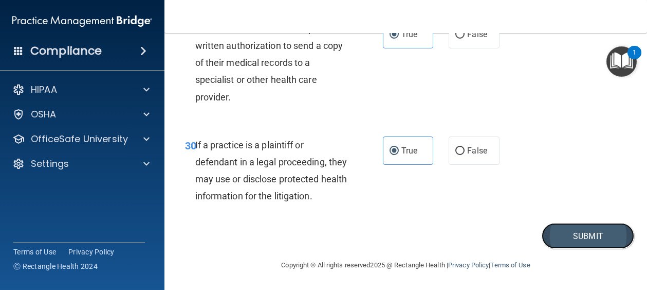
click at [553, 238] on button "Submit" at bounding box center [588, 236] width 93 height 26
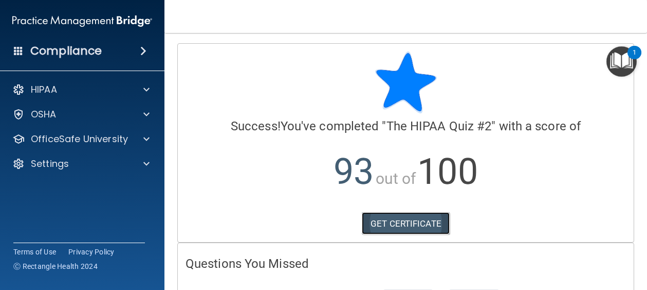
click at [426, 224] on link "GET CERTIFICATE" at bounding box center [406, 223] width 88 height 23
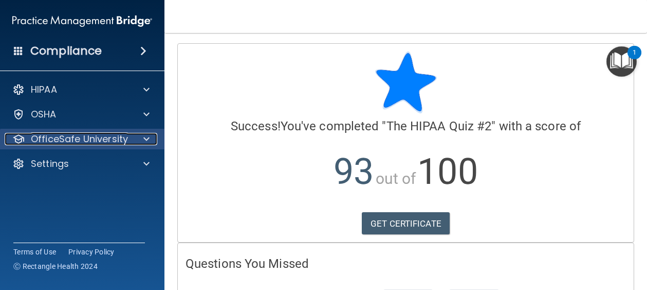
click at [90, 135] on p "OfficeSafe University" at bounding box center [79, 139] width 97 height 12
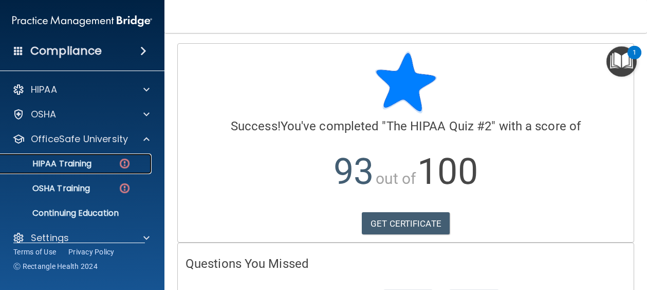
click at [82, 161] on p "HIPAA Training" at bounding box center [49, 163] width 85 height 10
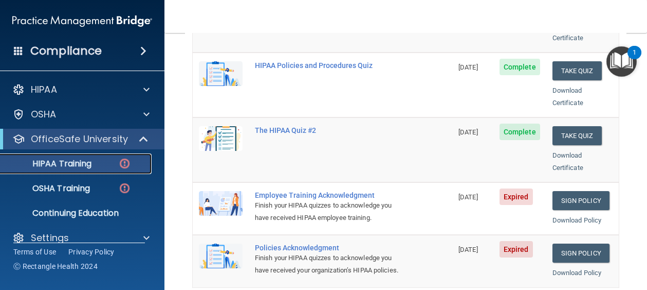
scroll to position [257, 0]
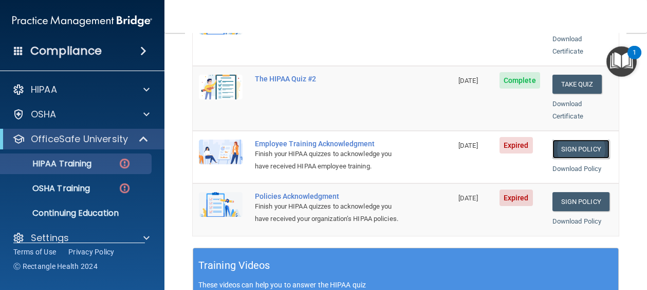
click at [558, 139] on link "Sign Policy" at bounding box center [581, 148] width 57 height 19
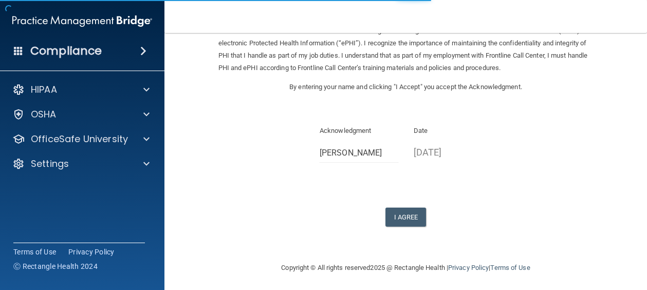
scroll to position [70, 0]
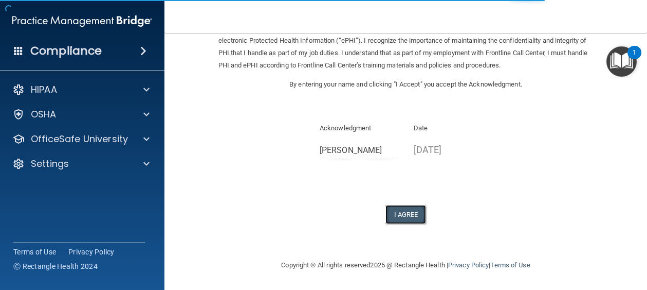
click at [398, 214] on button "I Agree" at bounding box center [406, 214] width 41 height 19
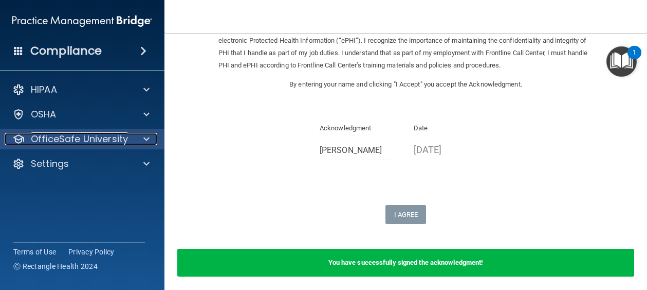
click at [126, 144] on p "OfficeSafe University" at bounding box center [79, 139] width 97 height 12
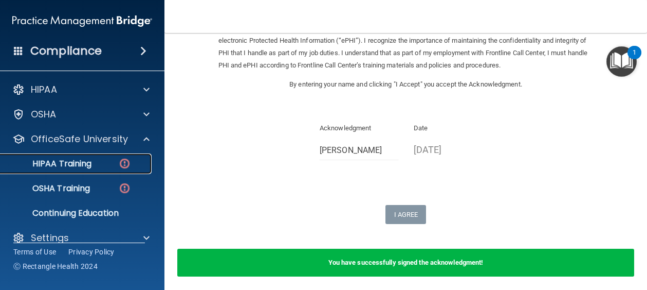
click at [119, 167] on img at bounding box center [124, 163] width 13 height 13
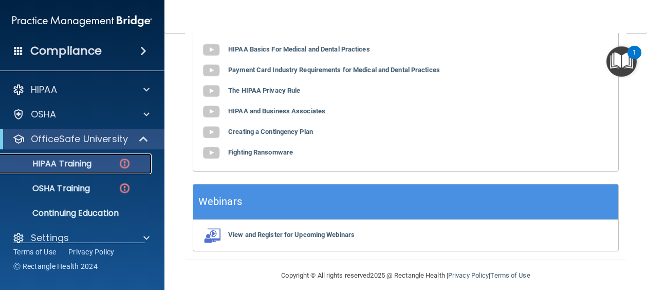
scroll to position [542, 0]
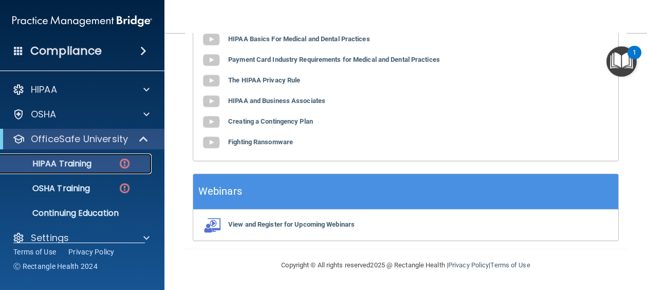
click at [78, 167] on p "HIPAA Training" at bounding box center [49, 163] width 85 height 10
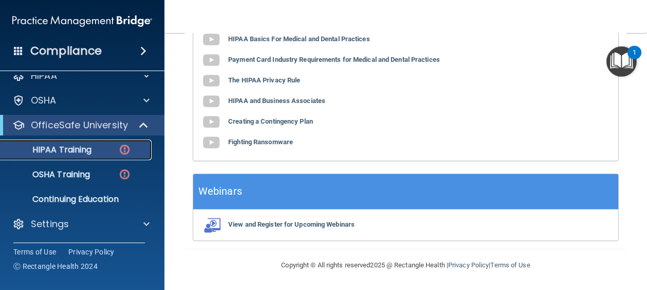
click at [76, 152] on p "HIPAA Training" at bounding box center [49, 149] width 85 height 10
click at [79, 147] on p "HIPAA Training" at bounding box center [49, 149] width 85 height 10
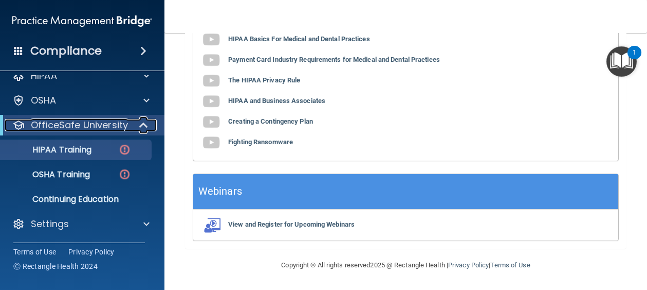
click at [85, 126] on p "OfficeSafe University" at bounding box center [79, 125] width 97 height 12
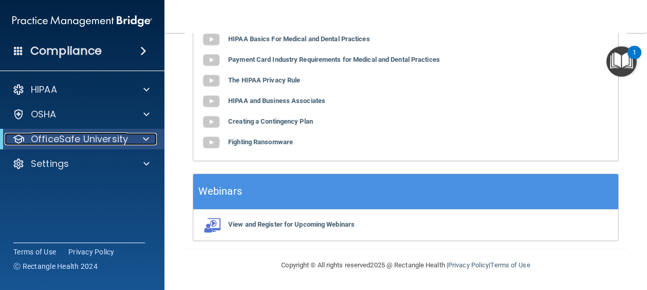
click at [83, 139] on p "OfficeSafe University" at bounding box center [79, 139] width 97 height 12
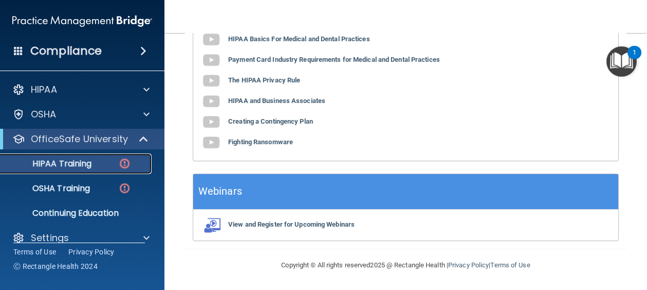
click at [70, 164] on p "HIPAA Training" at bounding box center [49, 163] width 85 height 10
click at [65, 167] on p "HIPAA Training" at bounding box center [49, 163] width 85 height 10
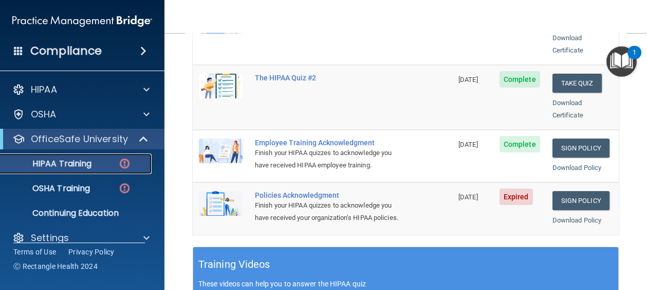
scroll to position [285, 0]
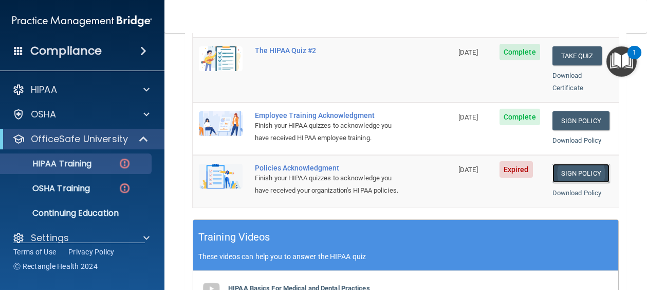
click at [569, 171] on link "Sign Policy" at bounding box center [581, 173] width 57 height 19
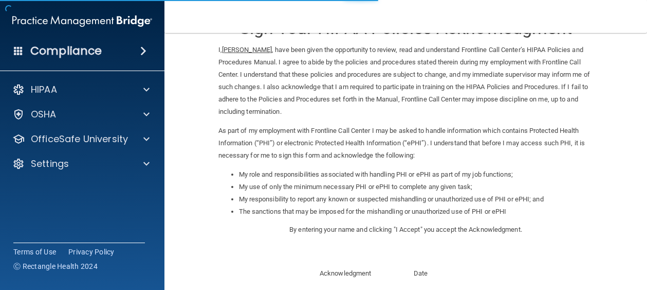
scroll to position [182, 0]
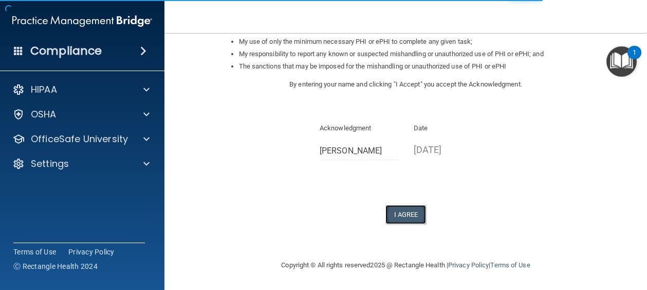
click at [391, 216] on button "I Agree" at bounding box center [406, 214] width 41 height 19
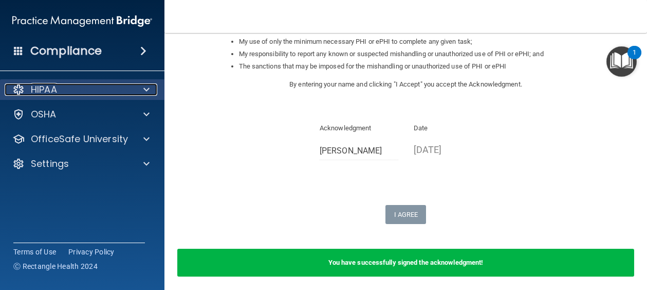
click at [79, 85] on div "HIPAA" at bounding box center [69, 89] width 128 height 12
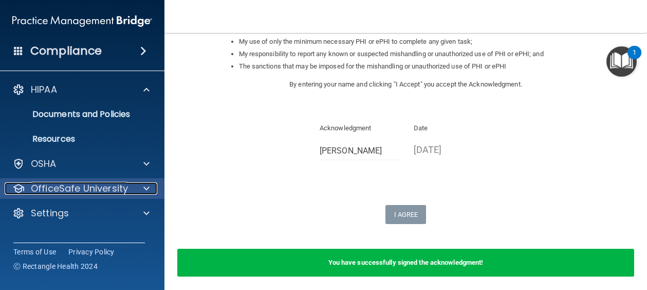
click at [83, 186] on p "OfficeSafe University" at bounding box center [79, 188] width 97 height 12
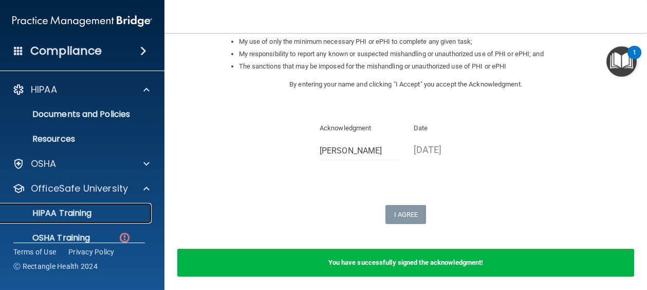
click at [78, 206] on link "HIPAA Training" at bounding box center [71, 213] width 162 height 21
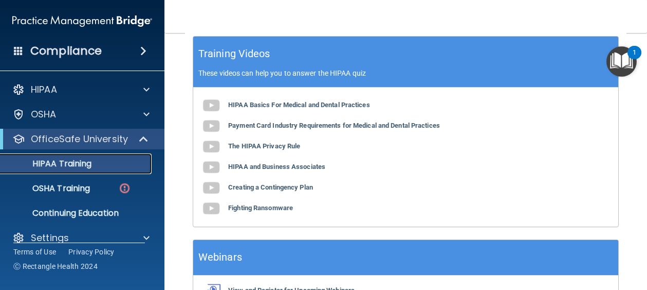
scroll to position [440, 0]
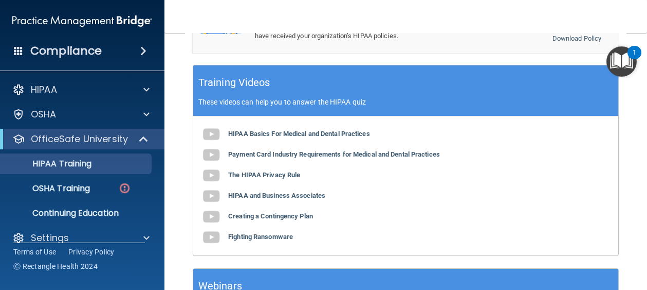
click at [502, 52] on td "Complete" at bounding box center [520, 27] width 53 height 52
